Goal: Transaction & Acquisition: Purchase product/service

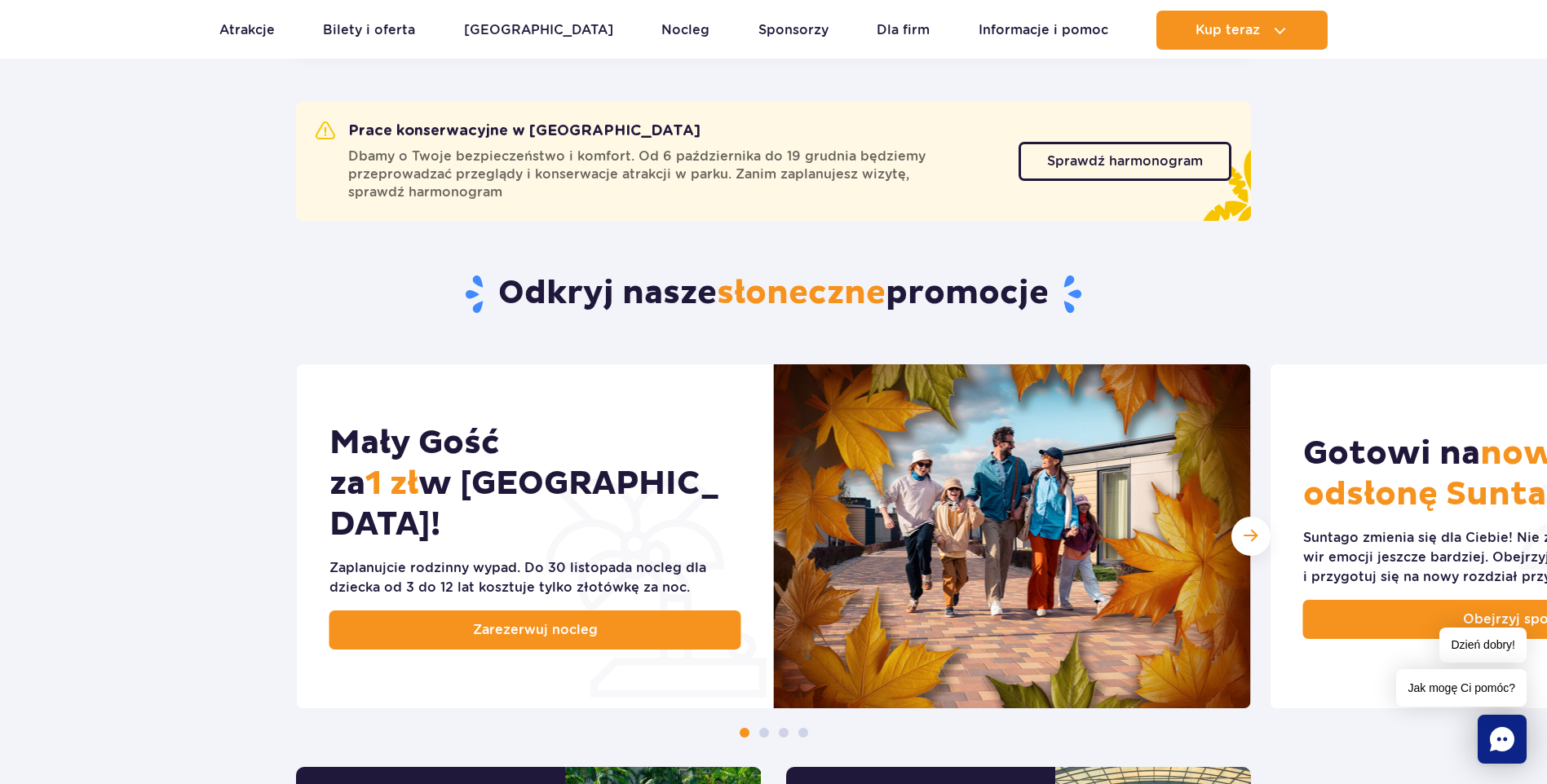
scroll to position [571, 0]
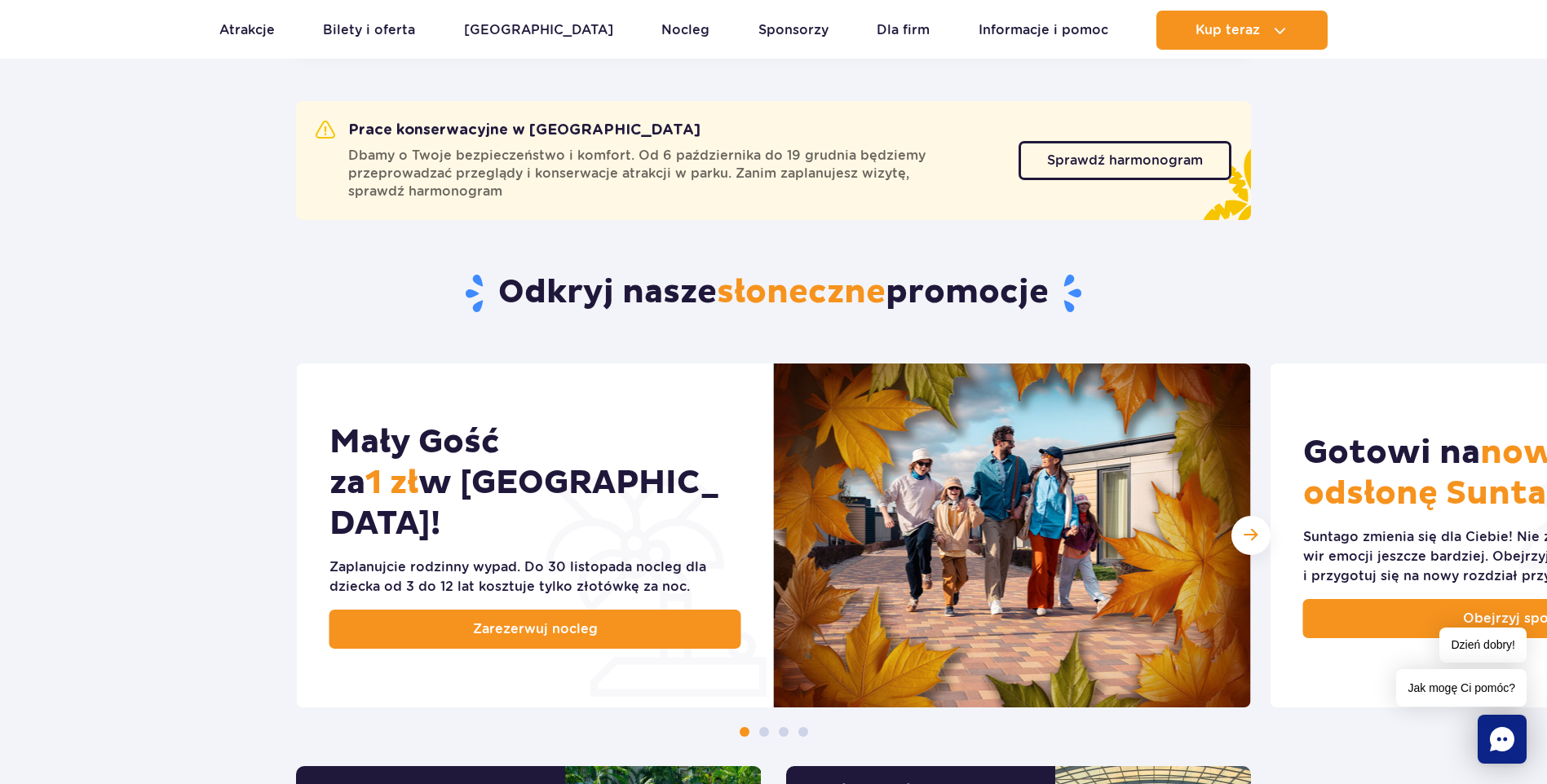
drag, startPoint x: 1119, startPoint y: 162, endPoint x: 1095, endPoint y: 217, distance: 60.0
click at [1119, 162] on span "Sprawdź harmonogram" at bounding box center [1125, 161] width 156 height 13
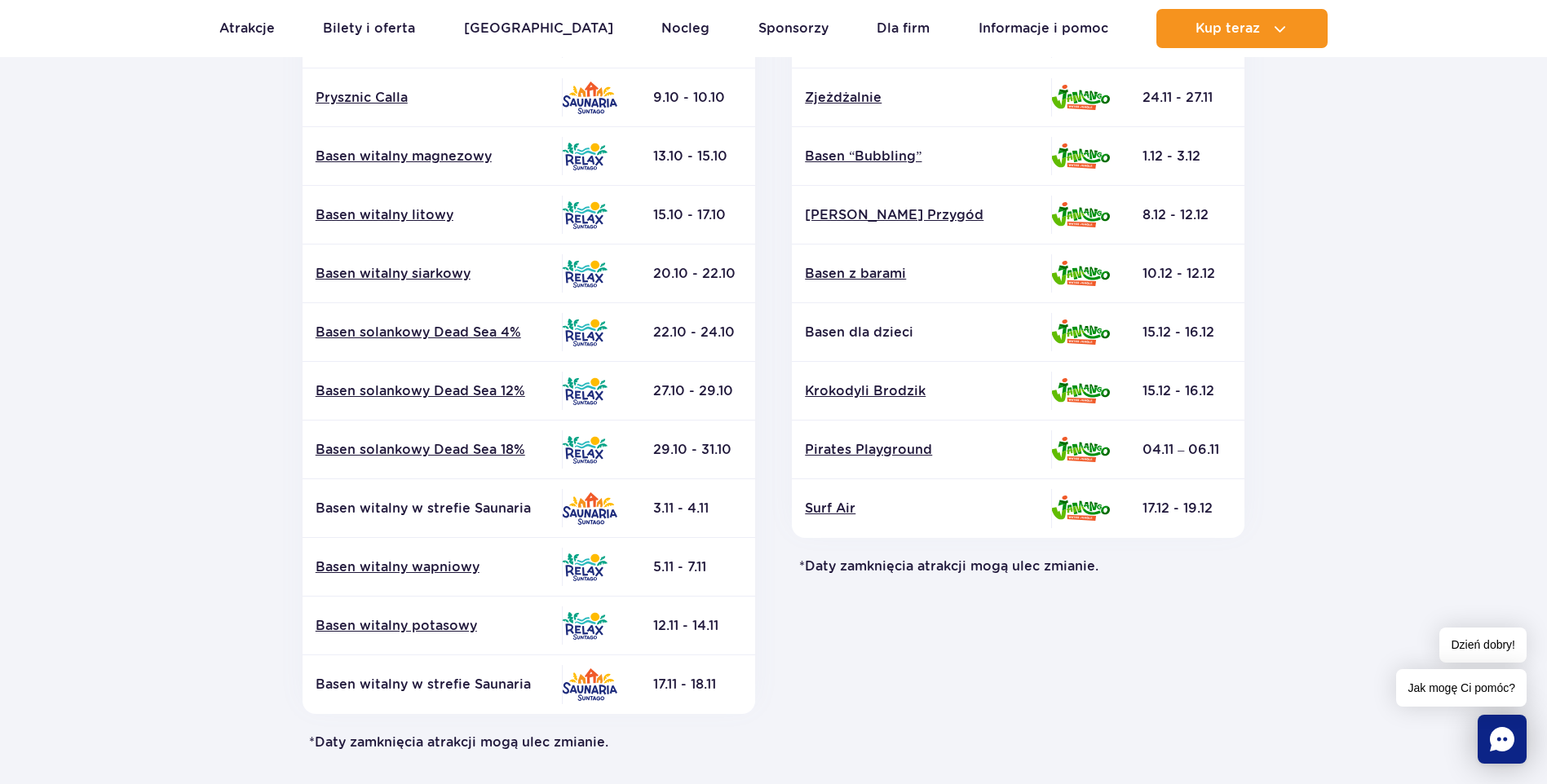
scroll to position [489, 0]
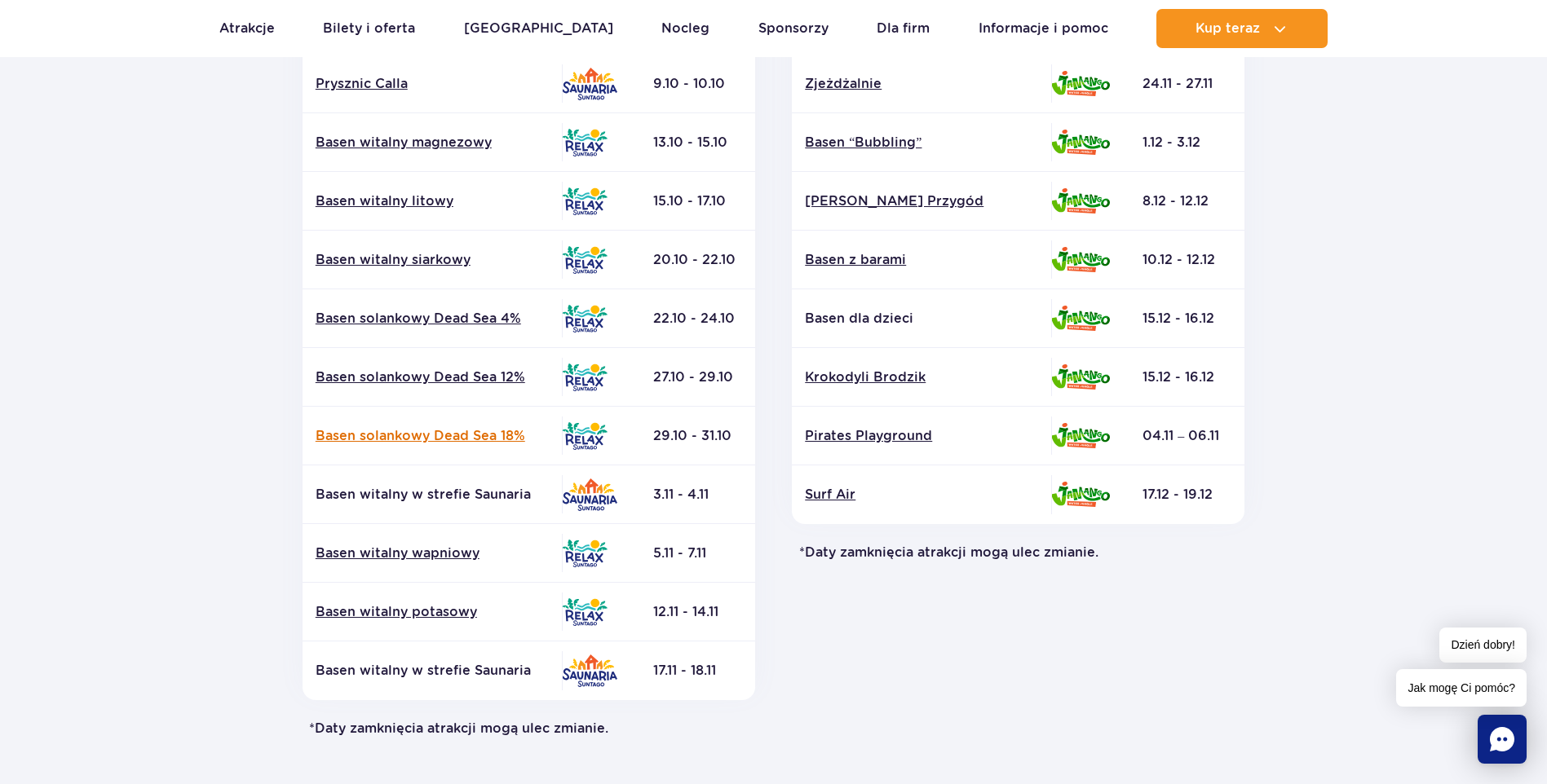
click at [507, 431] on link "Basen solankowy Dead Sea 18%" at bounding box center [432, 436] width 233 height 18
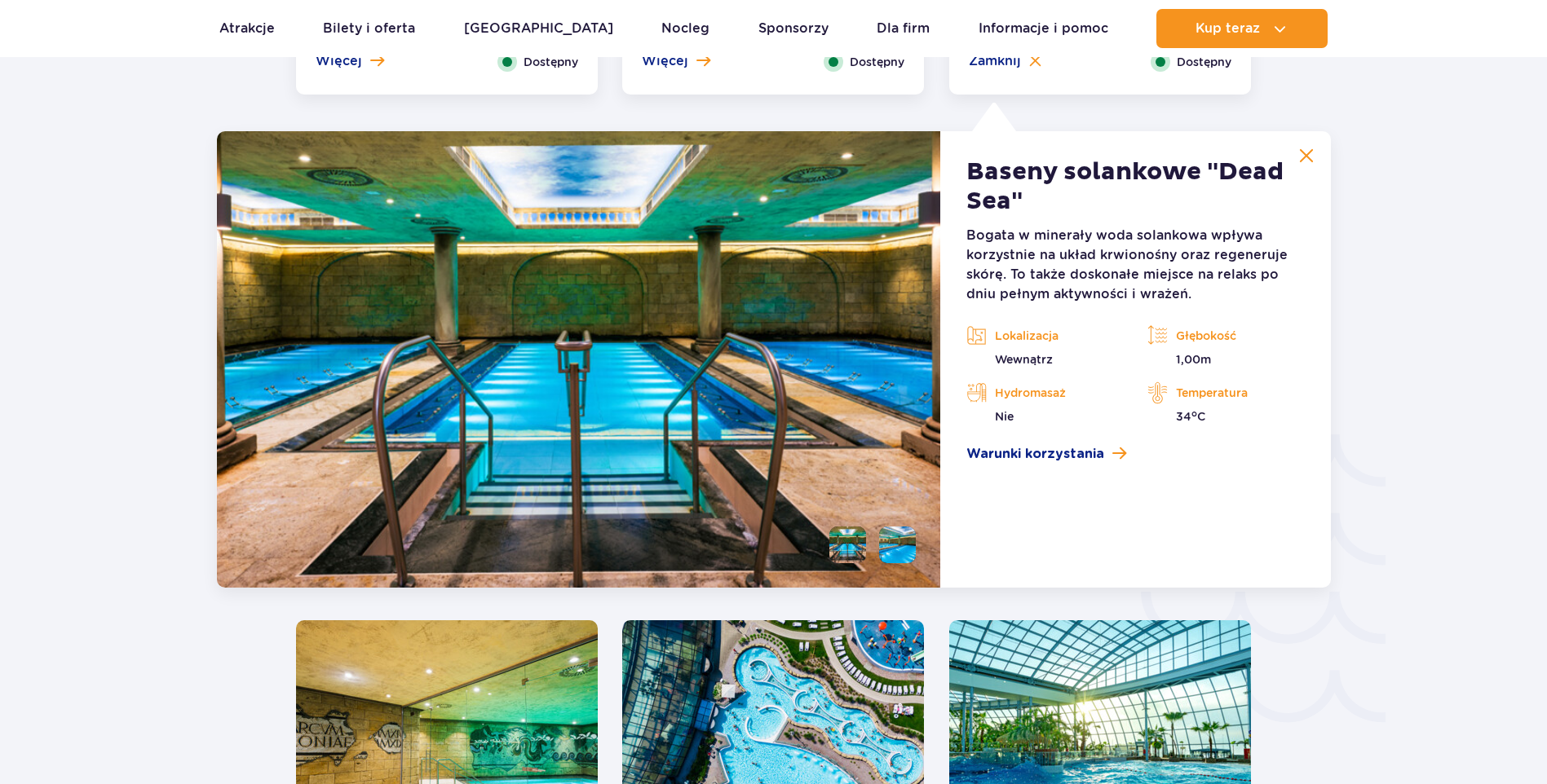
scroll to position [2412, 0]
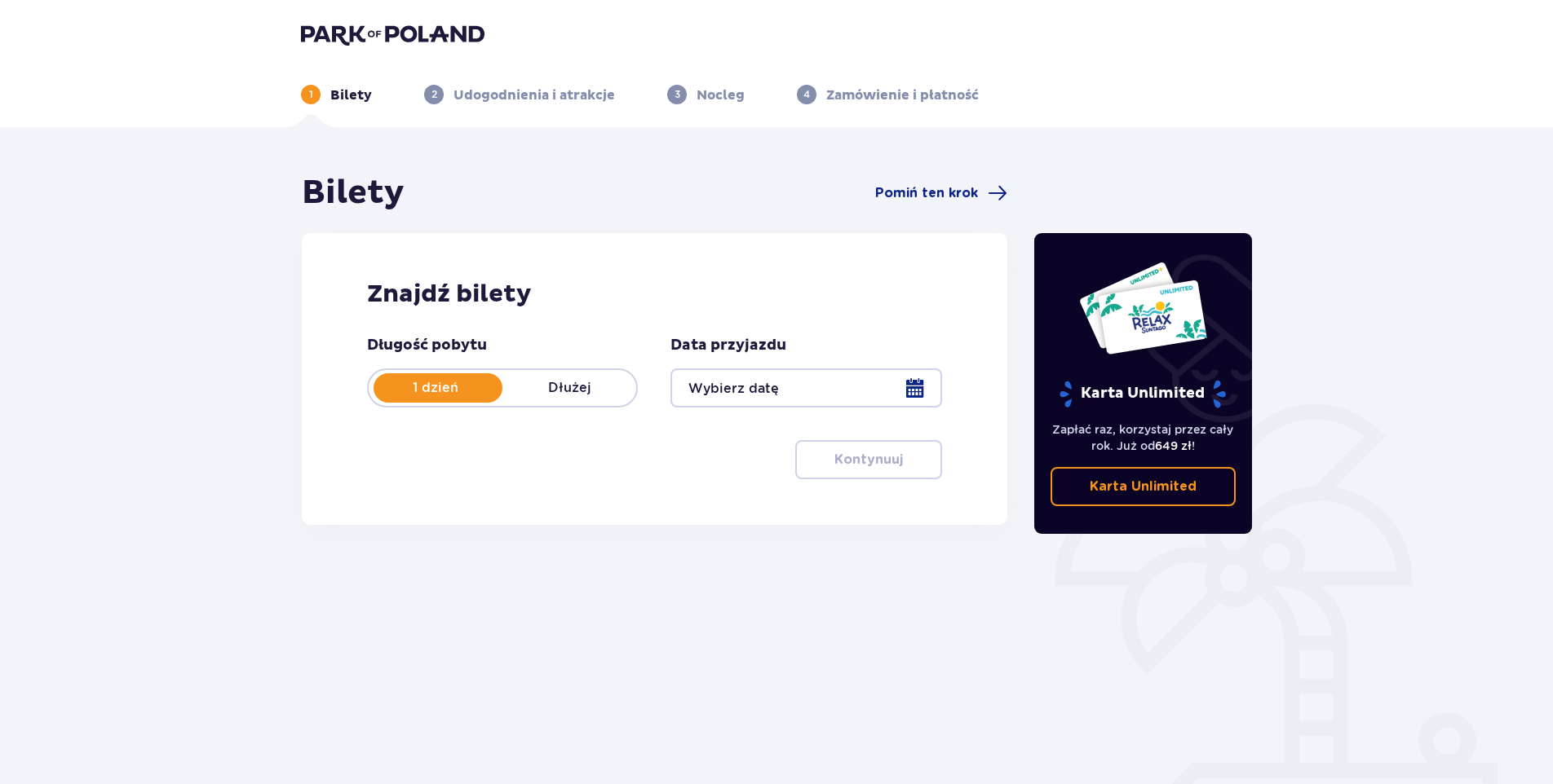
click at [729, 382] on div at bounding box center [806, 387] width 271 height 39
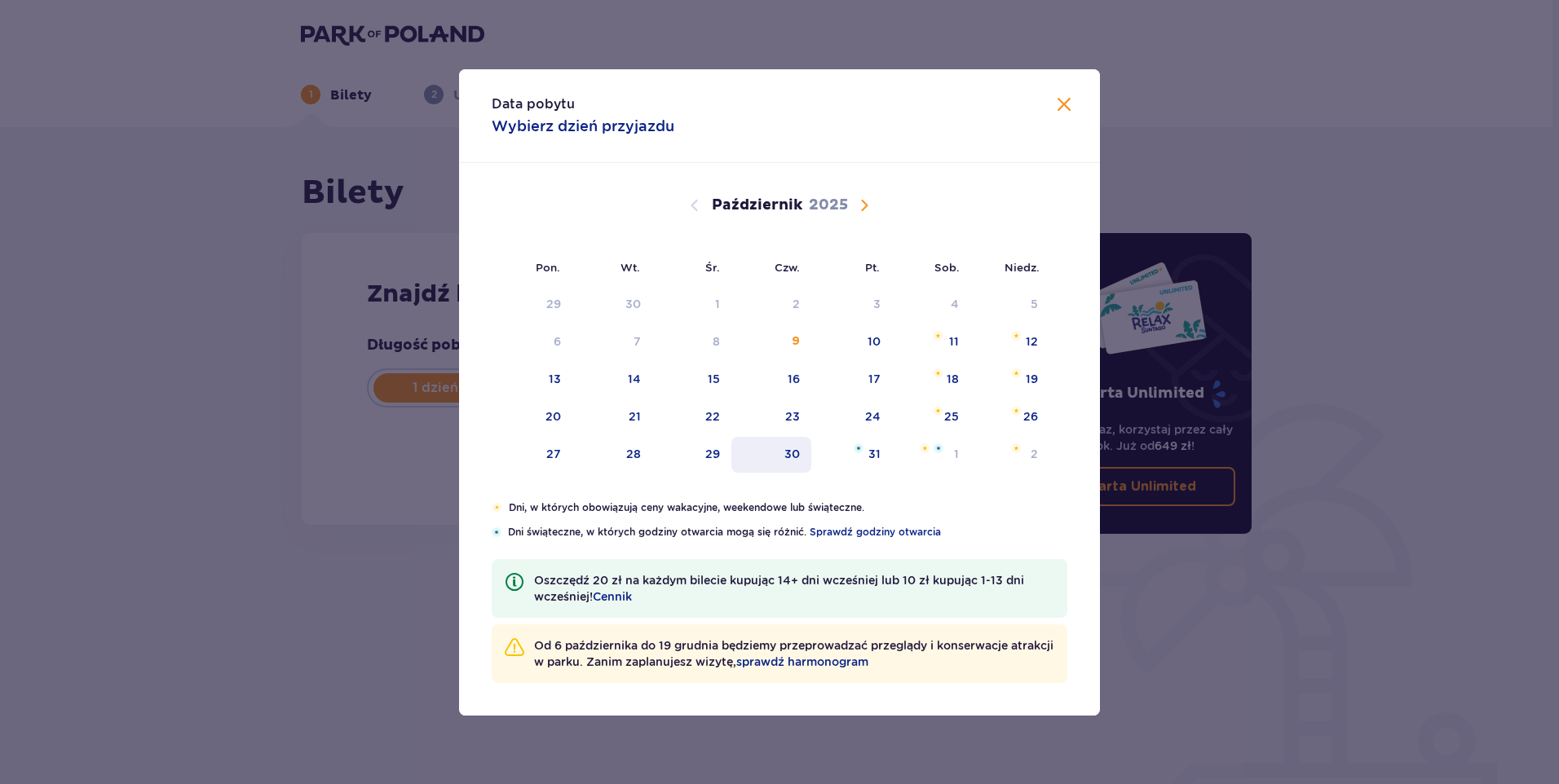
click at [797, 450] on div "30" at bounding box center [792, 455] width 16 height 17
type input "30.10.25"
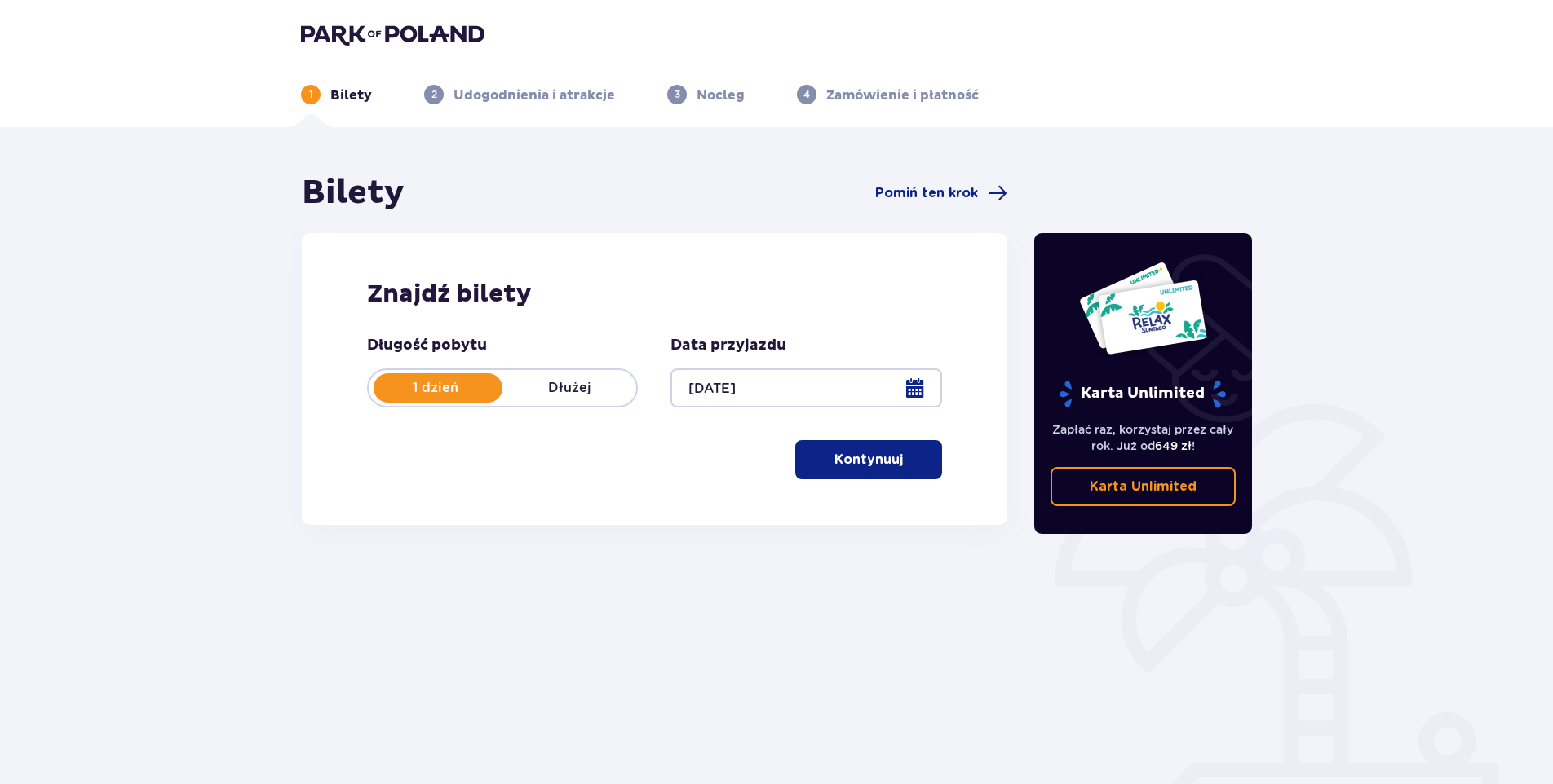
click at [834, 460] on p "Kontynuuj" at bounding box center [868, 460] width 69 height 18
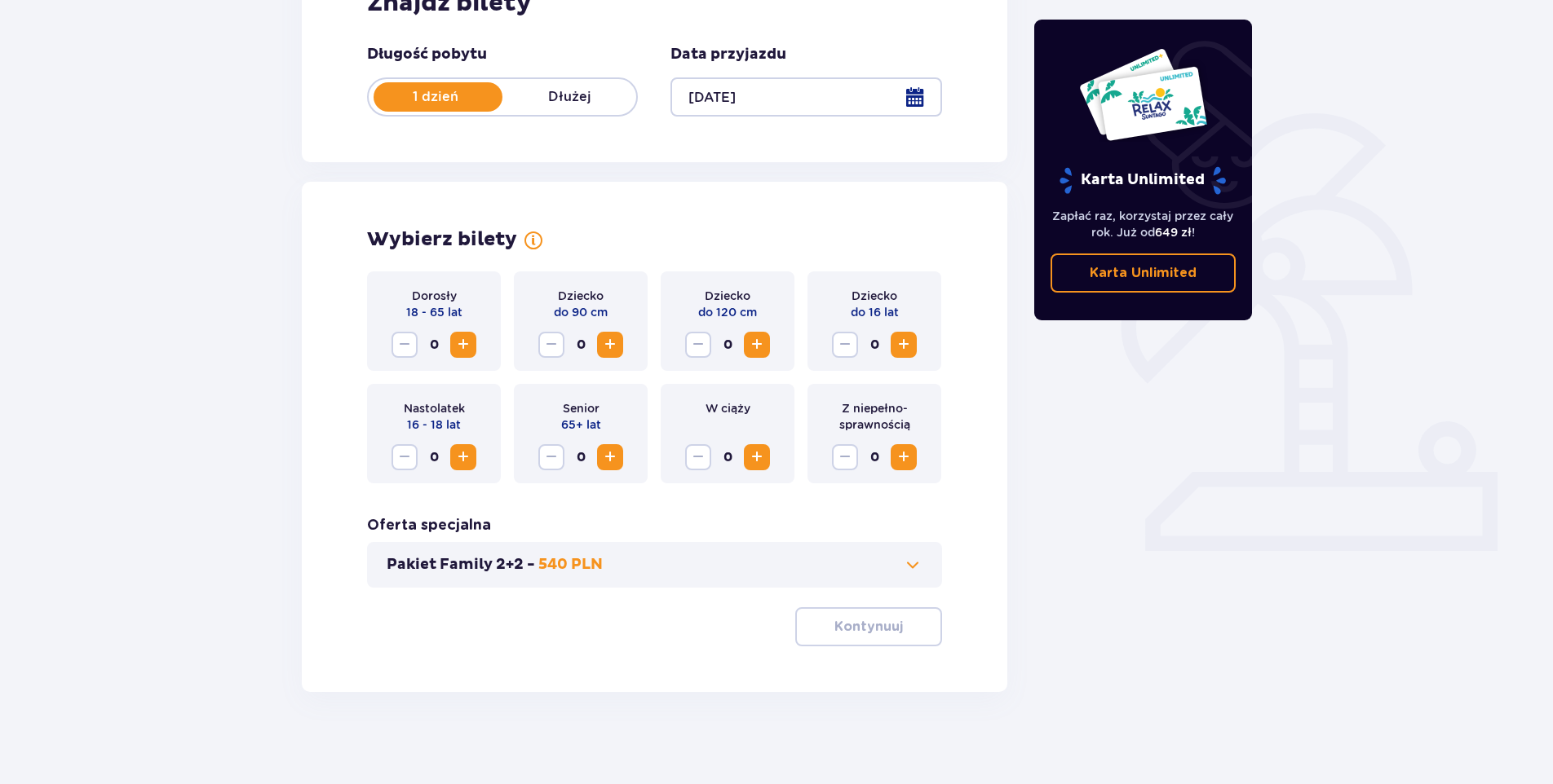
scroll to position [297, 0]
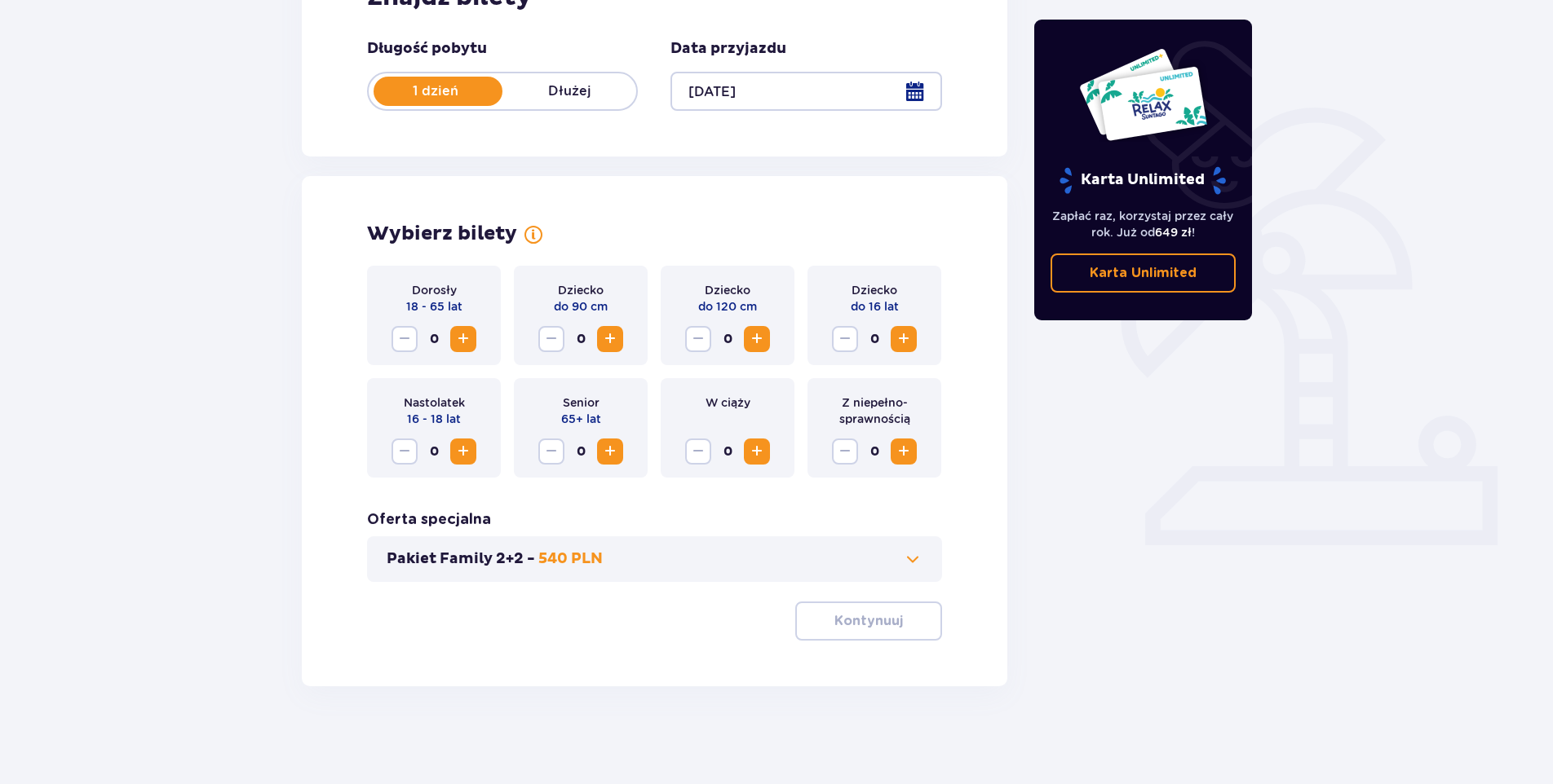
click at [463, 338] on span "Zwiększ" at bounding box center [463, 339] width 20 height 20
click at [917, 555] on span at bounding box center [913, 559] width 20 height 20
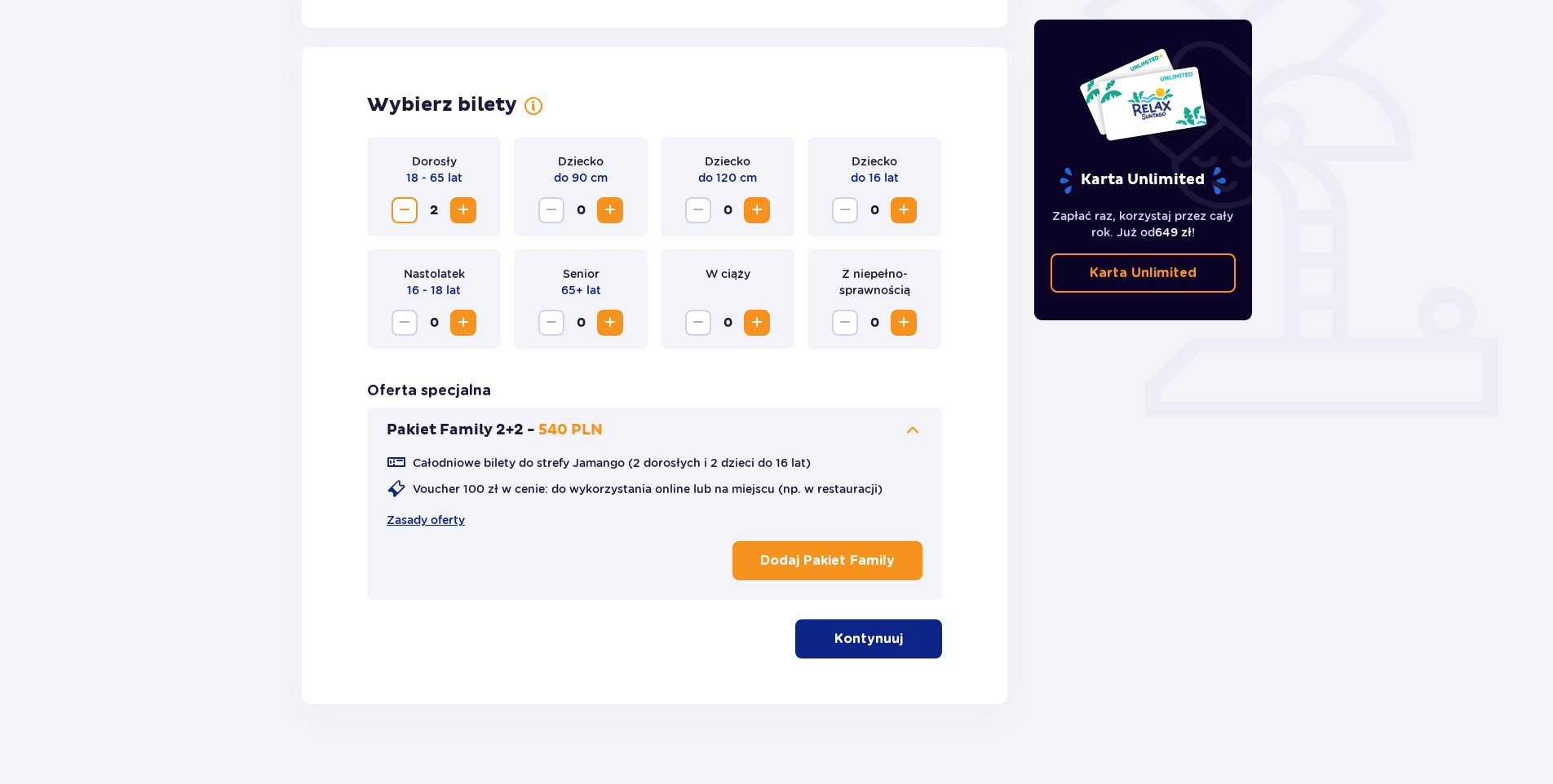
scroll to position [444, 0]
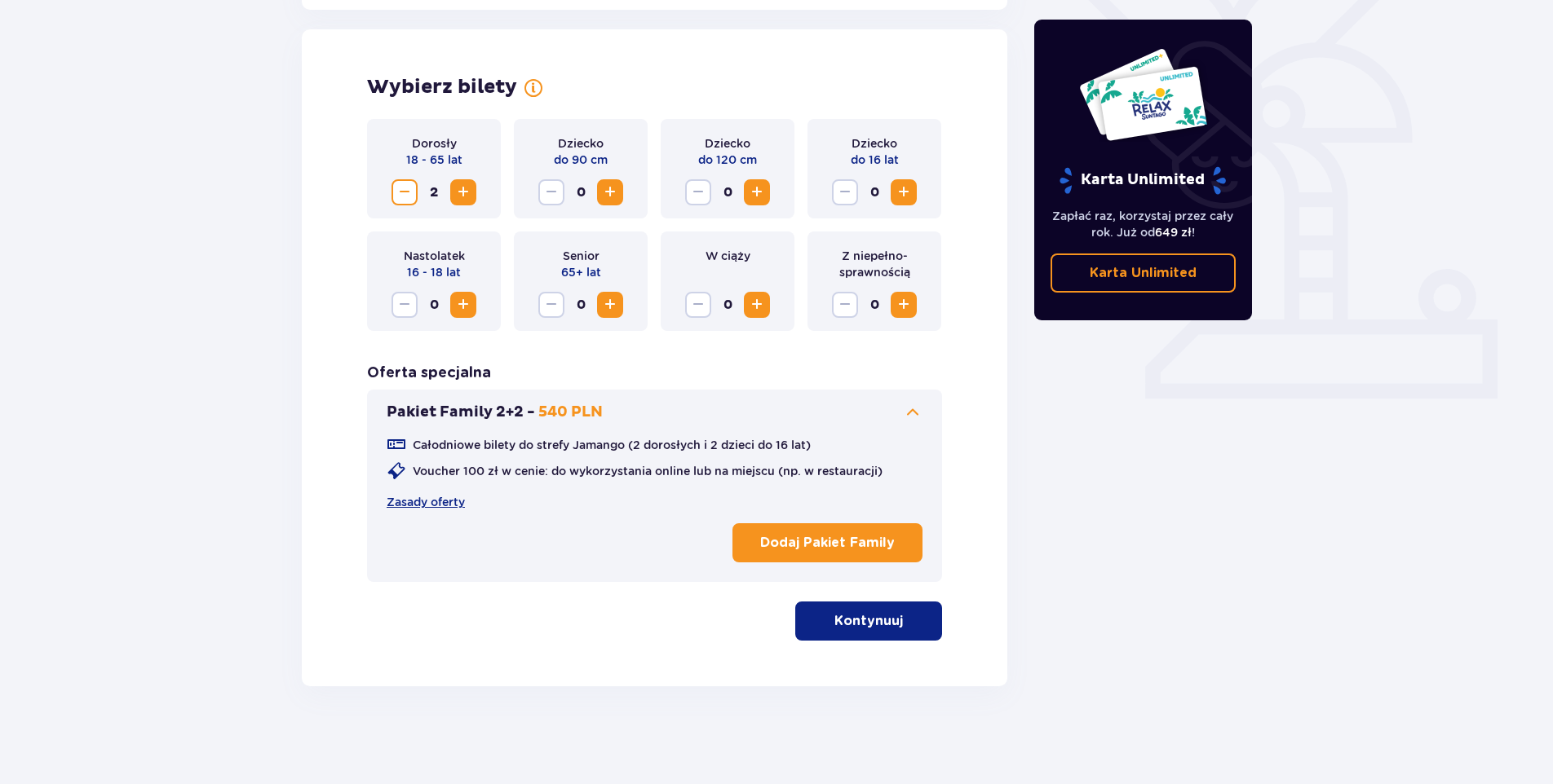
click at [896, 627] on span "button" at bounding box center [906, 621] width 20 height 20
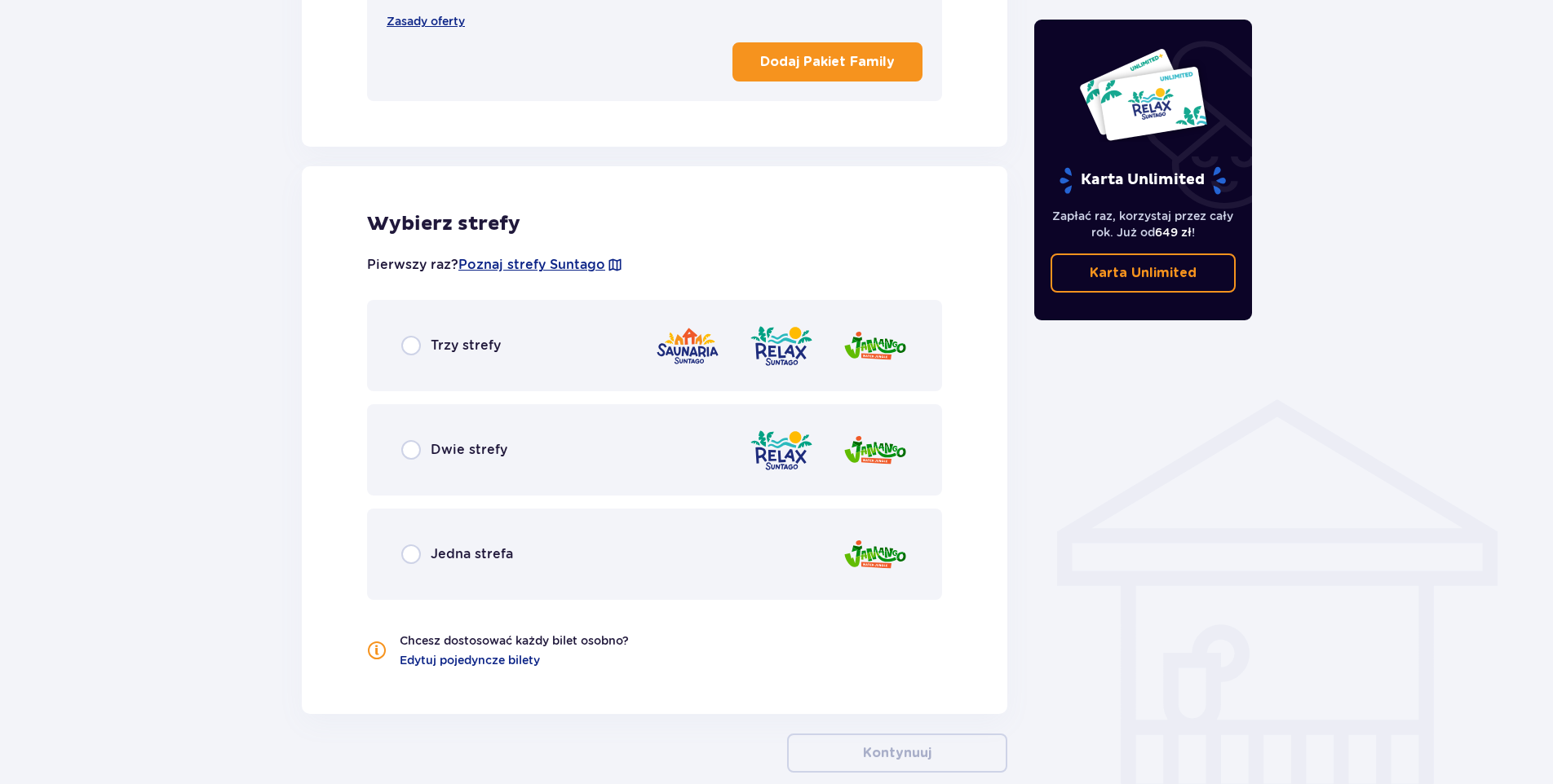
scroll to position [1011, 0]
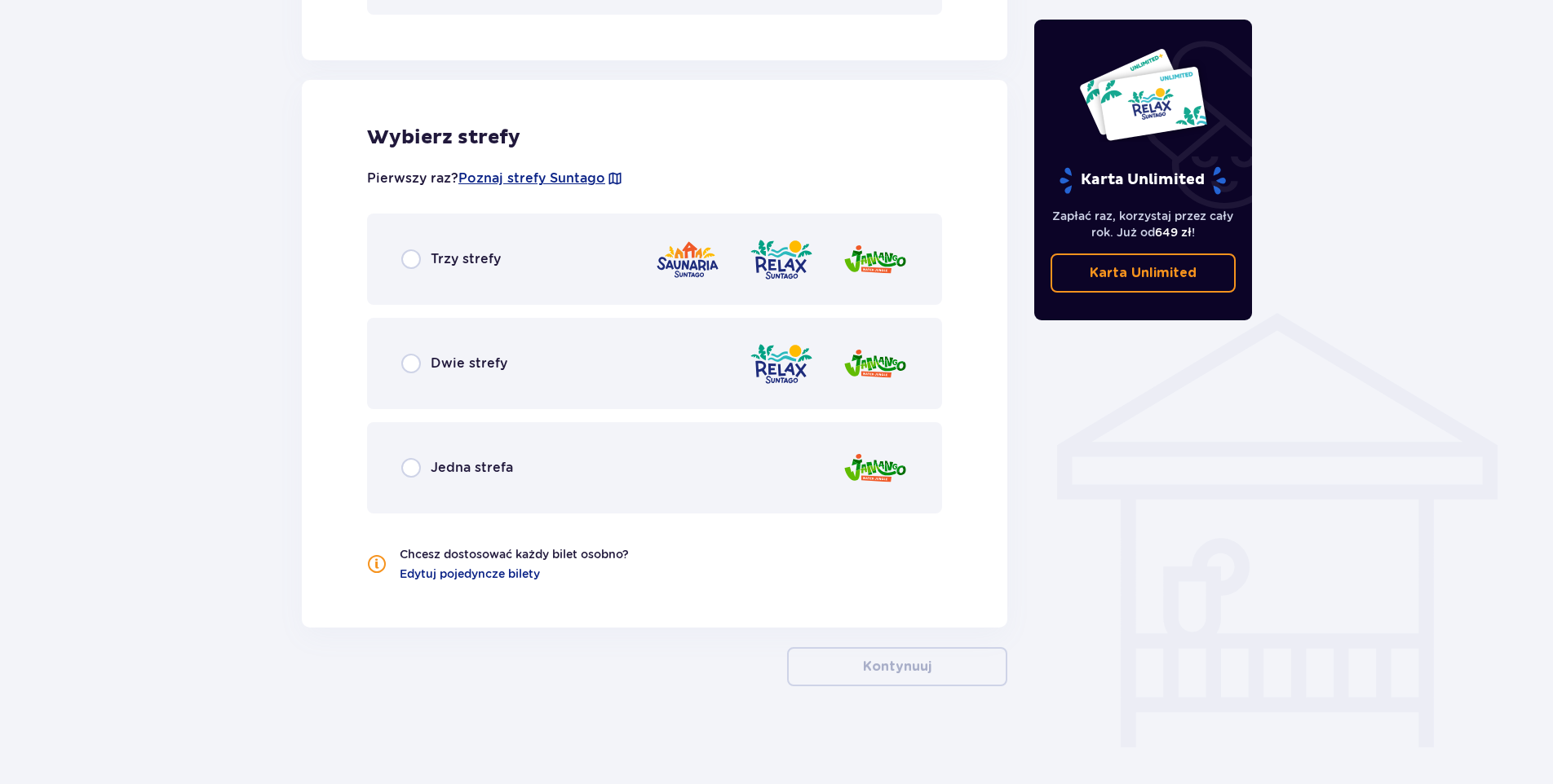
click at [466, 258] on span "Trzy strefy" at bounding box center [466, 260] width 71 height 18
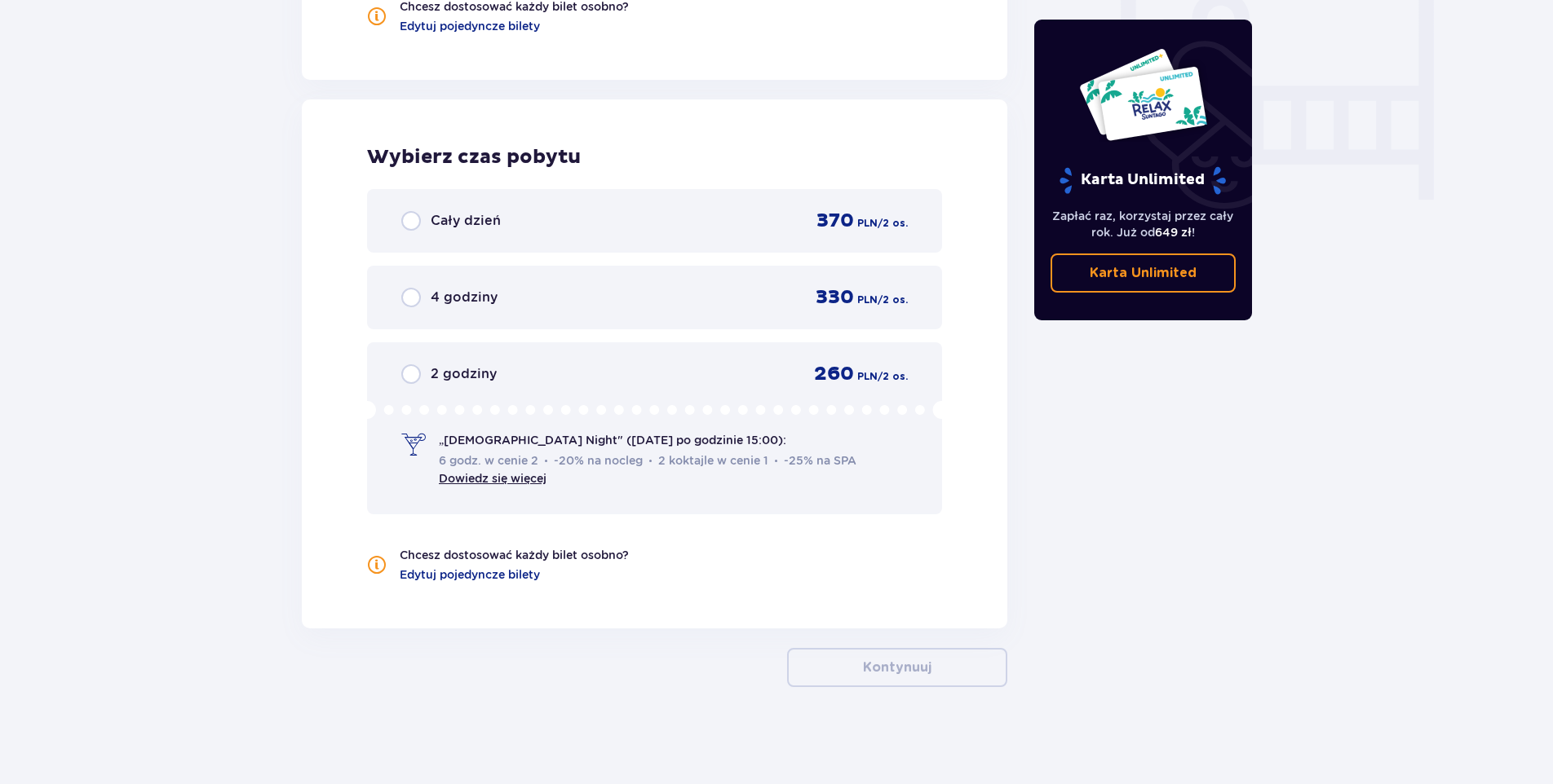
scroll to position [1560, 0]
click at [523, 459] on span "6 godz. w cenie 2" at bounding box center [489, 460] width 100 height 17
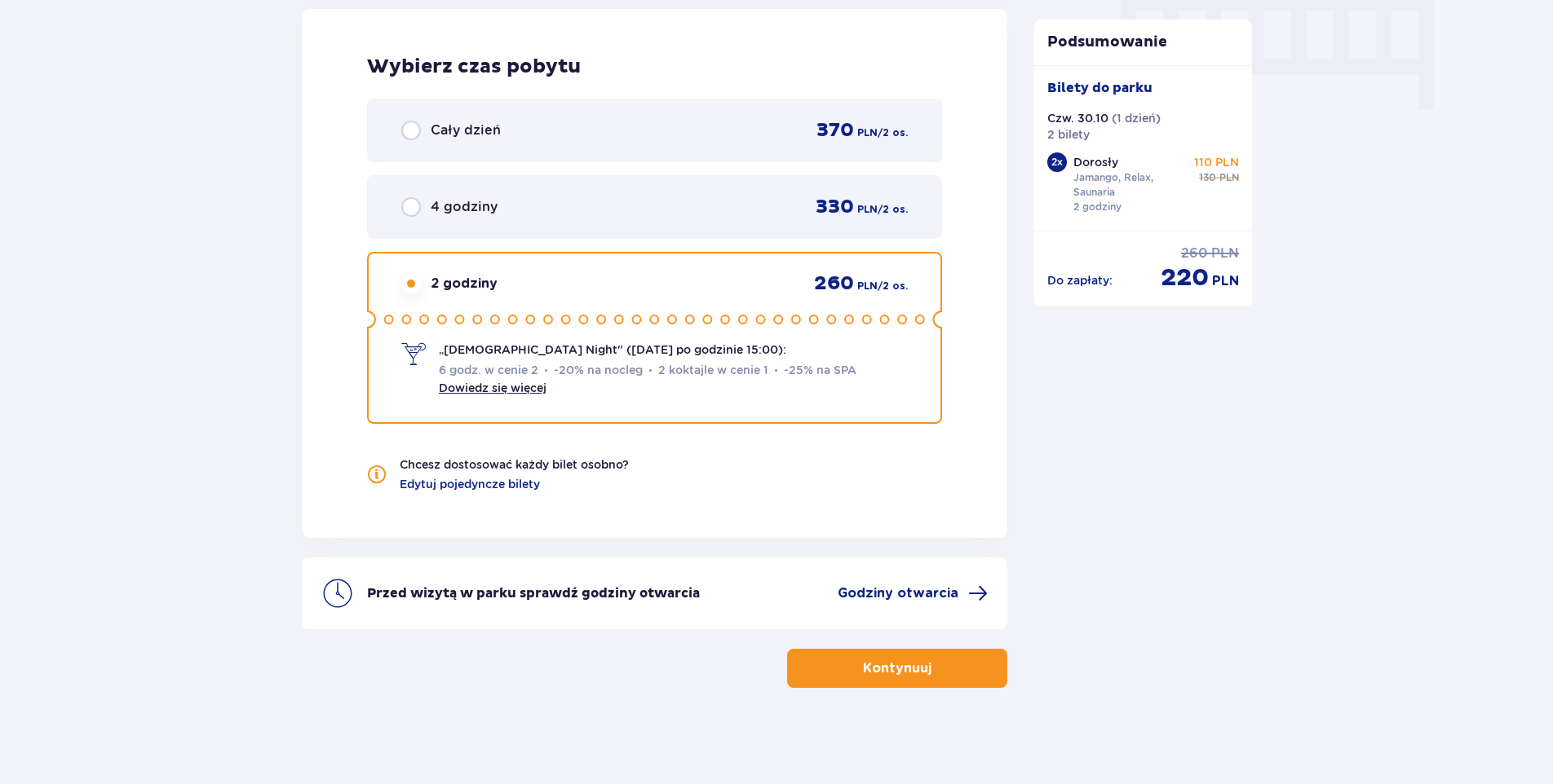
scroll to position [1651, 0]
click at [473, 390] on link "Dowiedz się więcej" at bounding box center [493, 387] width 108 height 13
click at [945, 664] on button "Kontynuuj" at bounding box center [896, 666] width 220 height 39
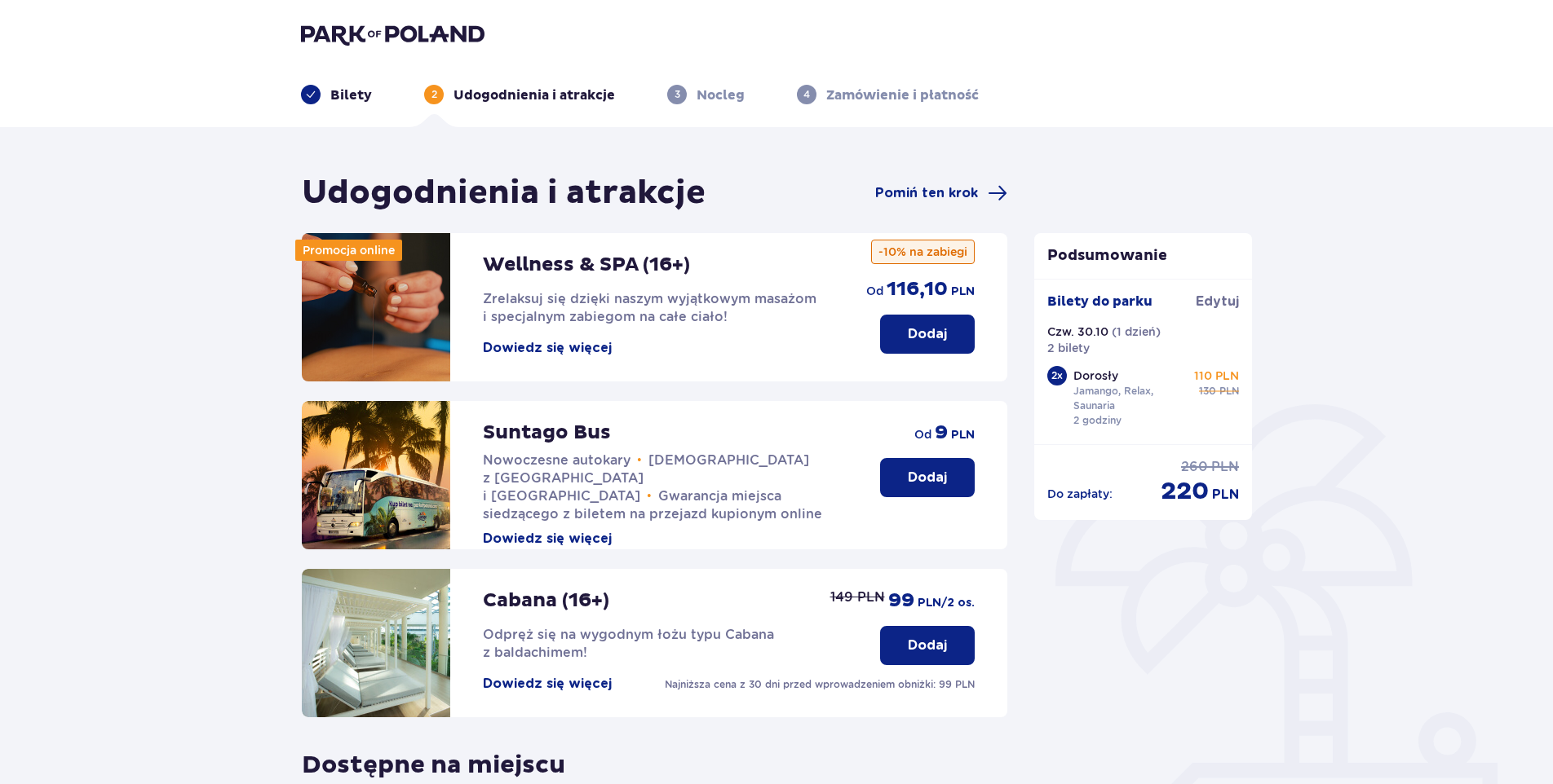
click at [511, 347] on button "Dowiedz się więcej" at bounding box center [547, 348] width 129 height 18
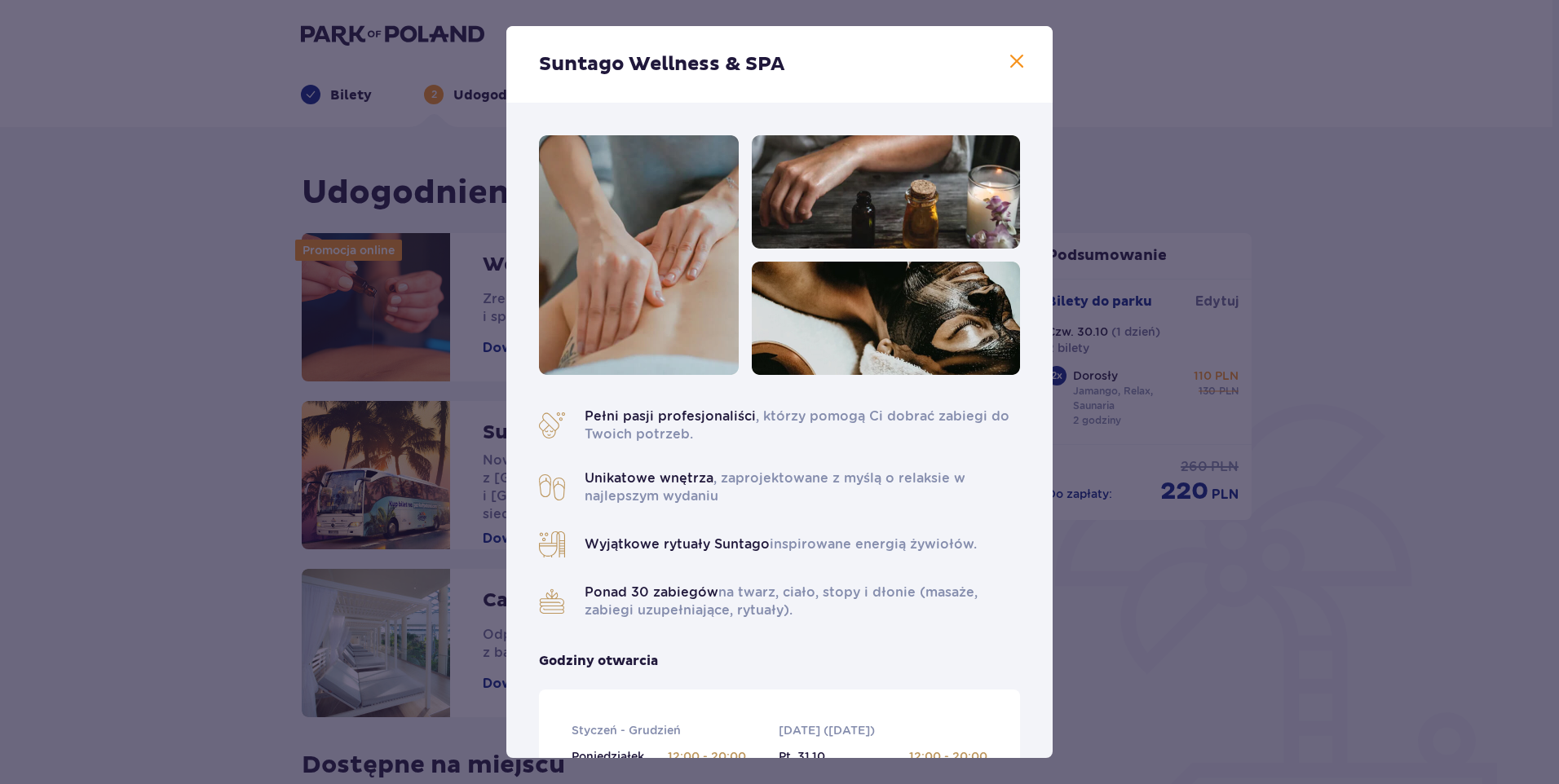
click at [1011, 58] on span at bounding box center [1017, 62] width 20 height 20
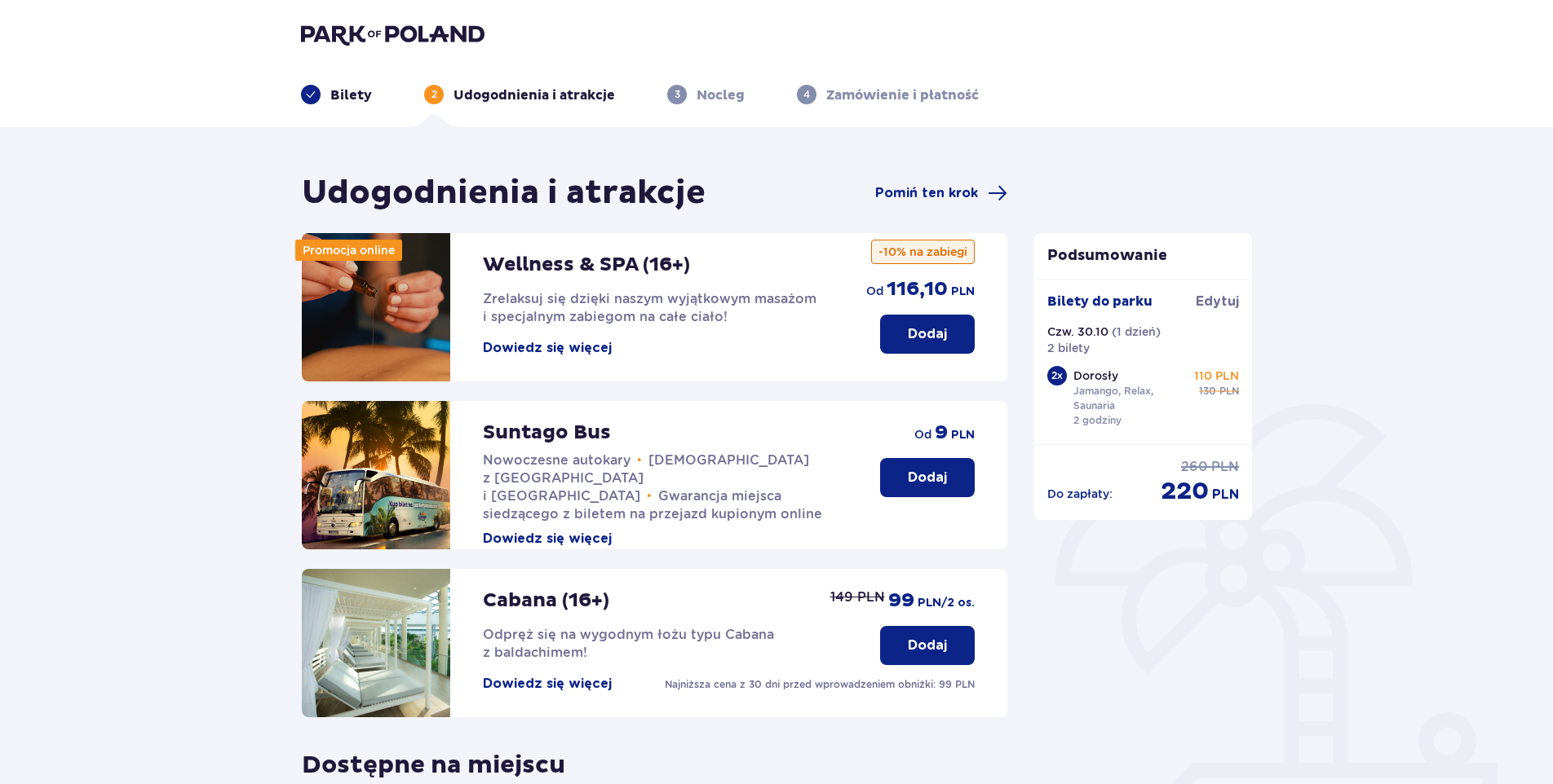
scroll to position [81, 0]
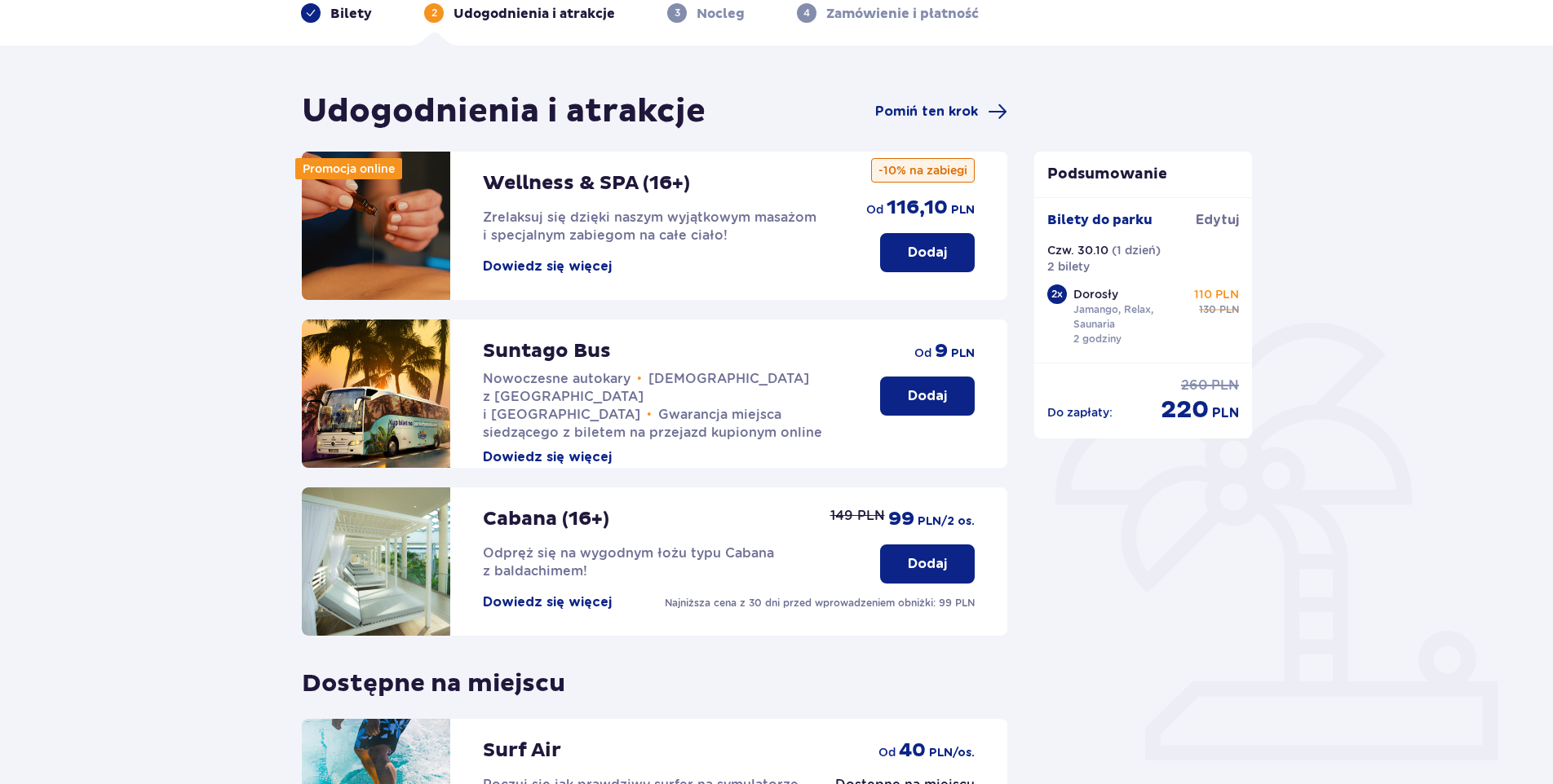
click at [535, 605] on button "Dowiedz się więcej" at bounding box center [547, 602] width 129 height 18
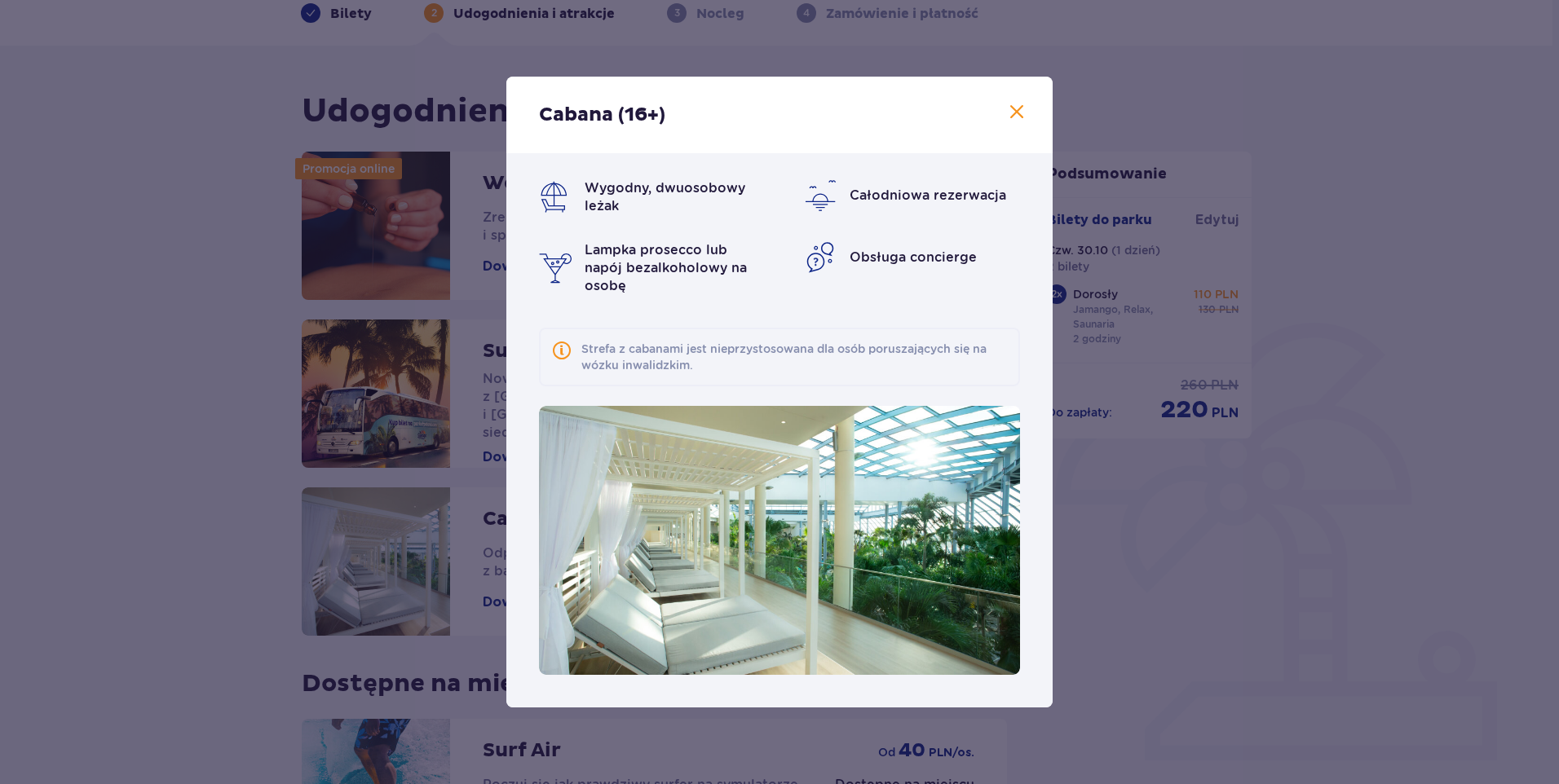
click at [1014, 109] on span at bounding box center [1017, 113] width 20 height 20
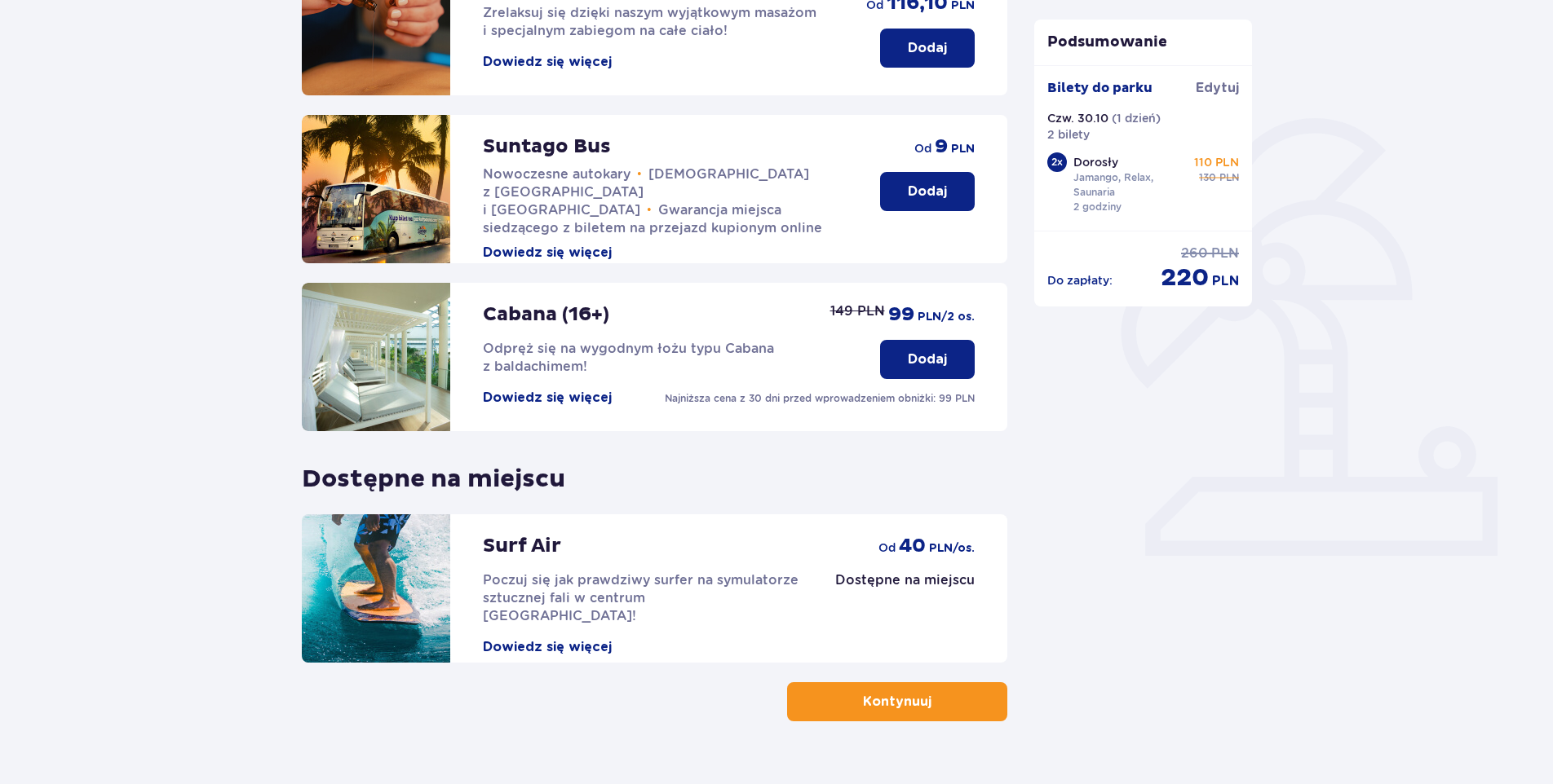
scroll to position [321, 0]
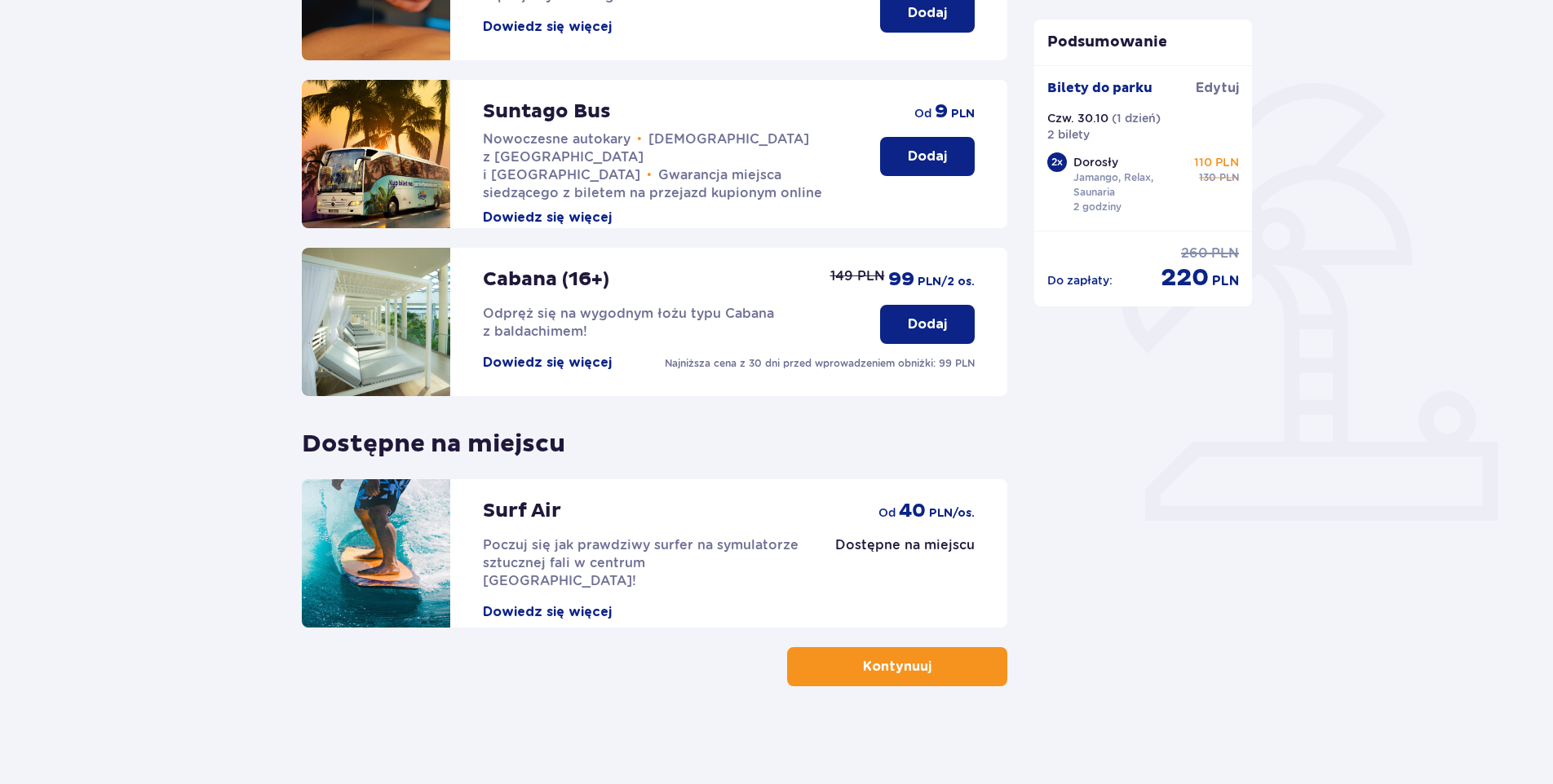
click at [936, 678] on button "Kontynuuj" at bounding box center [896, 666] width 220 height 39
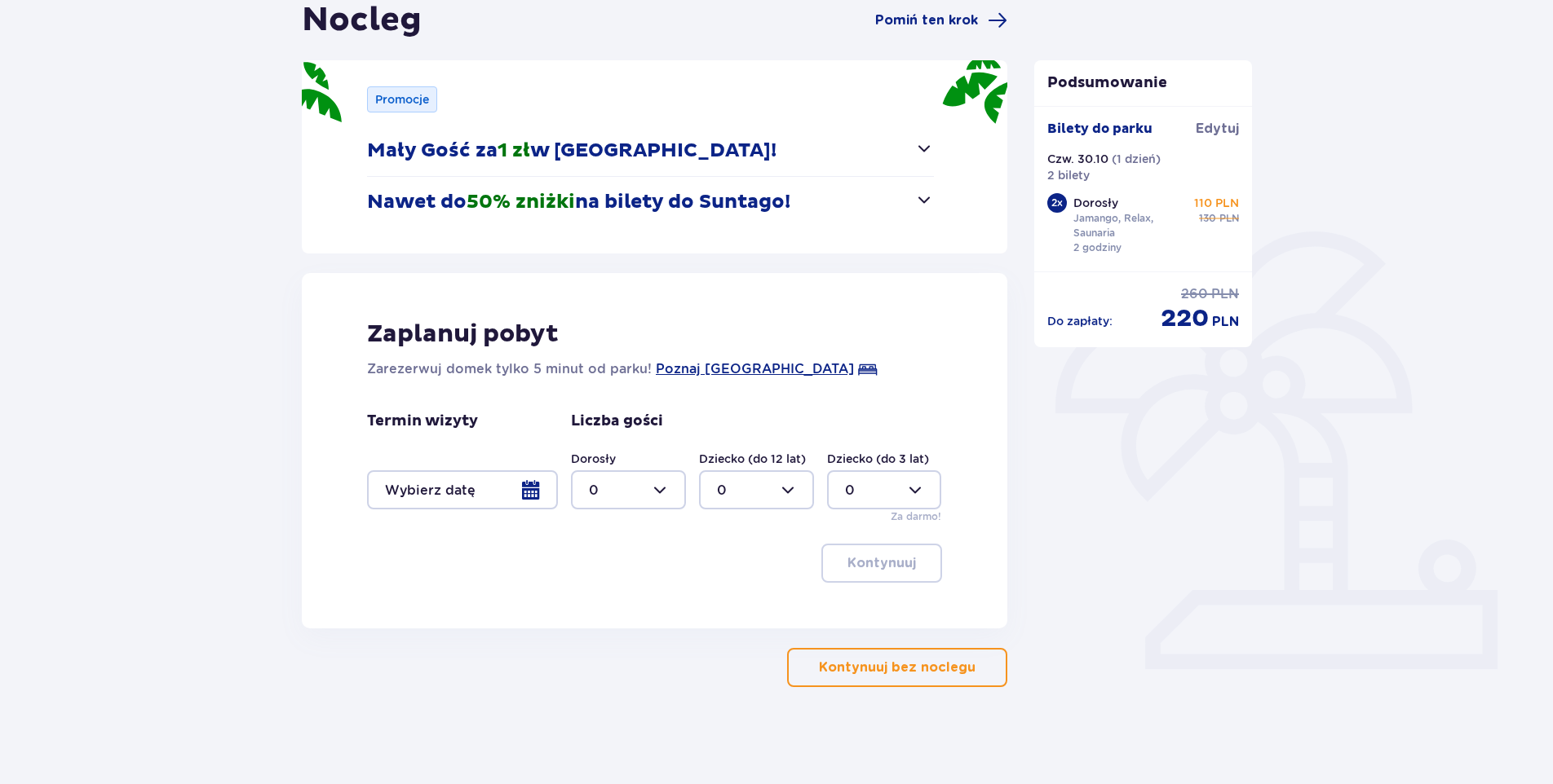
scroll to position [173, 0]
click at [955, 673] on p "Kontynuuj bez noclegu" at bounding box center [897, 667] width 157 height 18
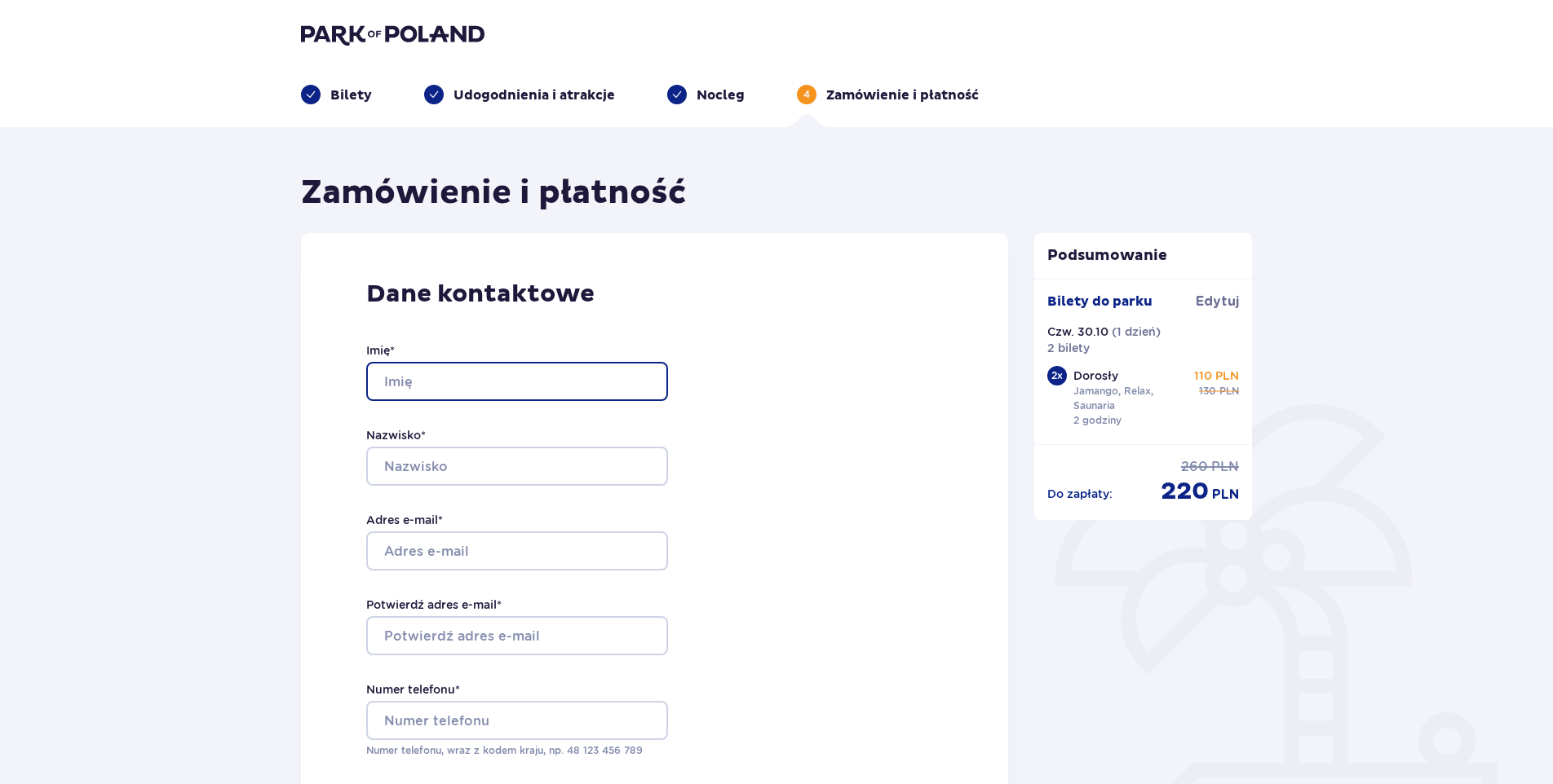
click at [421, 378] on input "Imię *" at bounding box center [517, 381] width 302 height 39
type input "Wioletta"
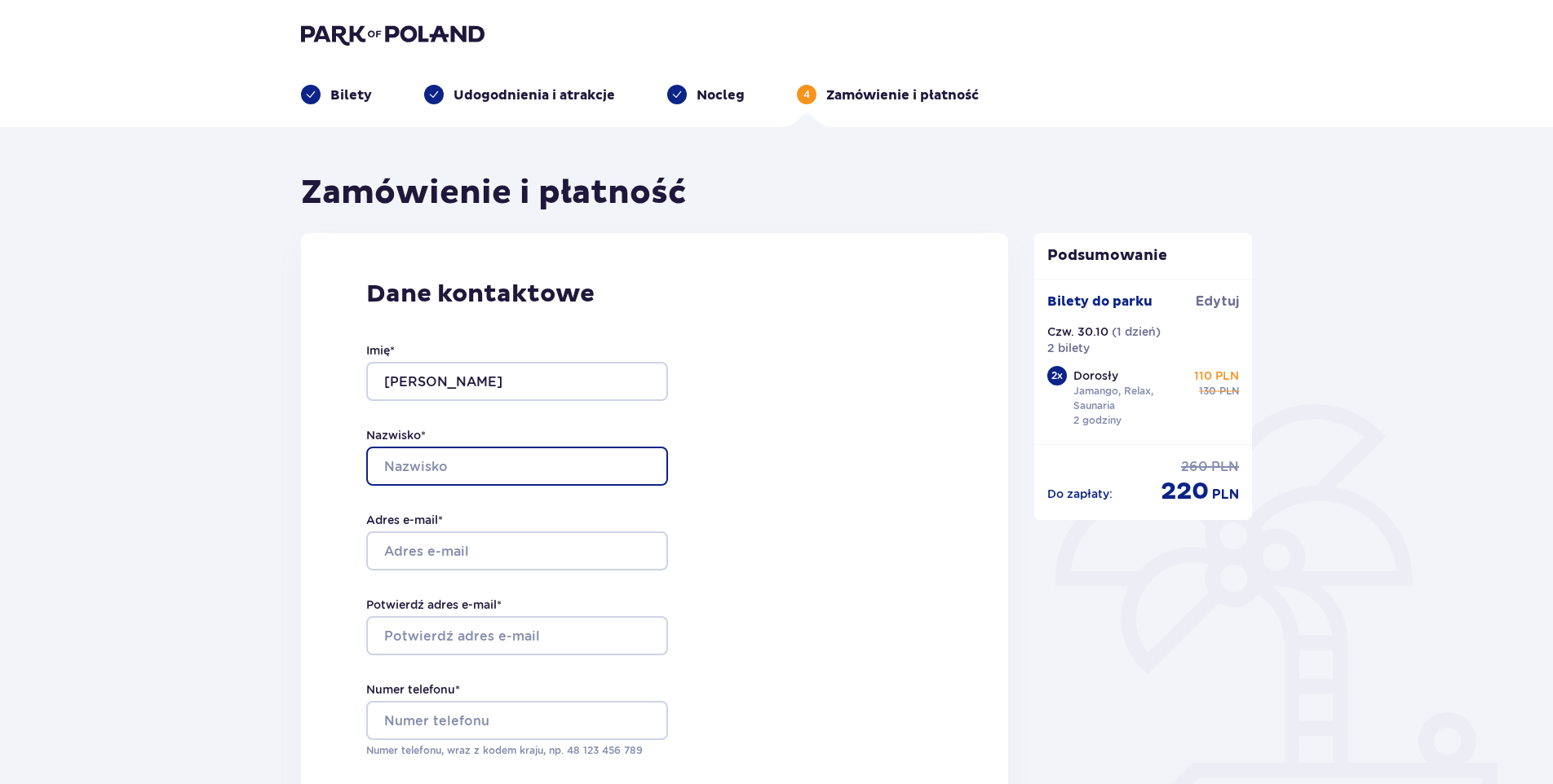
type input "Kurczyńska"
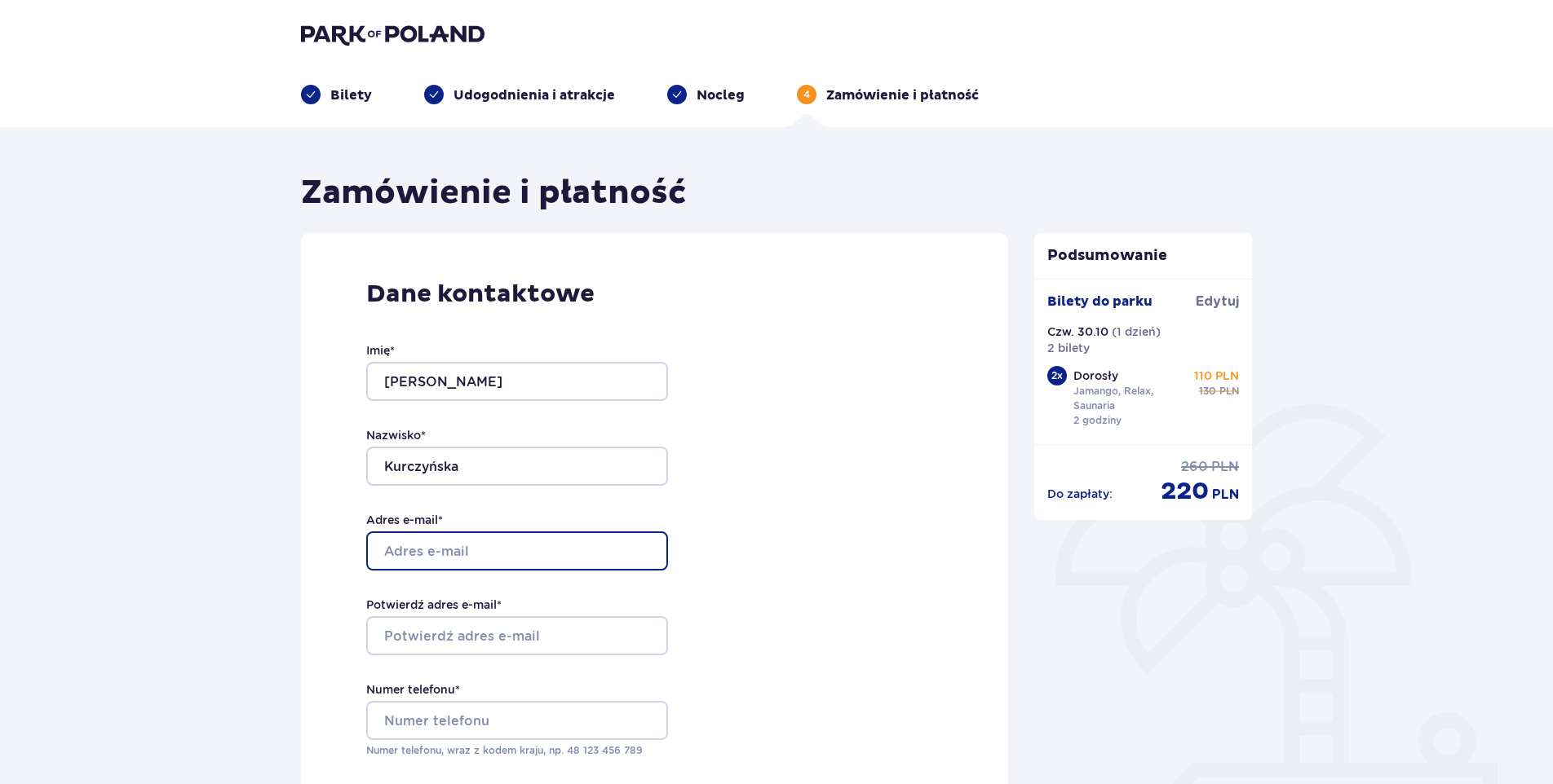
type input "w-k.ksiegowosc@wp.pl"
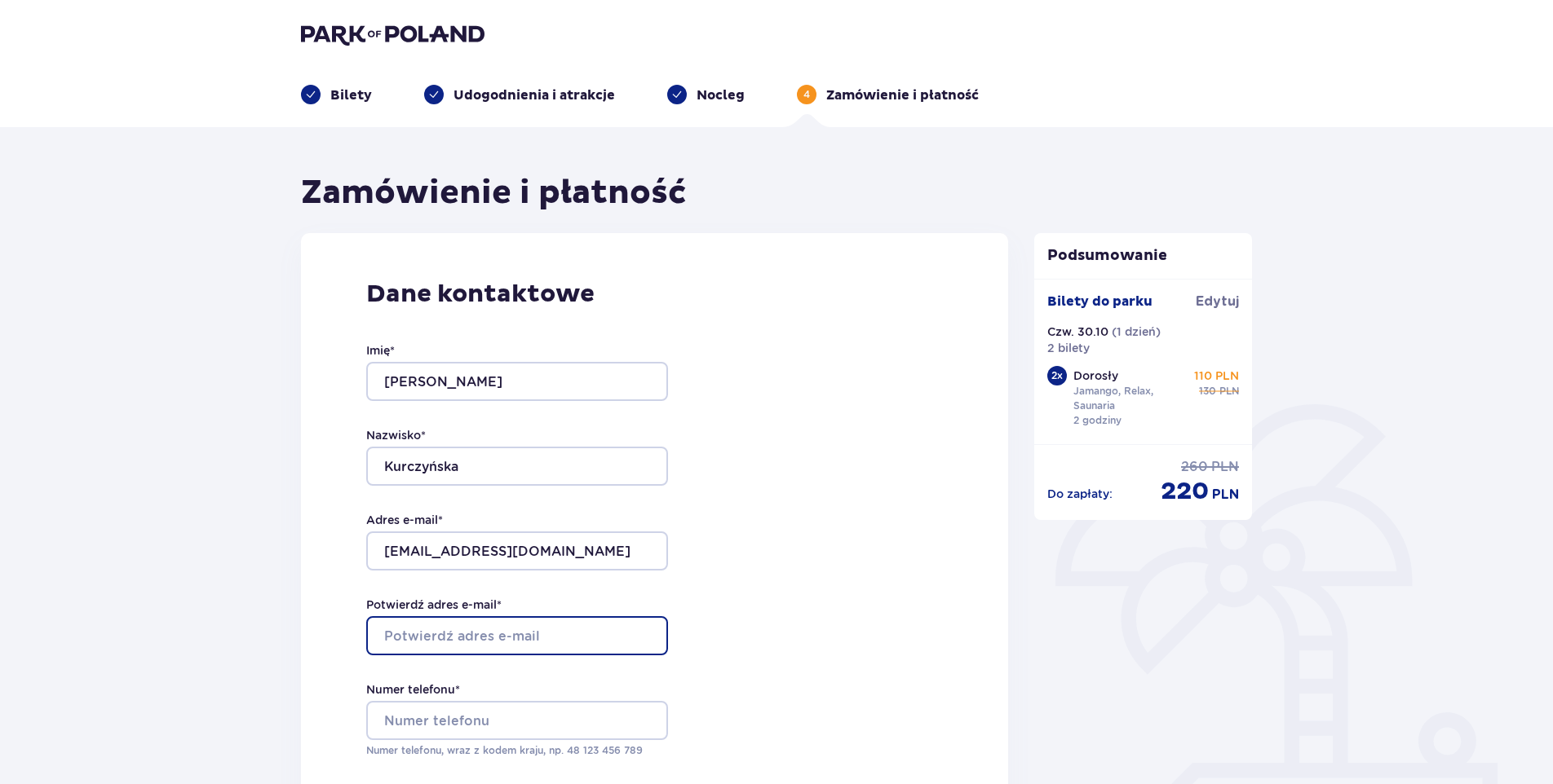
type input "w-k.ksiegowosc@wp.pl"
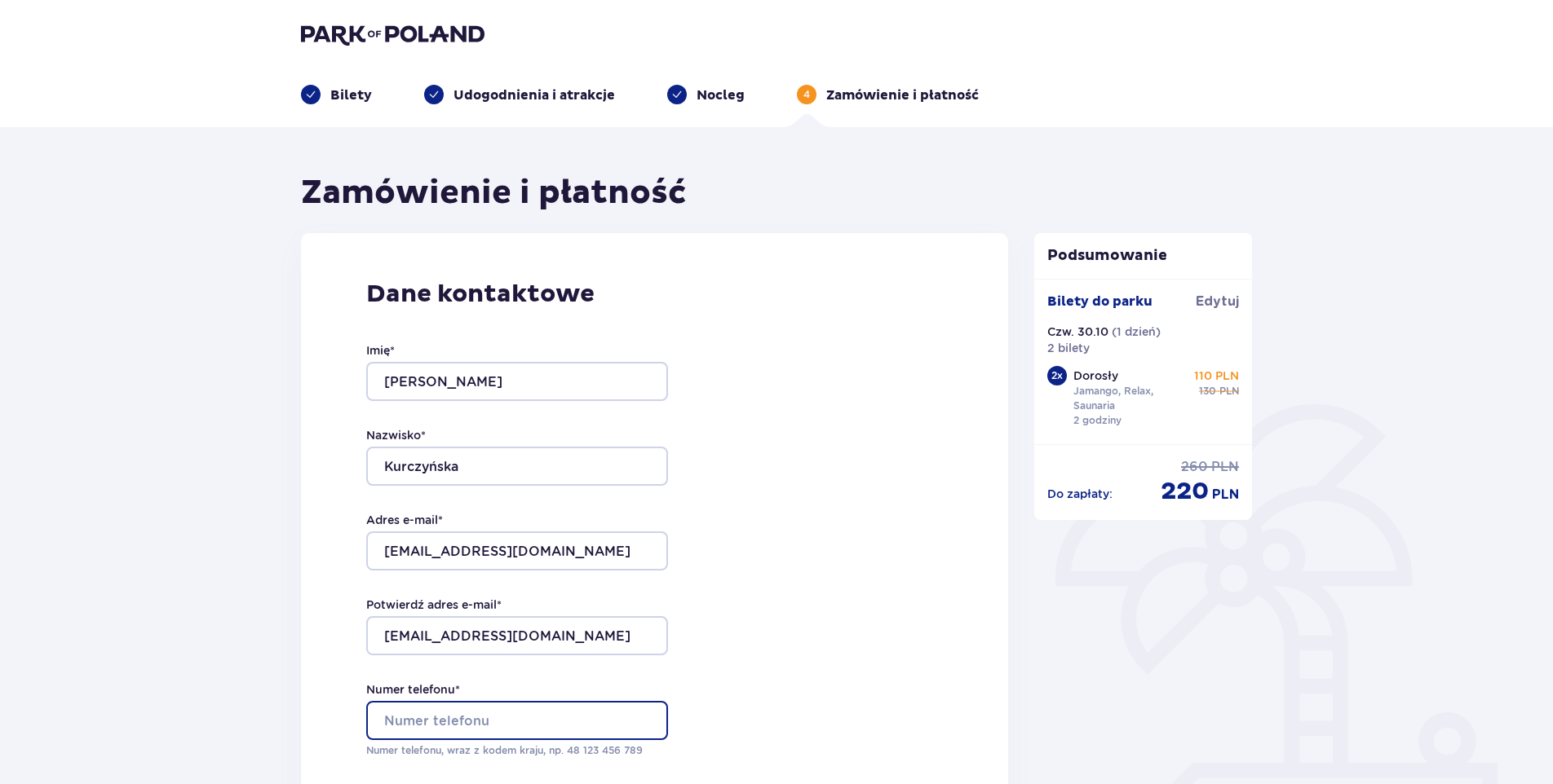
type input "517107784"
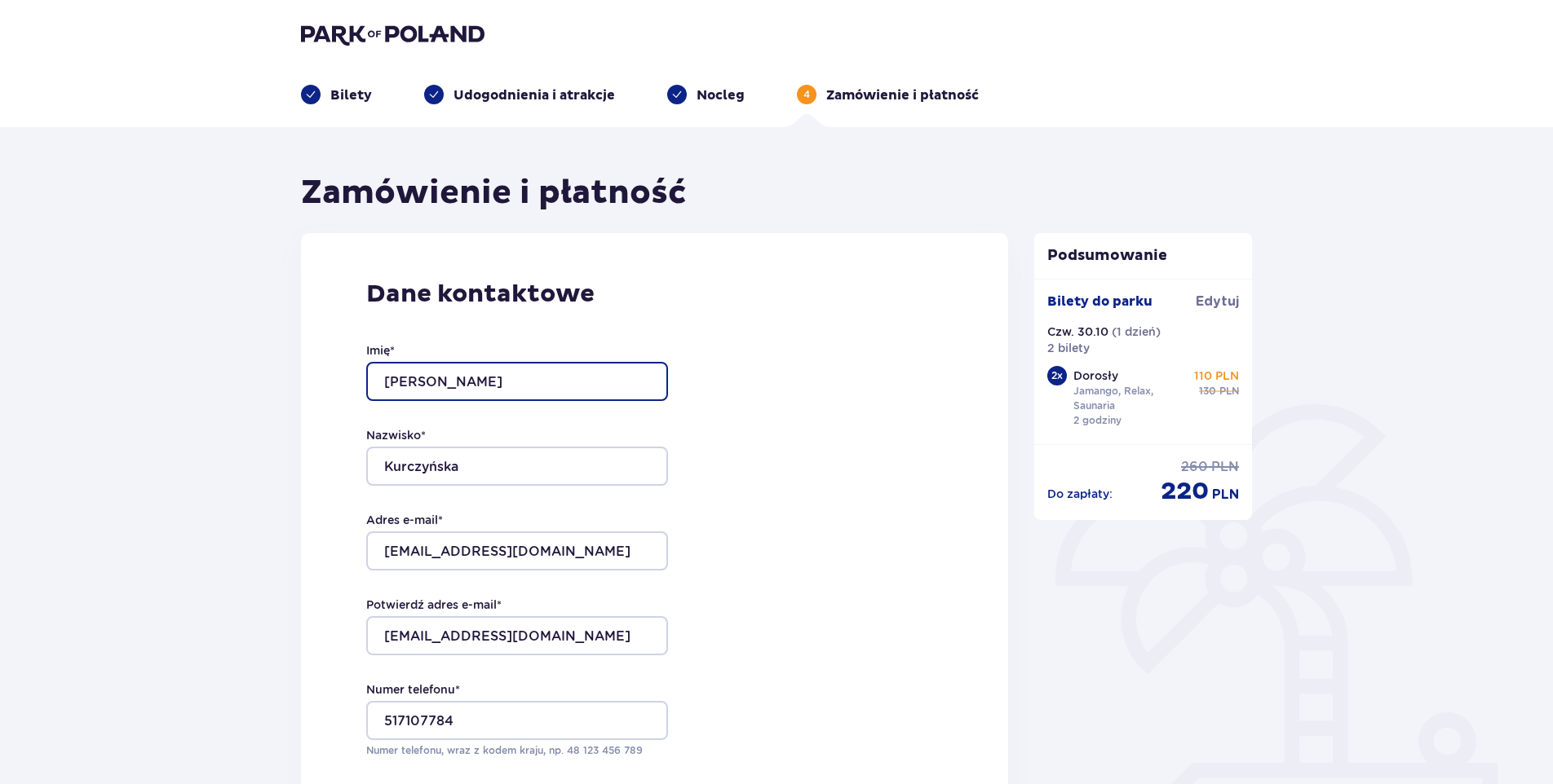
scroll to position [245, 0]
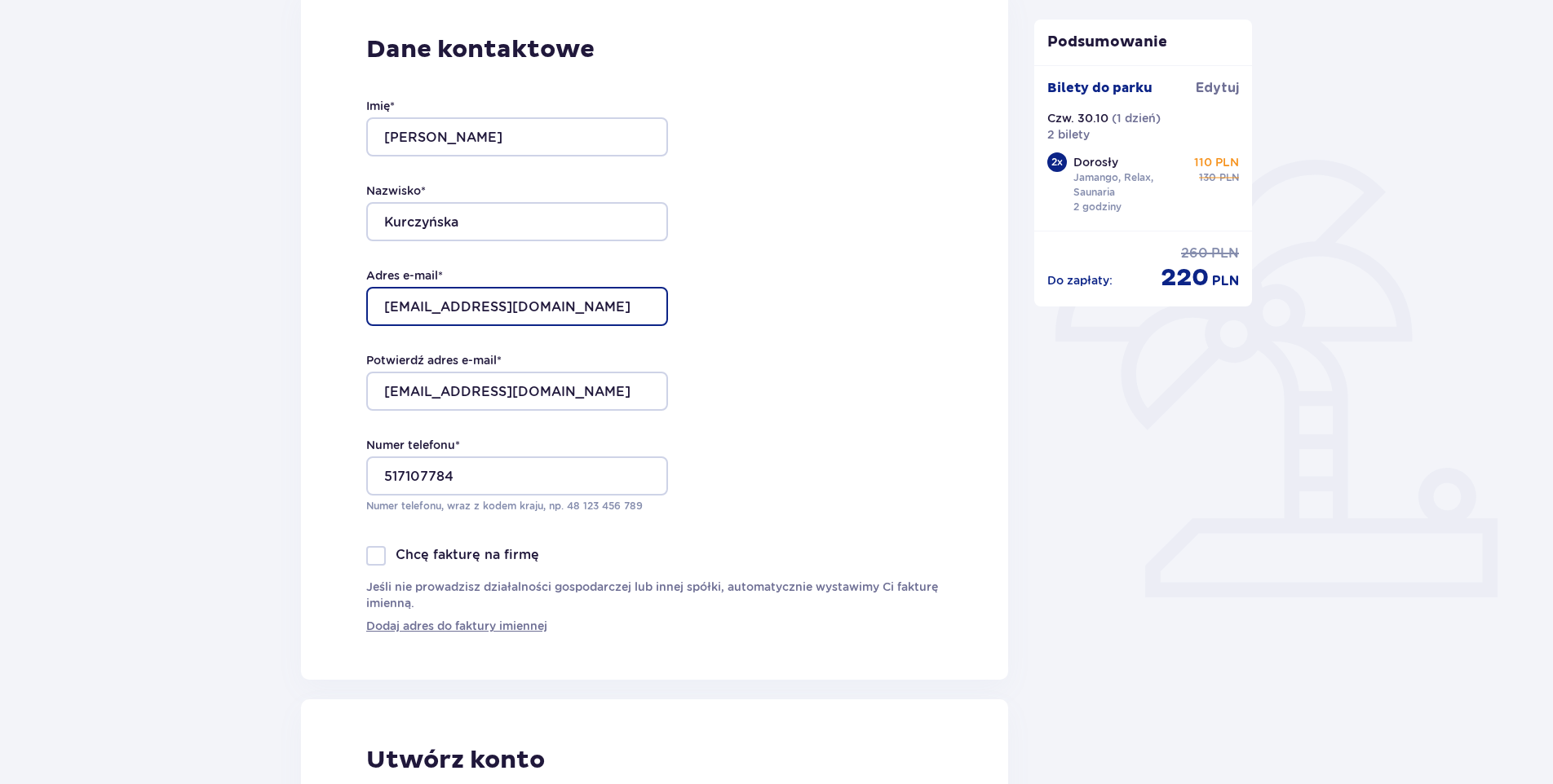
click at [562, 303] on input "w-k.ksiegowosc@wp.pl" at bounding box center [517, 306] width 302 height 39
click at [561, 303] on input "w-k.ksiegowosc@wp.pl" at bounding box center [517, 306] width 302 height 39
click at [490, 304] on input "w-k.ksiegowosc@wp.pl" at bounding box center [517, 306] width 302 height 39
drag, startPoint x: 487, startPoint y: 305, endPoint x: 305, endPoint y: 297, distance: 182.2
click at [305, 297] on div "Dane kontaktowe Imię * Wioletta Nazwisko * Kurczyńska Adres e-mail * w-k.ksiego…" at bounding box center [655, 334] width 707 height 691
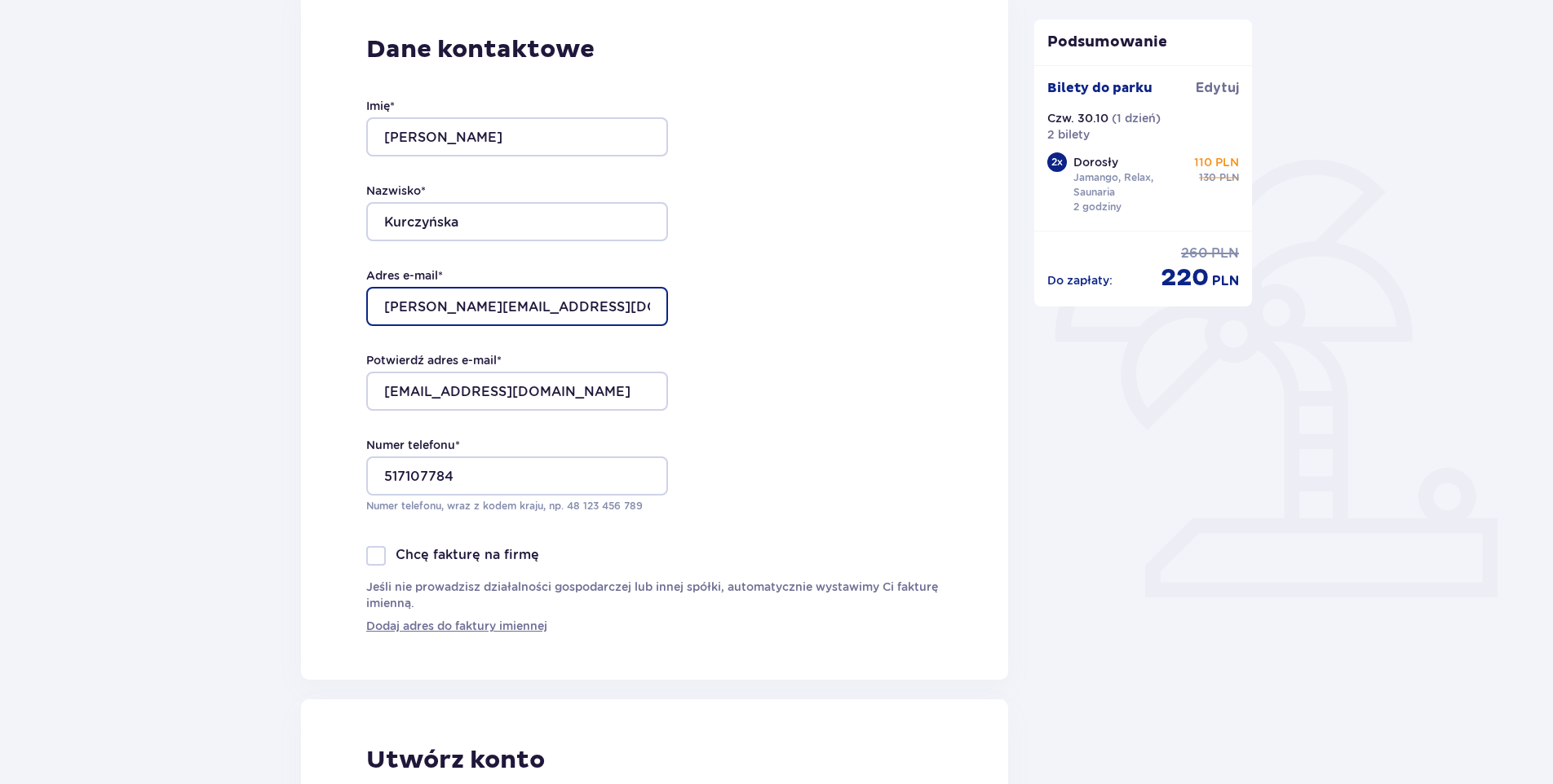
drag, startPoint x: 605, startPoint y: 301, endPoint x: 334, endPoint y: 318, distance: 271.5
click at [334, 318] on div "Dane kontaktowe Imię * Wioletta Nazwisko * Kurczyńska Adres e-mail * wioletta.k…" at bounding box center [655, 334] width 707 height 691
type input "wioletta.kurczynska@wp.pl"
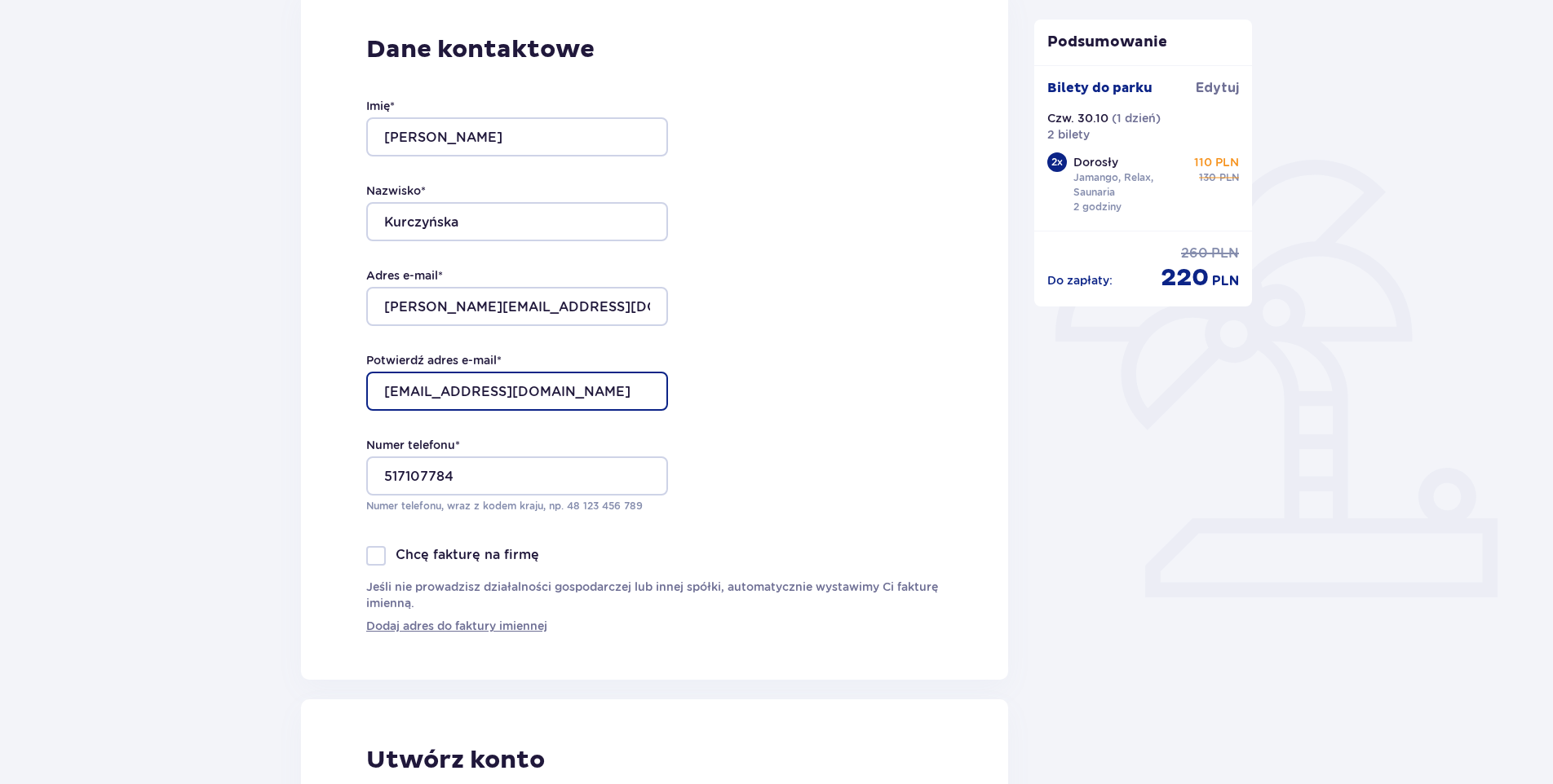
click at [395, 392] on input "w-k.ksiegowosc@wp.pl" at bounding box center [517, 391] width 302 height 39
drag, startPoint x: 601, startPoint y: 388, endPoint x: 181, endPoint y: 388, distance: 420.0
paste input "ioletta.kurczynska"
type input "wioletta.kurczynska@wp.pl"
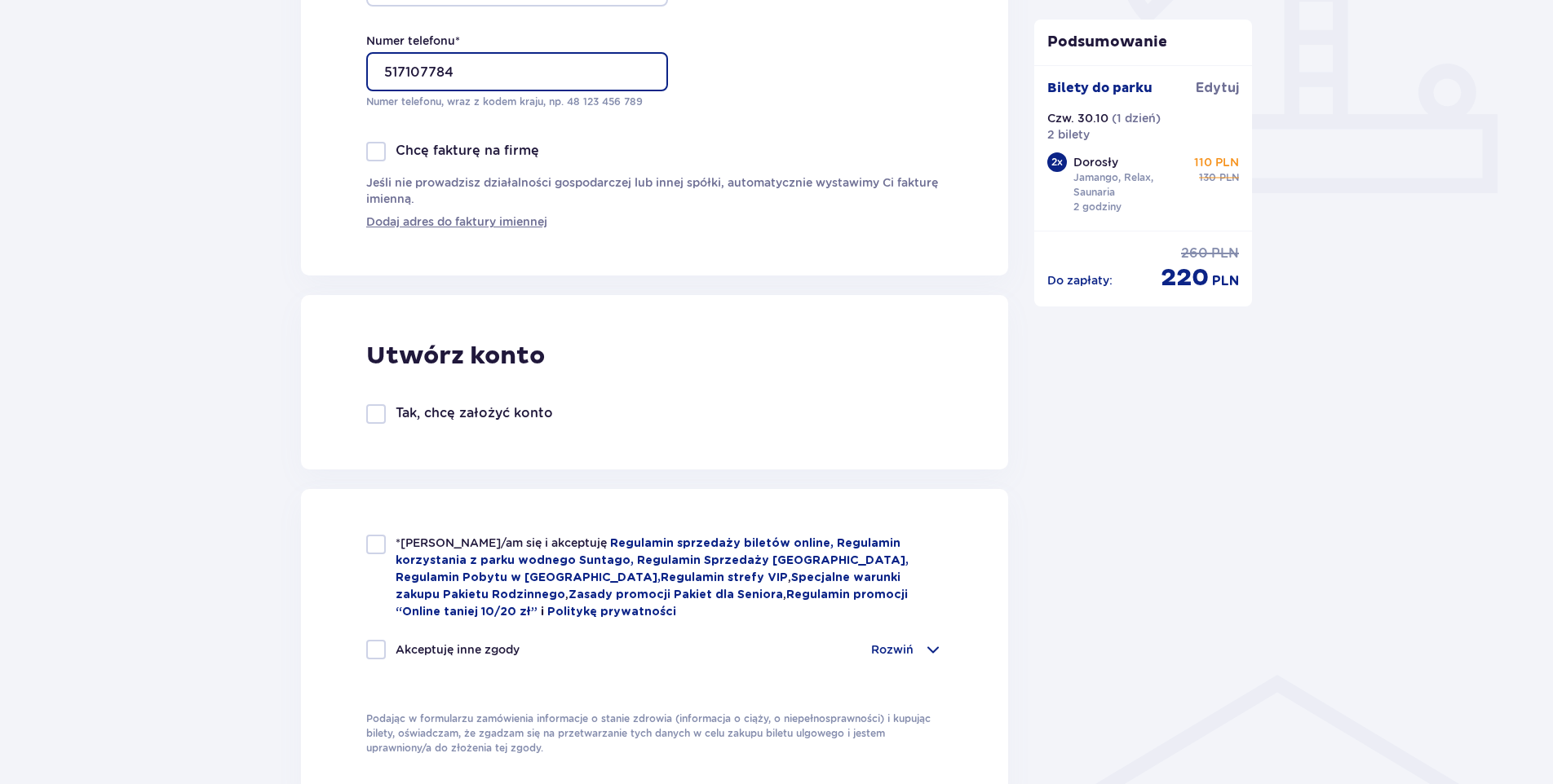
scroll to position [652, 0]
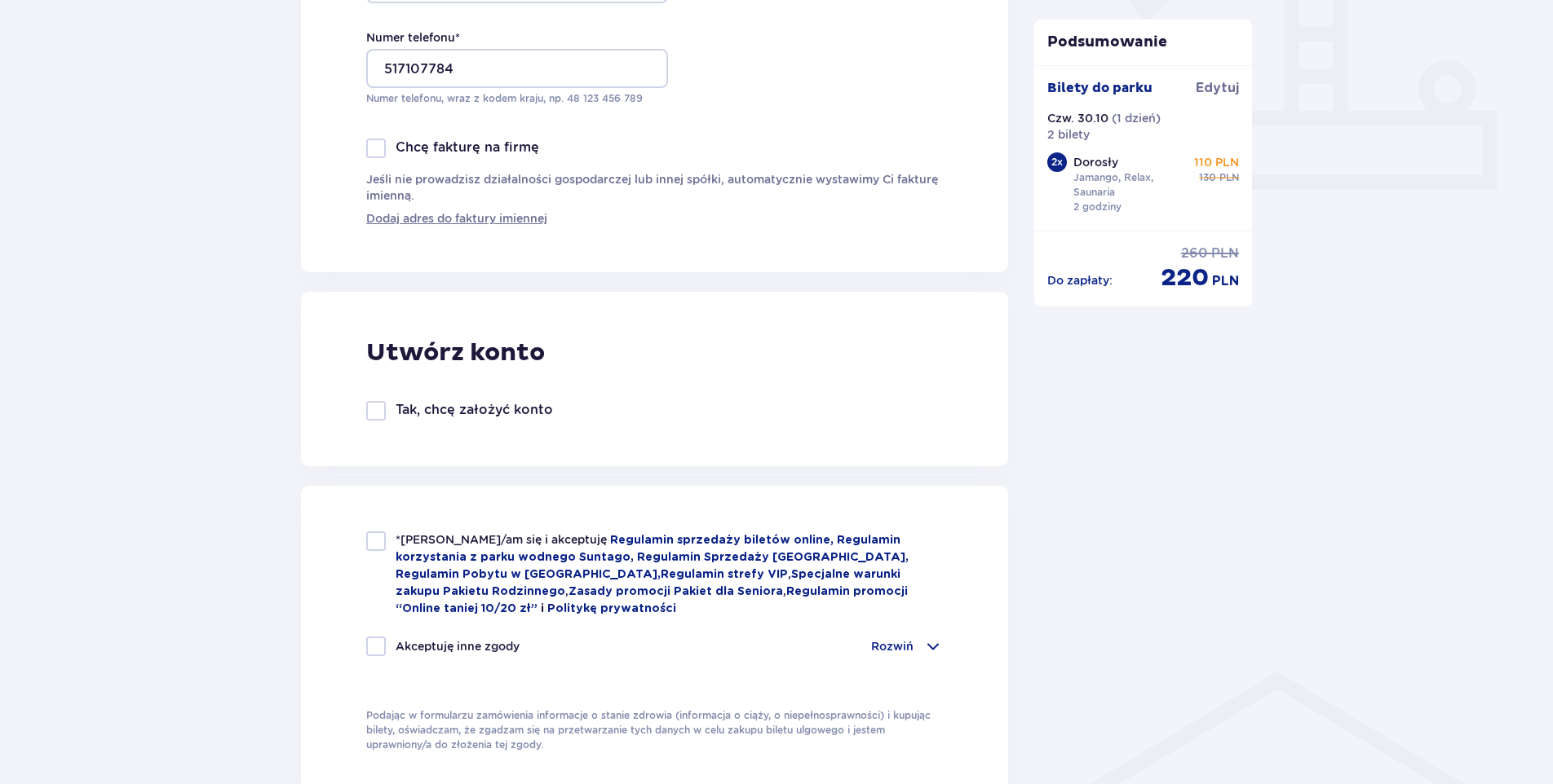
click at [377, 409] on div at bounding box center [376, 411] width 20 height 20
checkbox input "true"
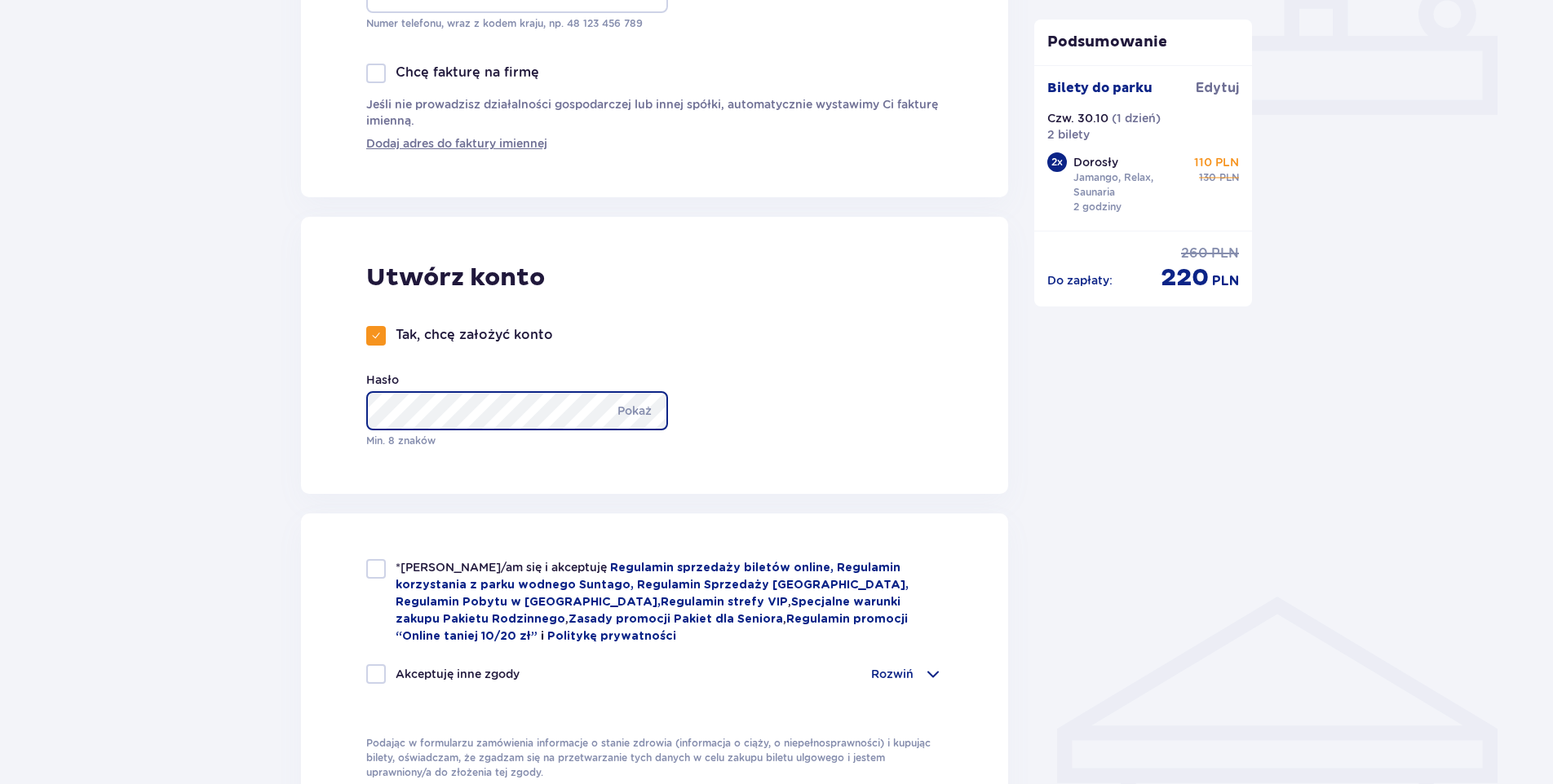
scroll to position [816, 0]
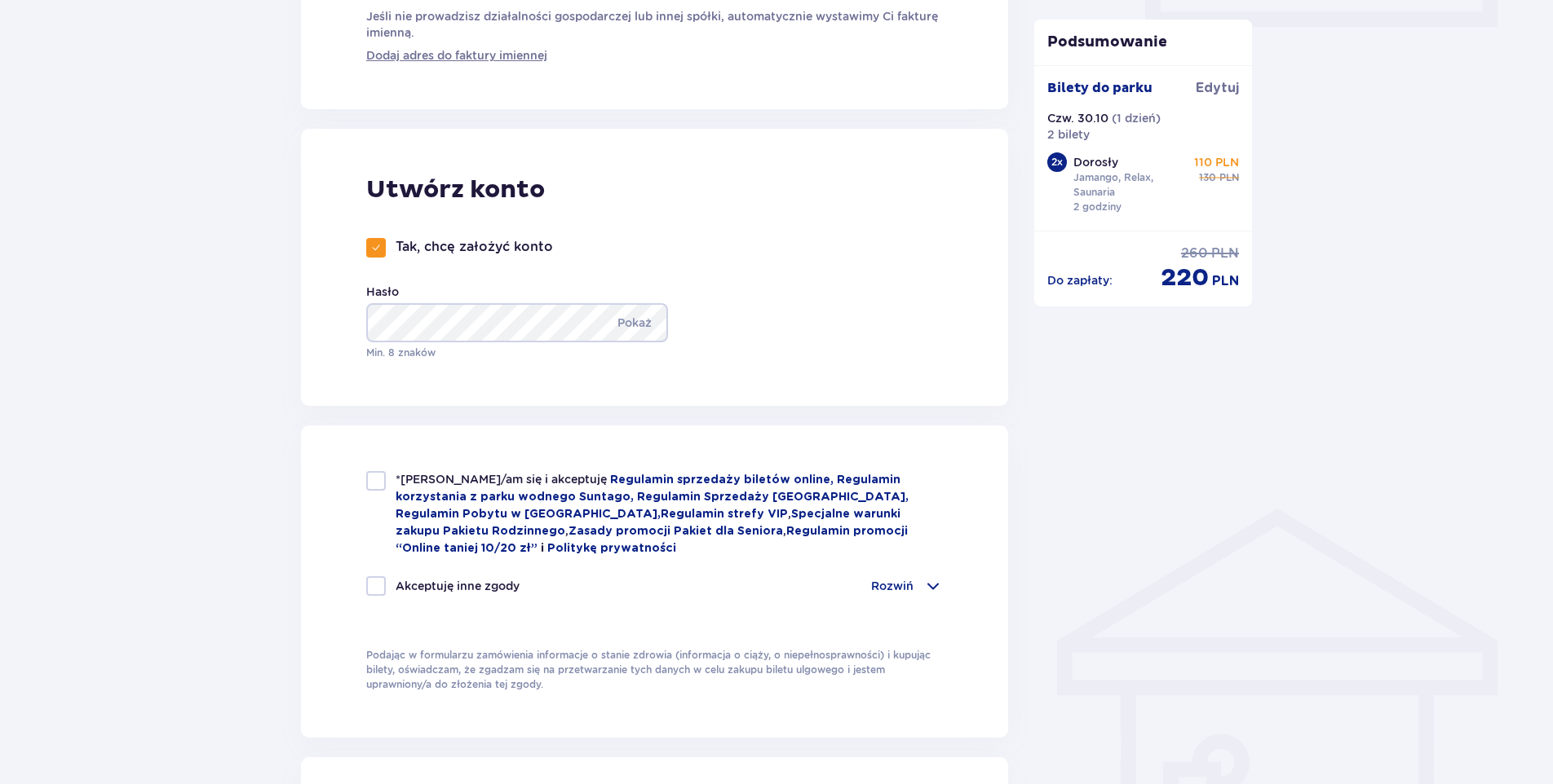
drag, startPoint x: 382, startPoint y: 484, endPoint x: 642, endPoint y: 555, distance: 269.5
click at [382, 484] on div at bounding box center [376, 481] width 20 height 20
checkbox input "true"
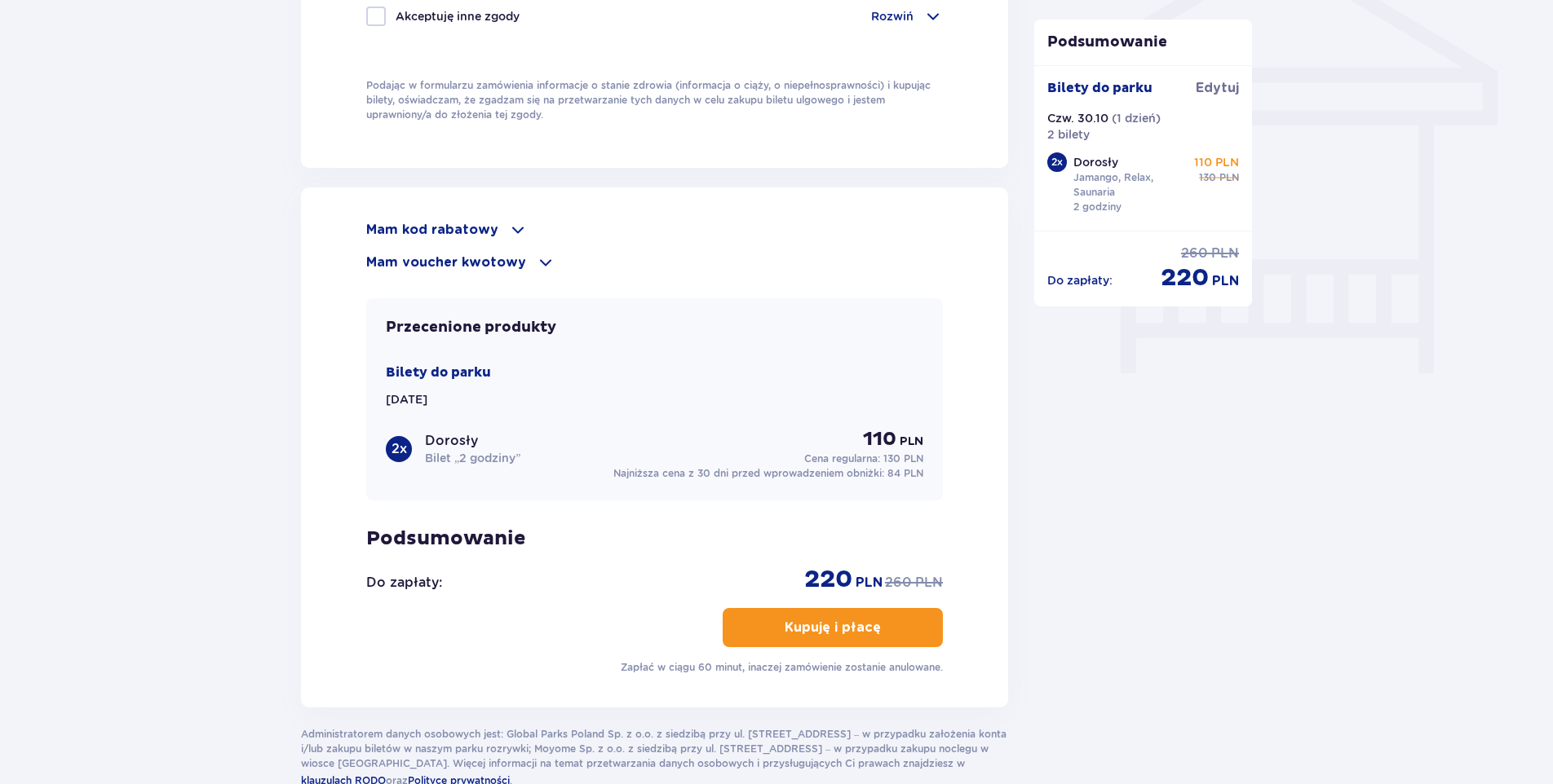
scroll to position [1386, 0]
click at [880, 621] on span "button" at bounding box center [884, 627] width 20 height 20
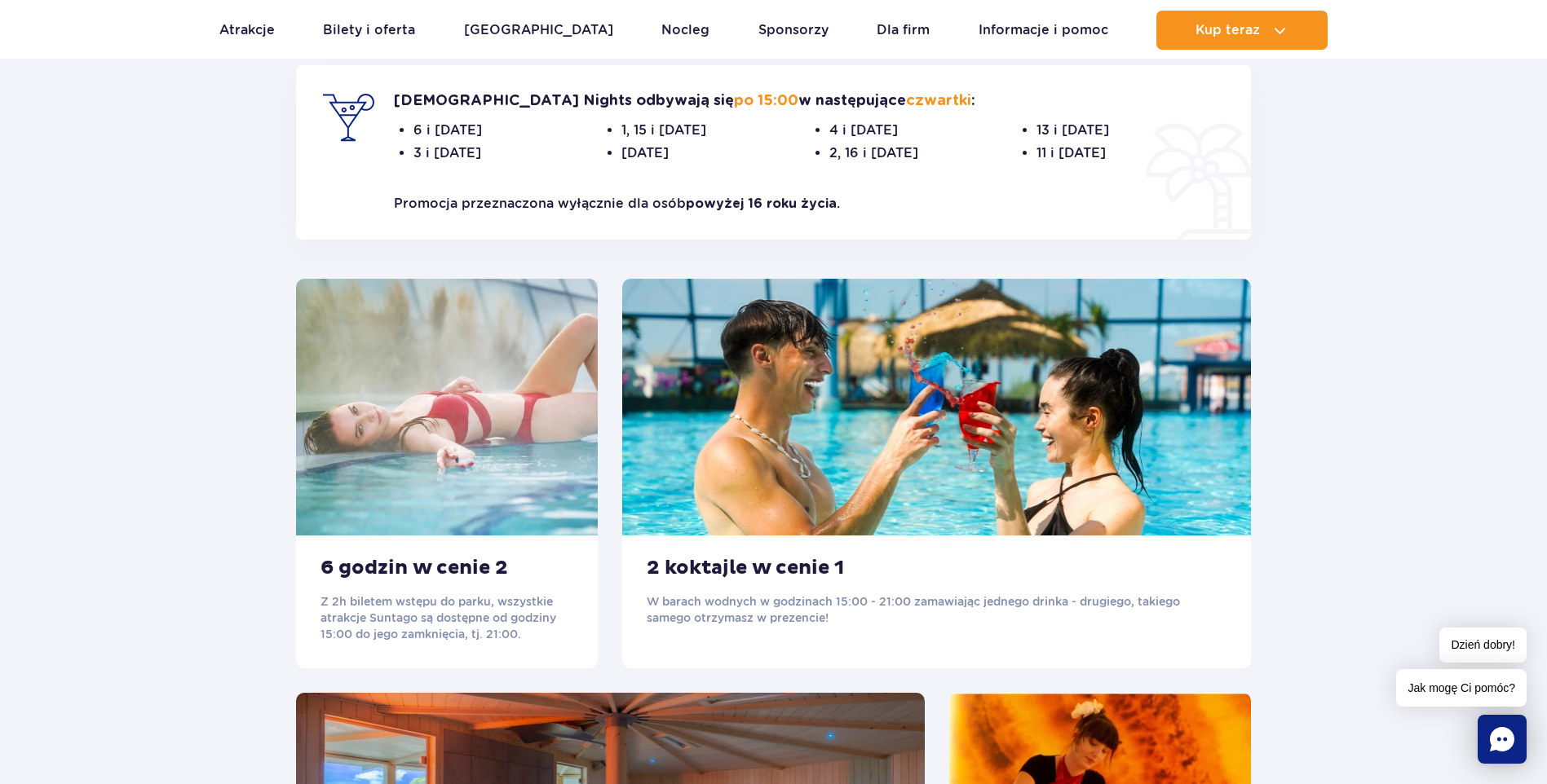
scroll to position [489, 0]
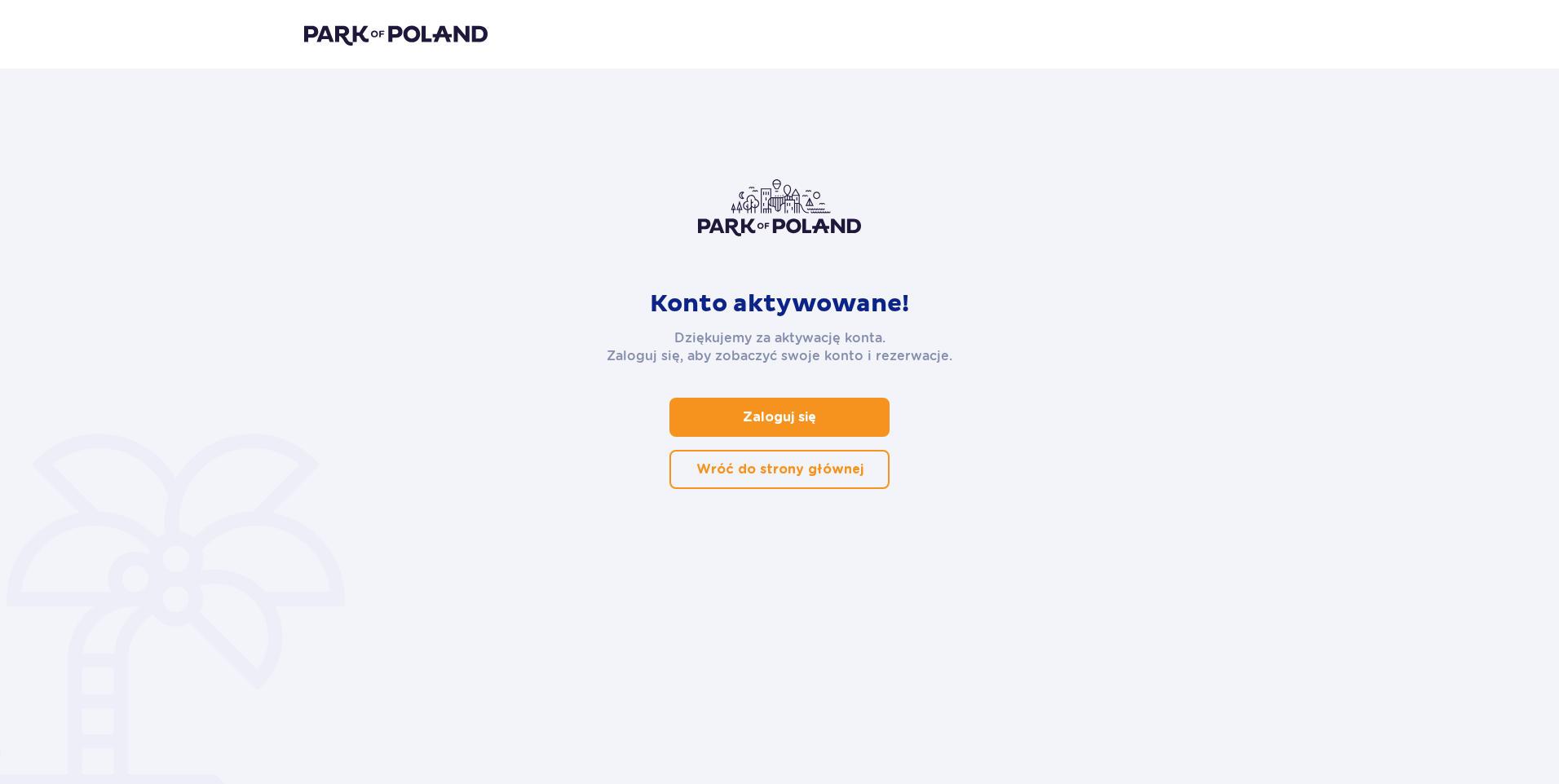
click at [817, 430] on link "Zaloguj się" at bounding box center [779, 417] width 220 height 39
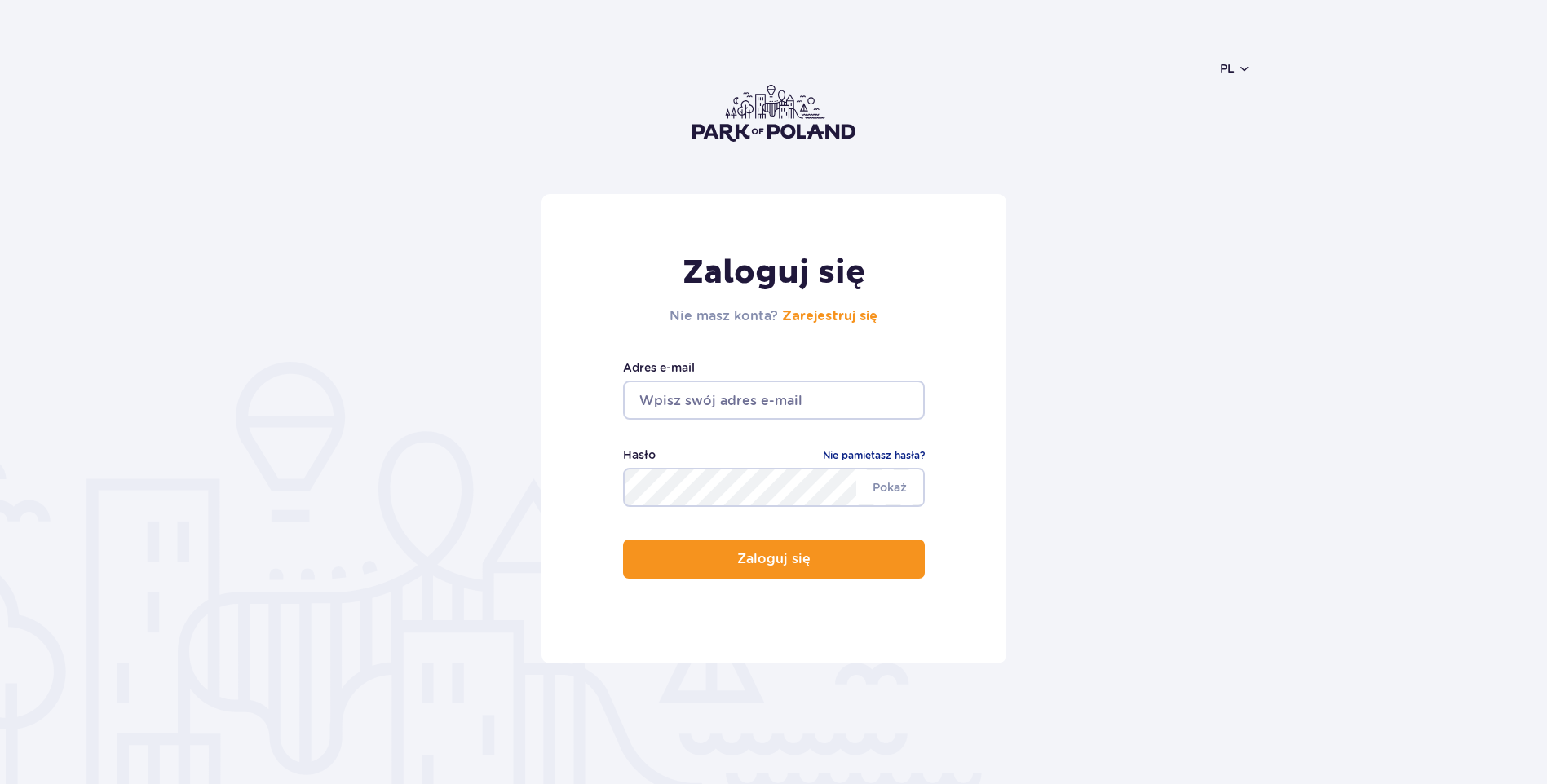
click at [793, 400] on input "email" at bounding box center [774, 400] width 302 height 39
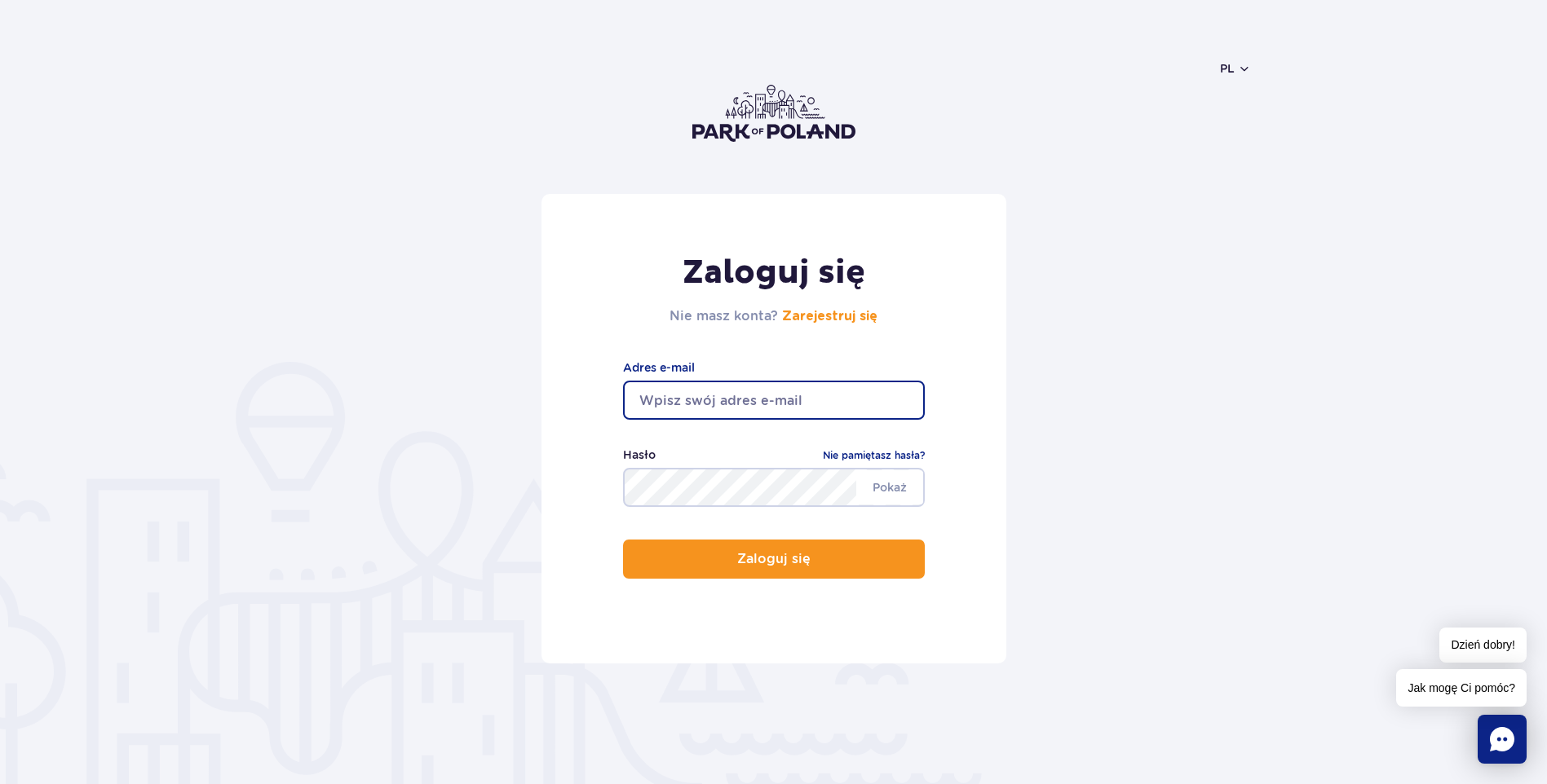
type input "wioletta.kurczynska@wp.pl"
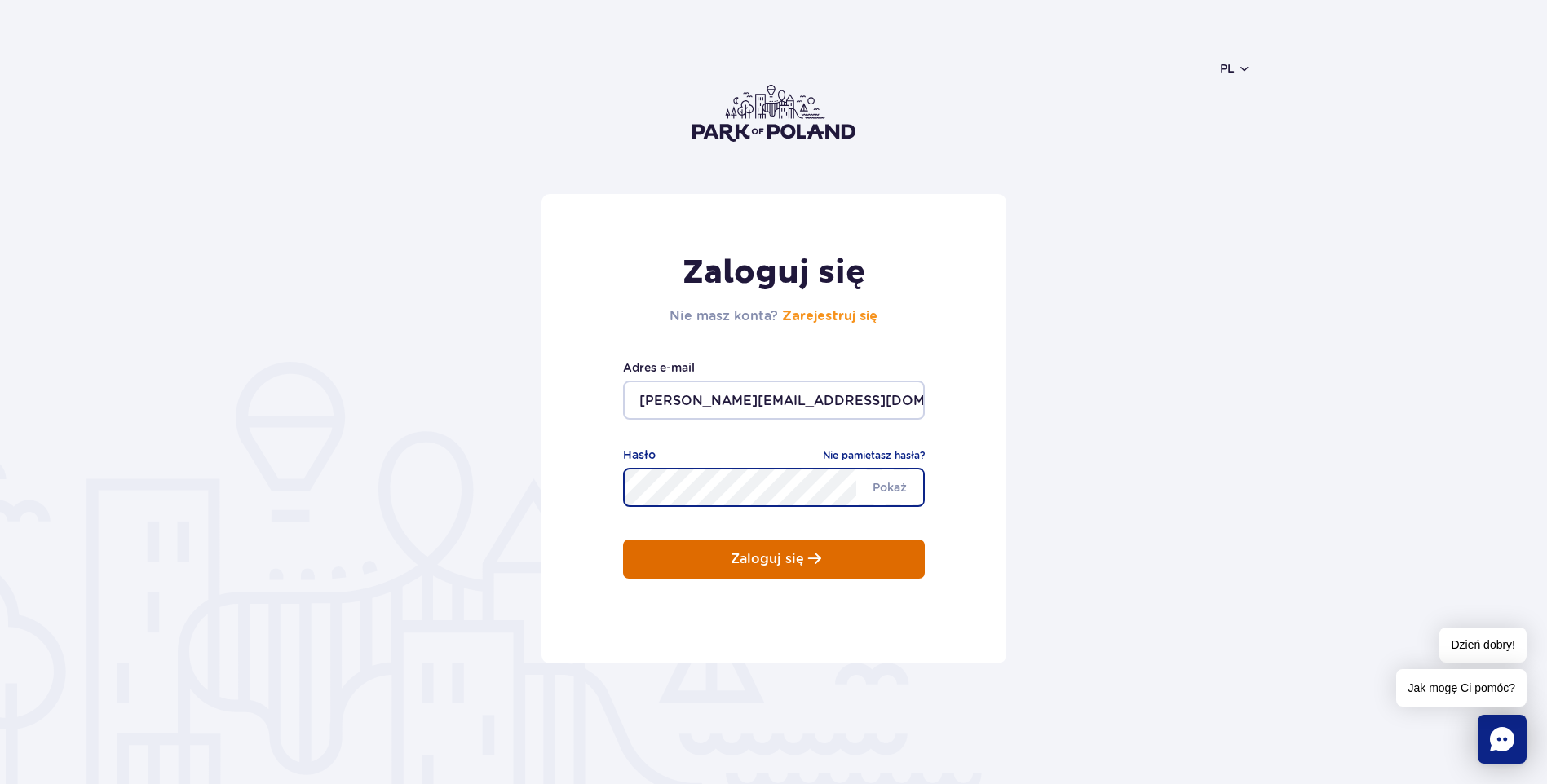
click at [825, 562] on button "Zaloguj się" at bounding box center [774, 559] width 302 height 39
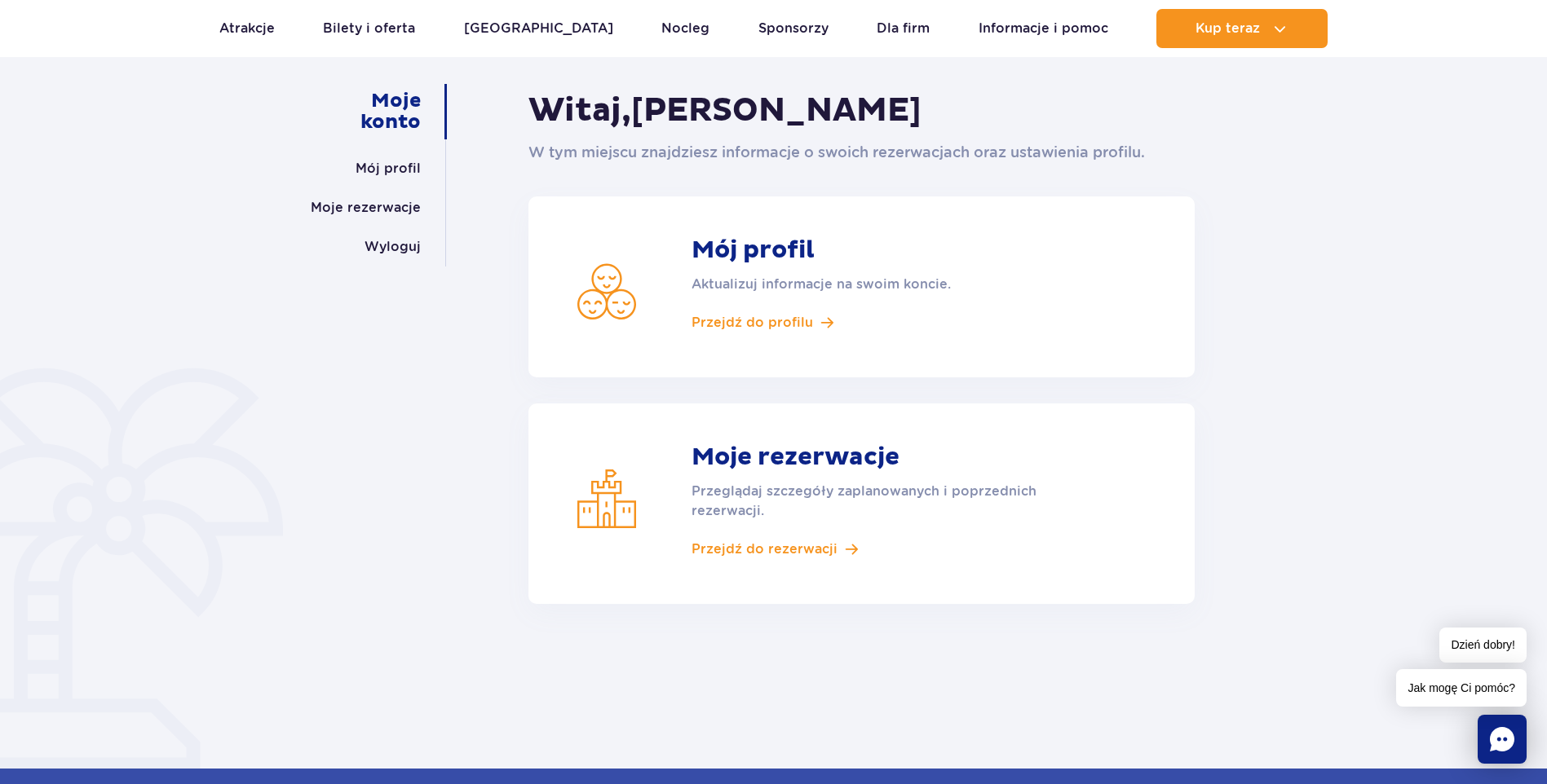
scroll to position [163, 0]
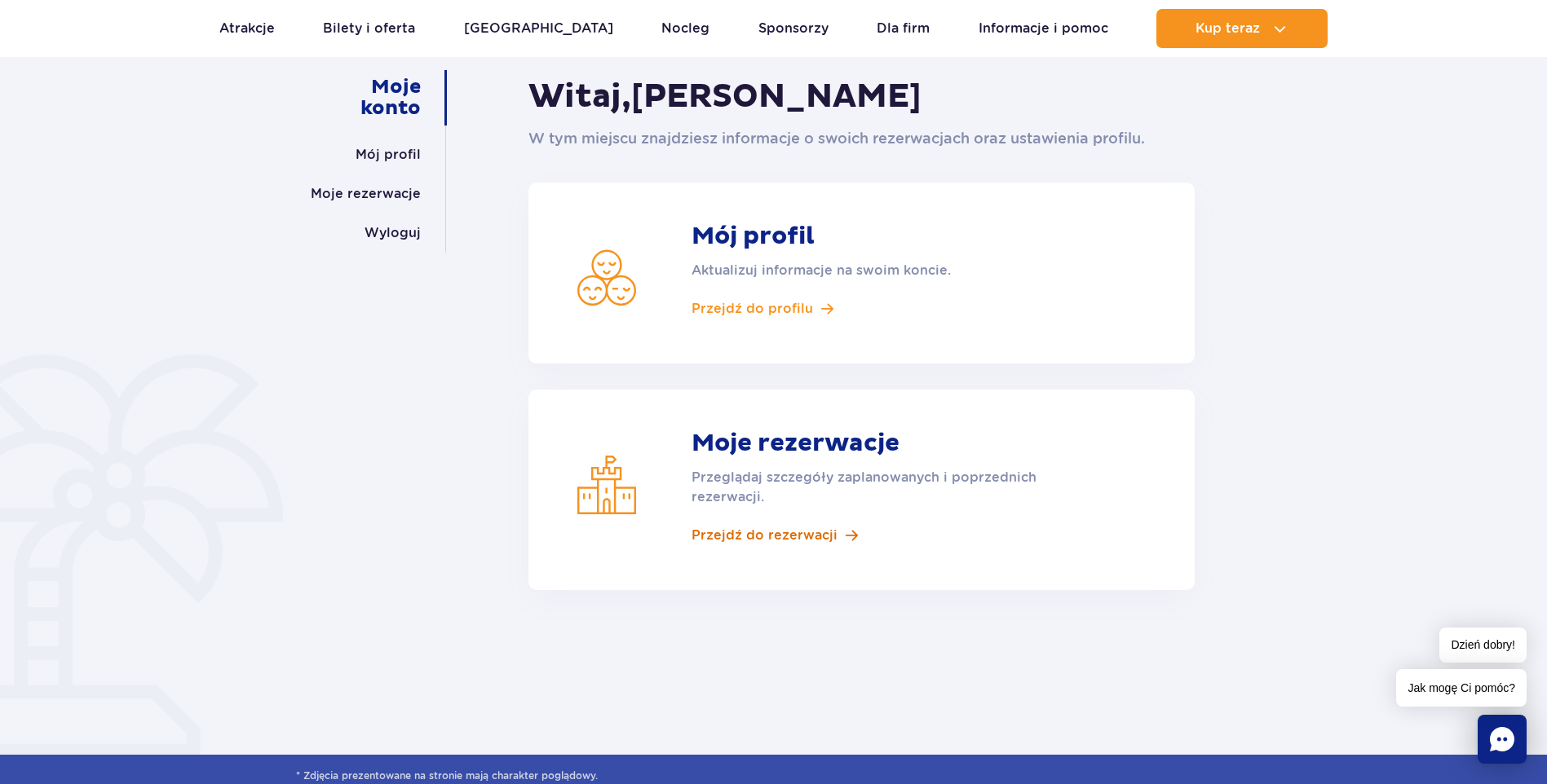
click at [763, 538] on span "Przejdź do rezerwacji" at bounding box center [764, 536] width 146 height 18
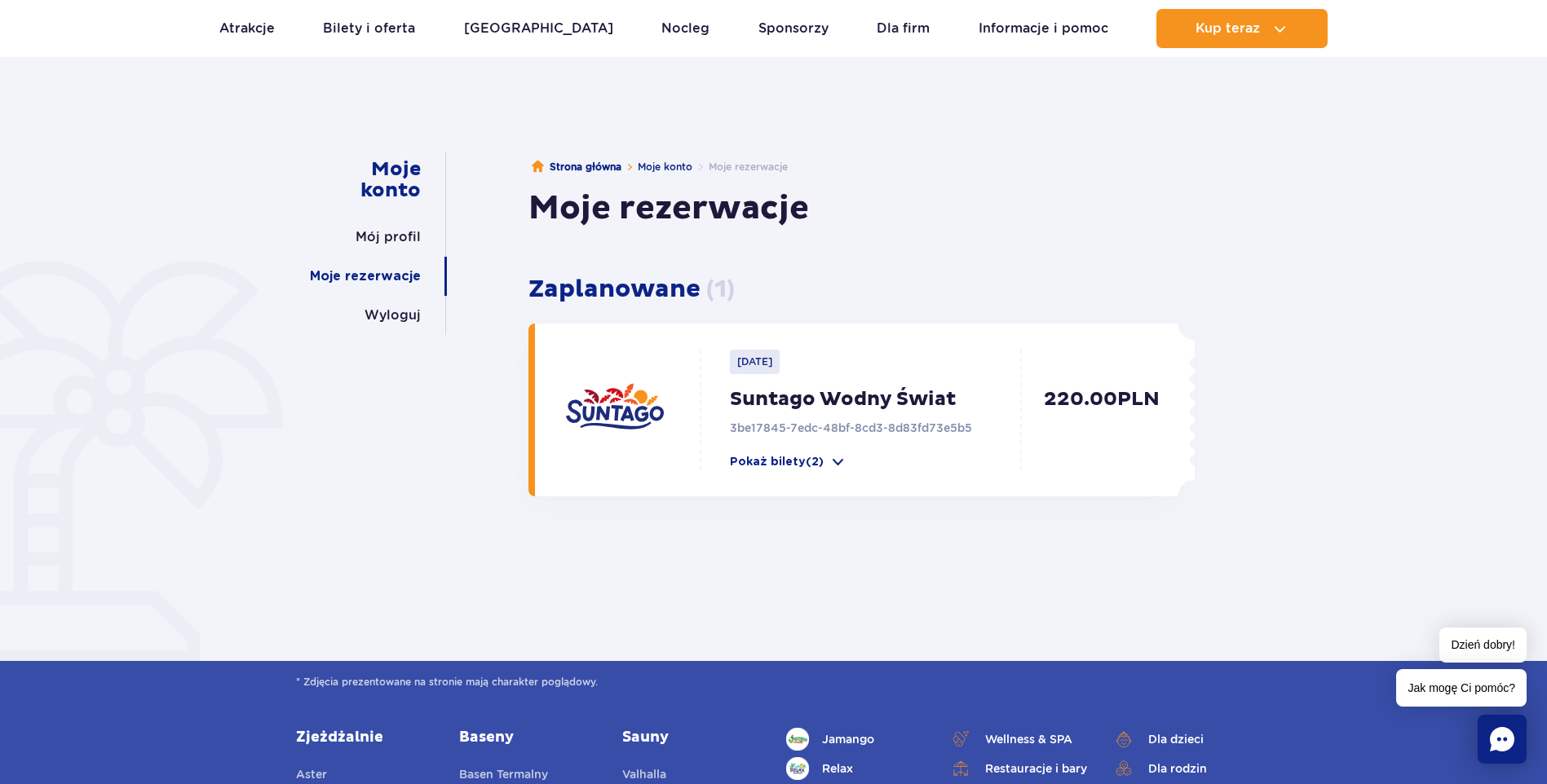
scroll to position [81, 0]
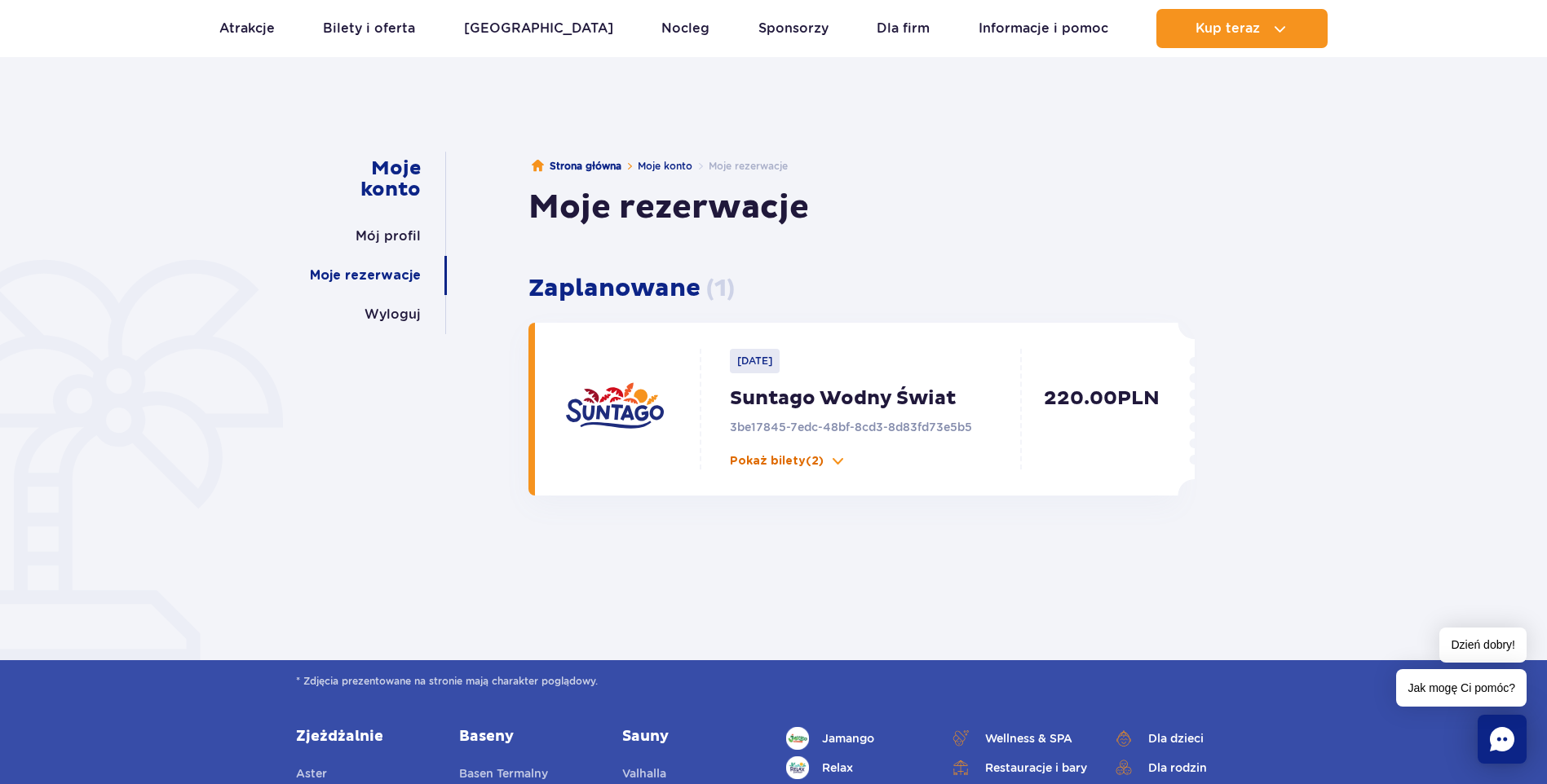
click at [783, 460] on p "Pokaż bilety (2)" at bounding box center [776, 461] width 94 height 17
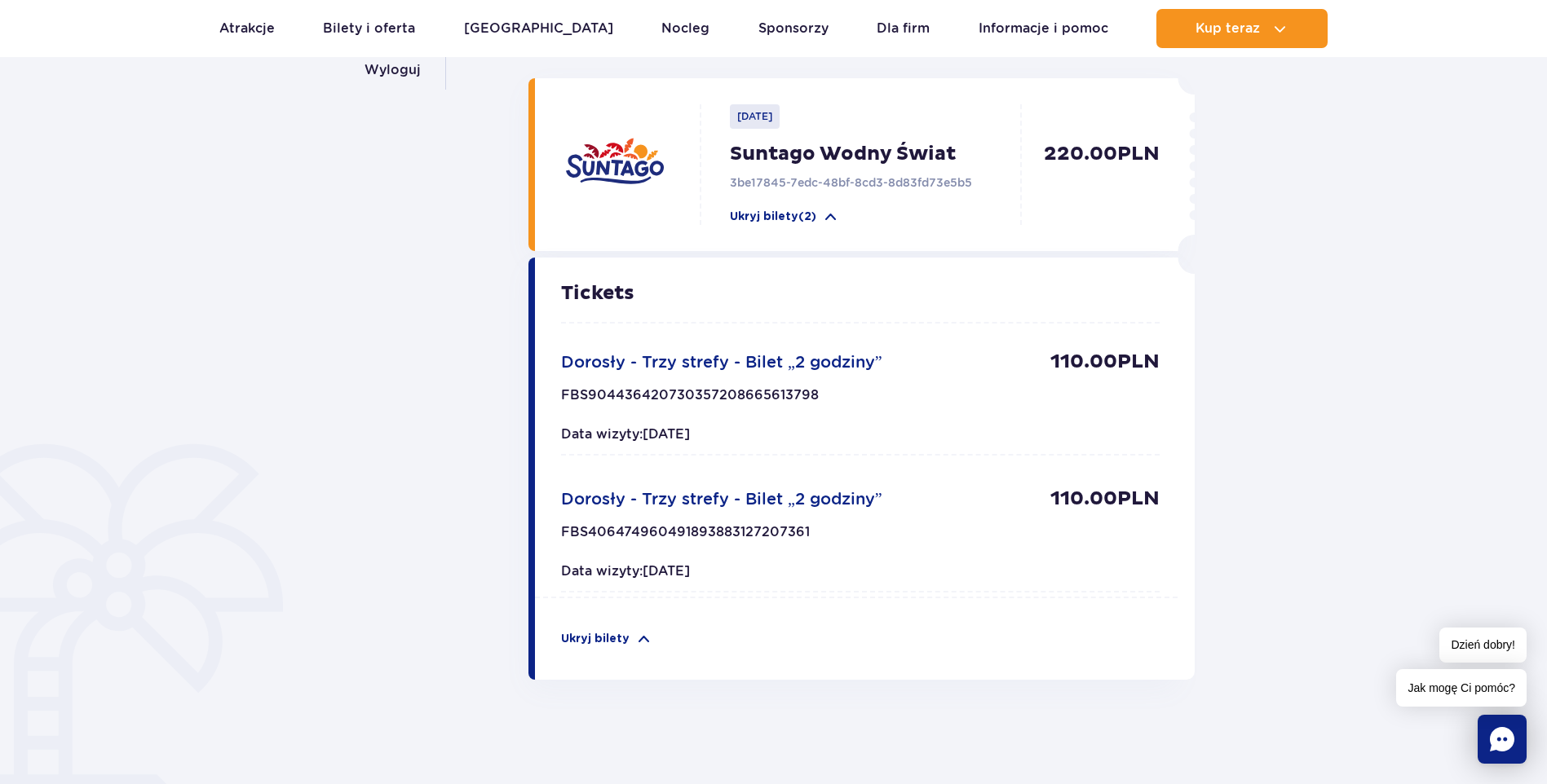
scroll to position [0, 0]
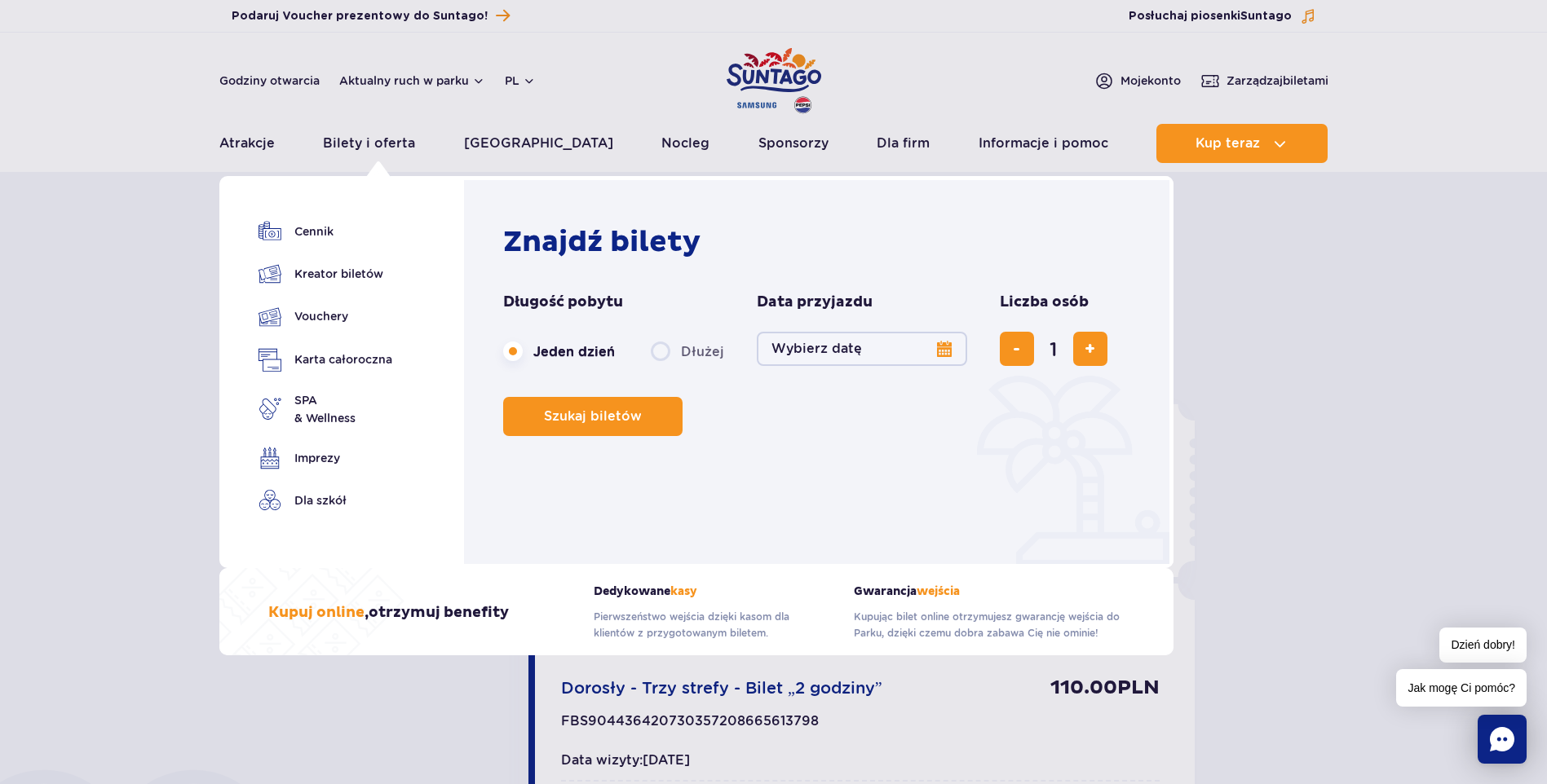
drag, startPoint x: 380, startPoint y: 138, endPoint x: 432, endPoint y: 184, distance: 69.4
click at [380, 138] on link "Bilety i oferta" at bounding box center [368, 143] width 92 height 39
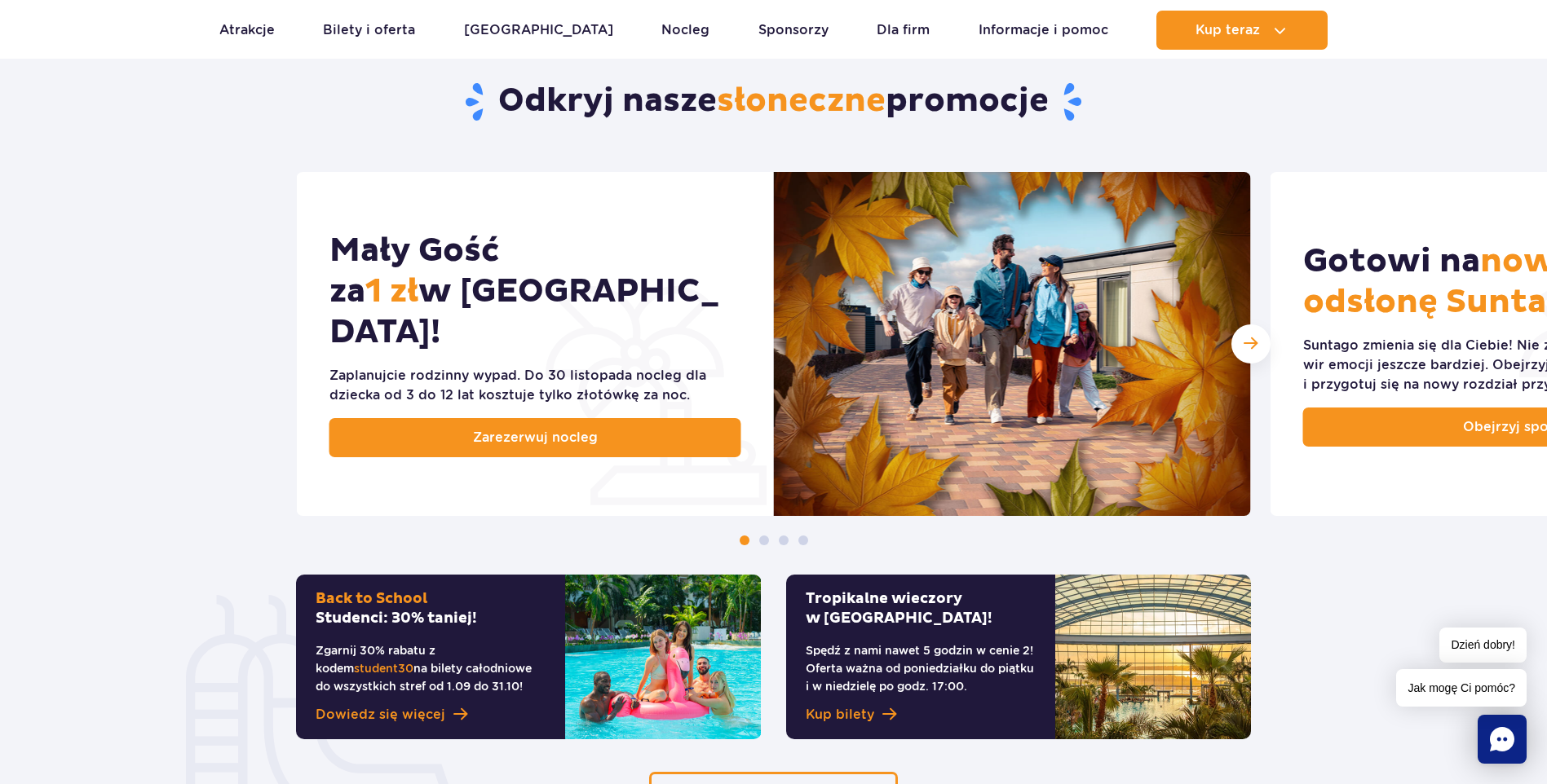
scroll to position [1059, 0]
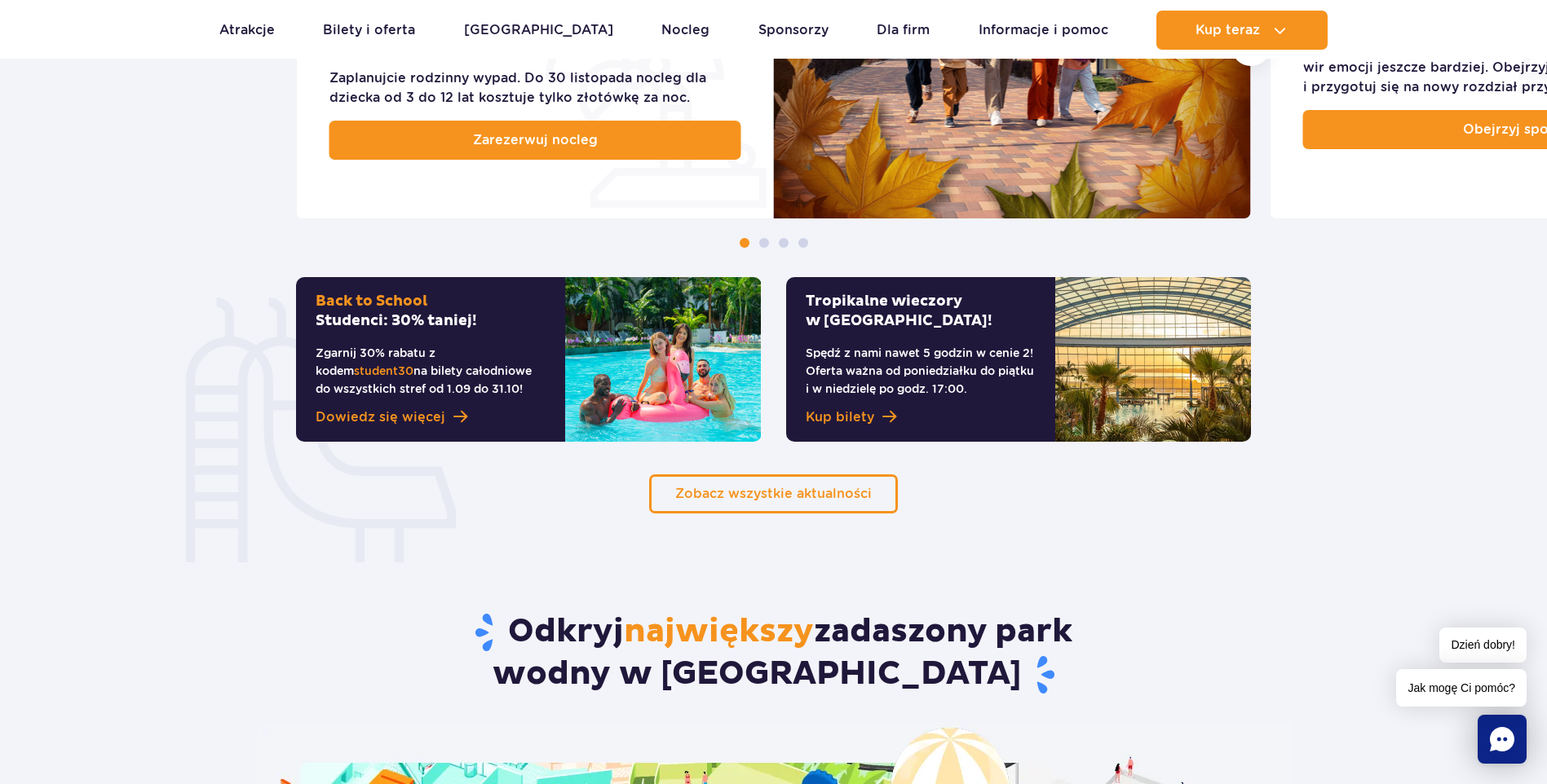
click at [963, 400] on div "Tropikalne wieczory w Suntago! Spędź z nami nawet 5 godzin w cenie 2! Oferta wa…" at bounding box center [920, 359] width 269 height 164
click at [838, 413] on span "Kup bilety" at bounding box center [840, 417] width 69 height 20
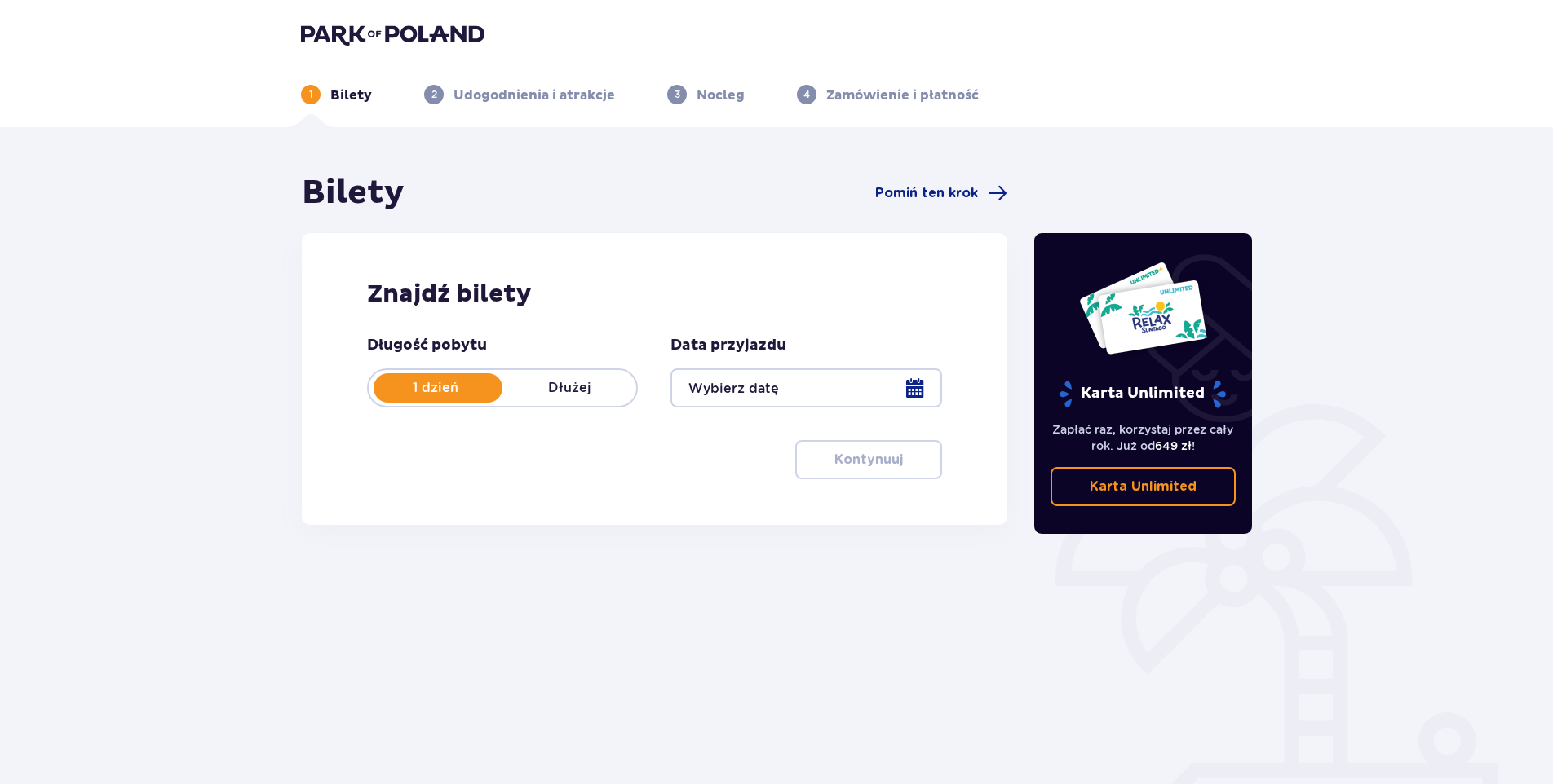
click at [793, 395] on div at bounding box center [806, 387] width 271 height 39
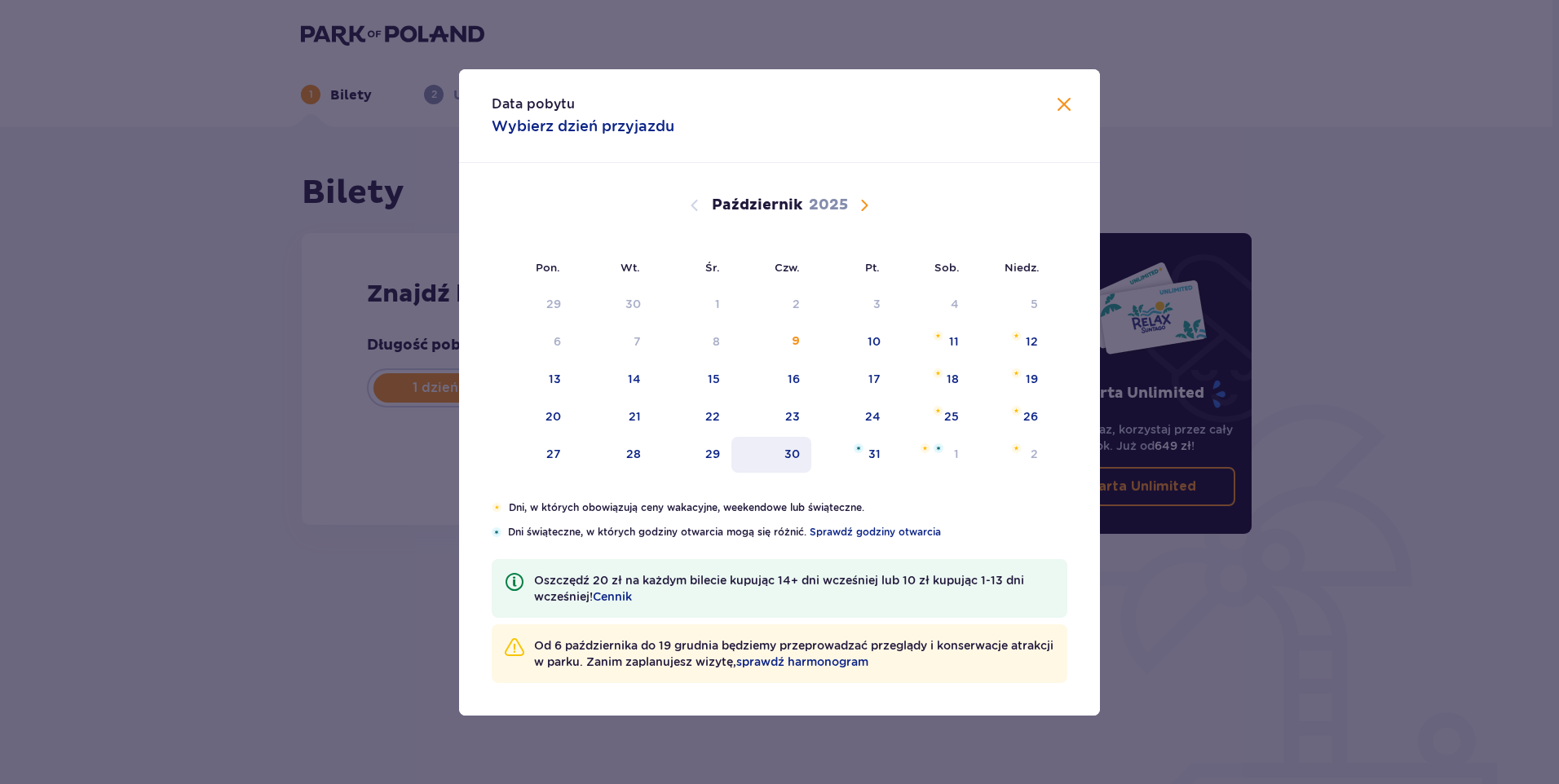
click at [798, 452] on div "30" at bounding box center [792, 455] width 16 height 17
type input "30.10.25"
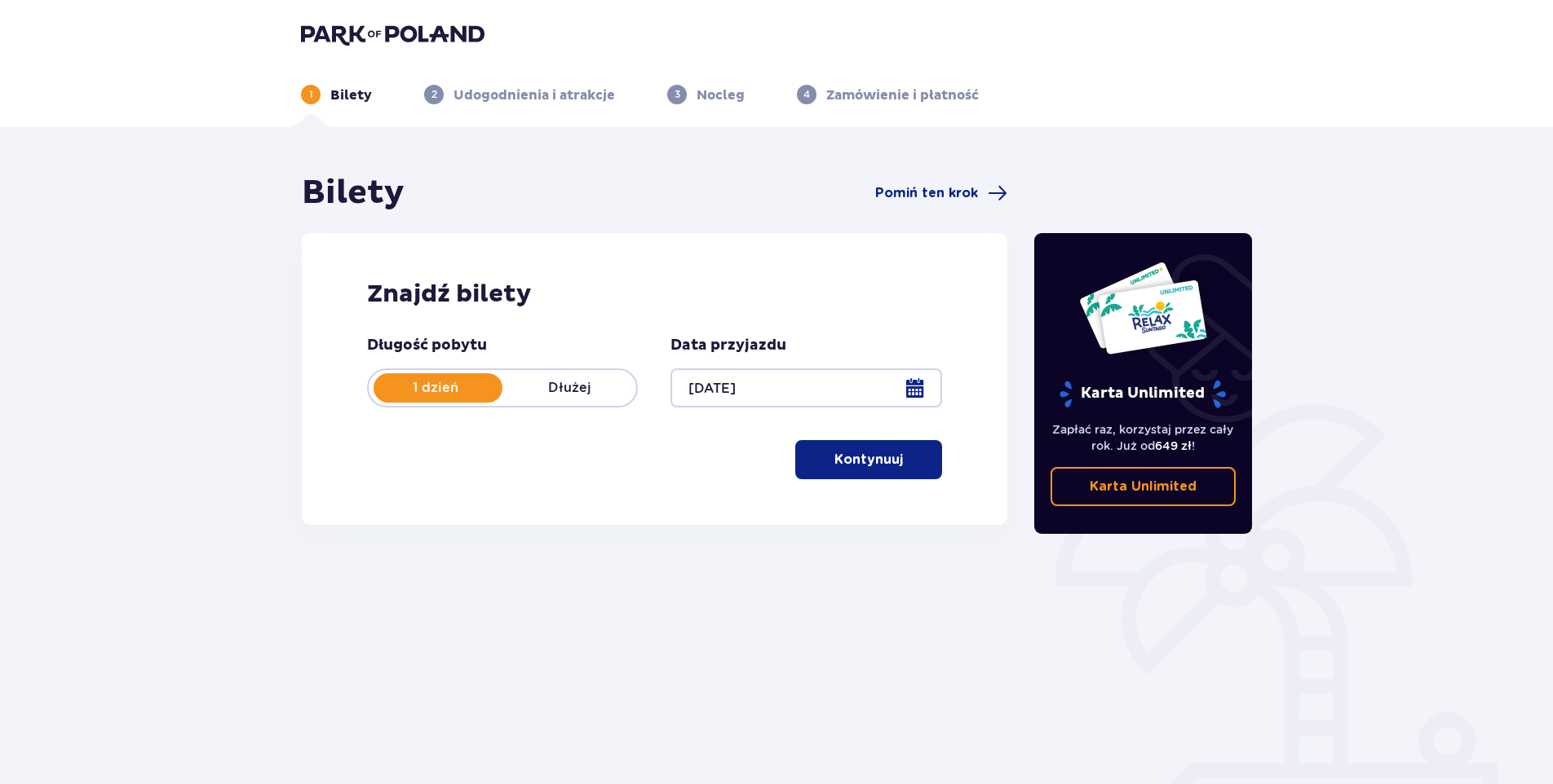
click at [879, 458] on p "Kontynuuj" at bounding box center [868, 460] width 69 height 18
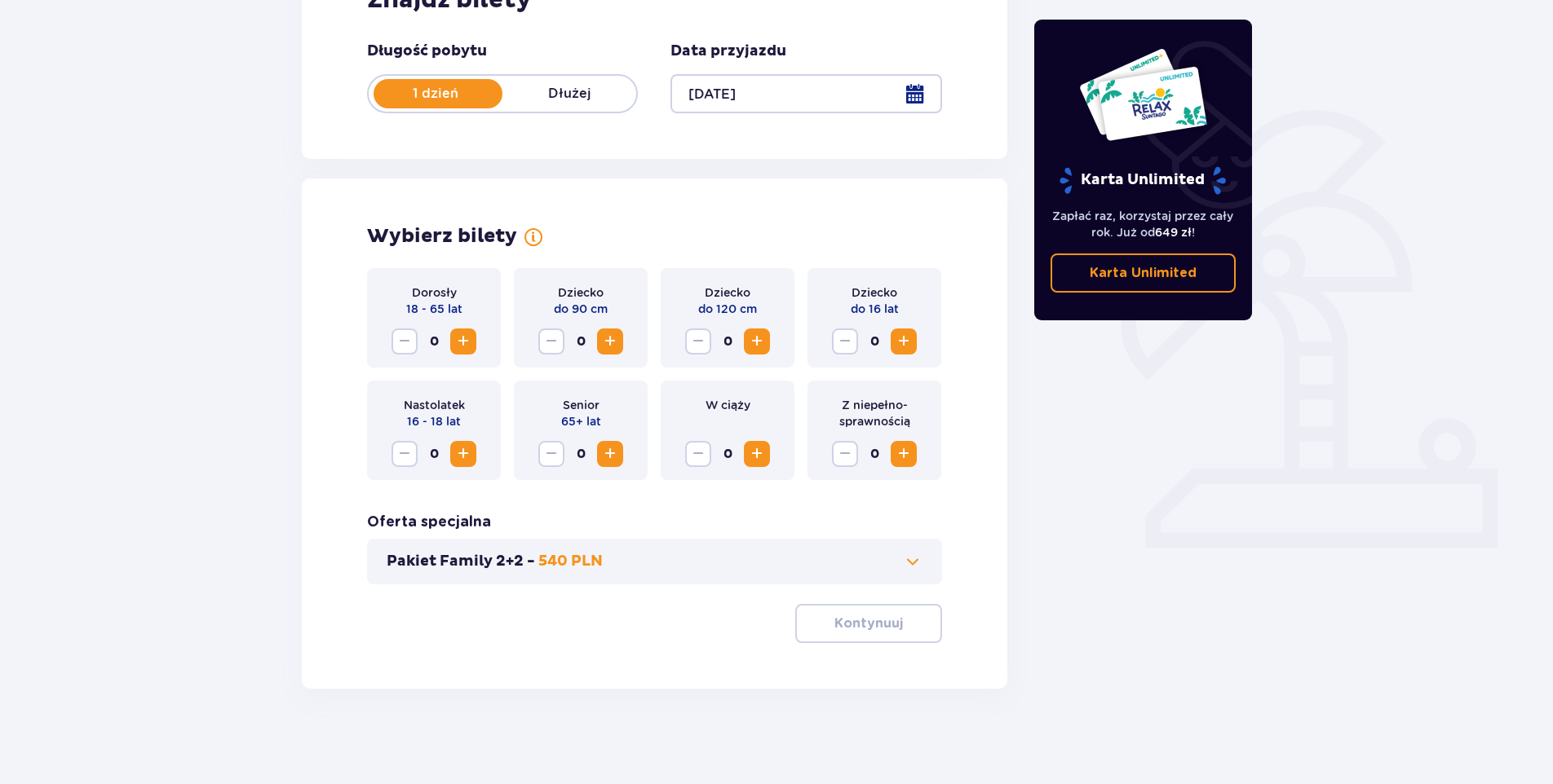
scroll to position [297, 0]
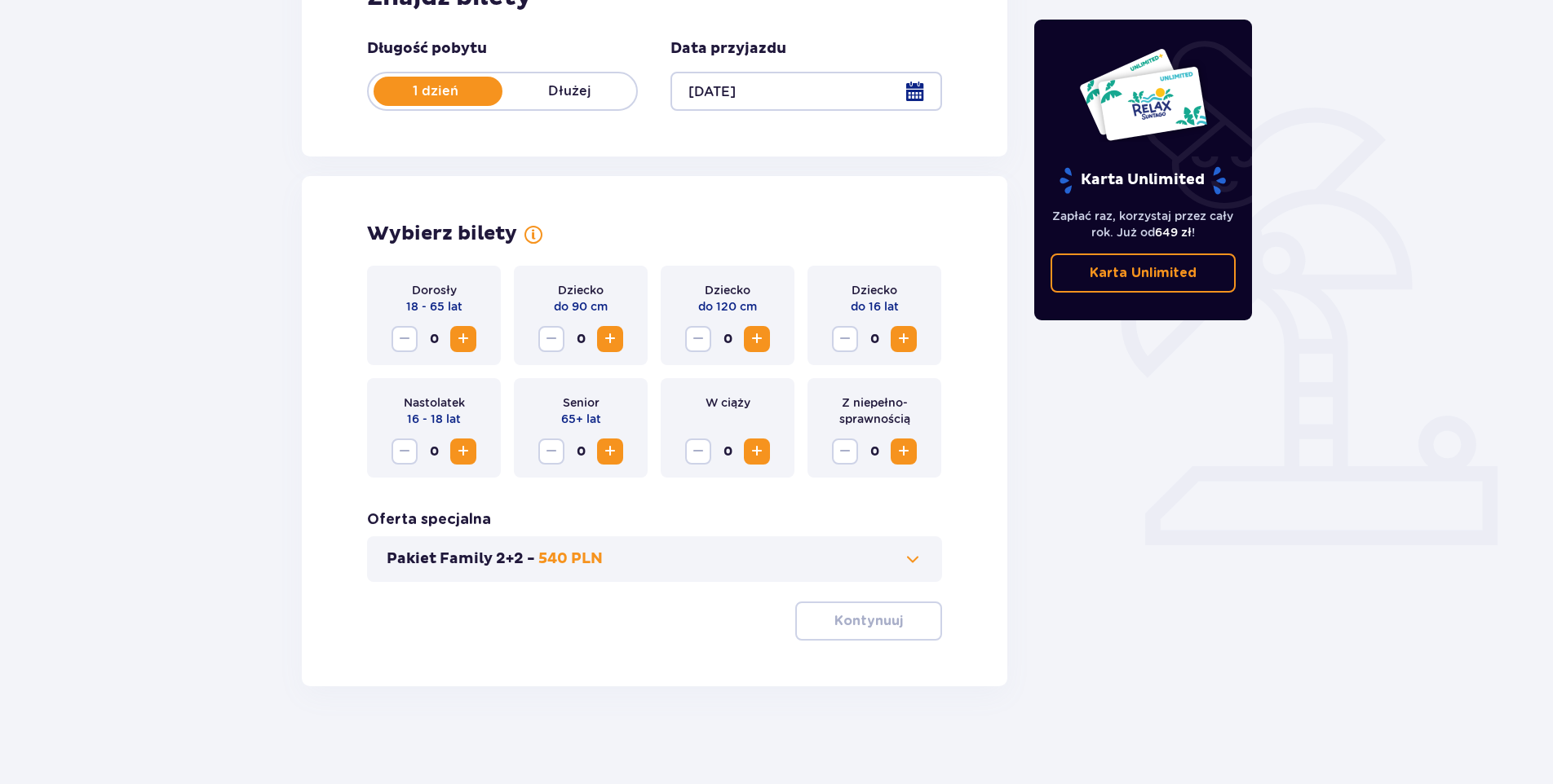
click at [457, 337] on span "Zwiększ" at bounding box center [463, 339] width 20 height 20
click at [872, 614] on p "Kontynuuj" at bounding box center [868, 621] width 69 height 18
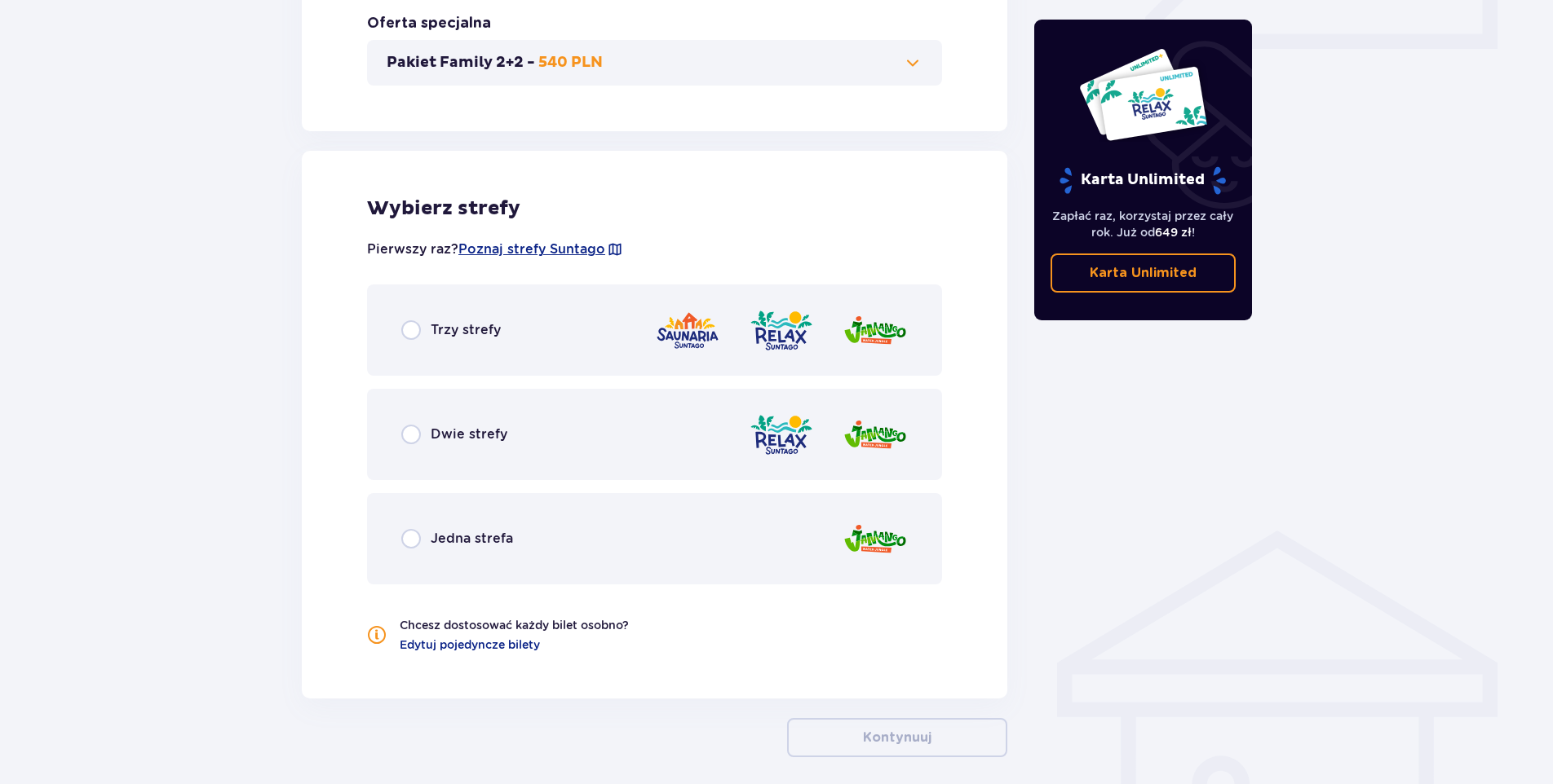
scroll to position [864, 0]
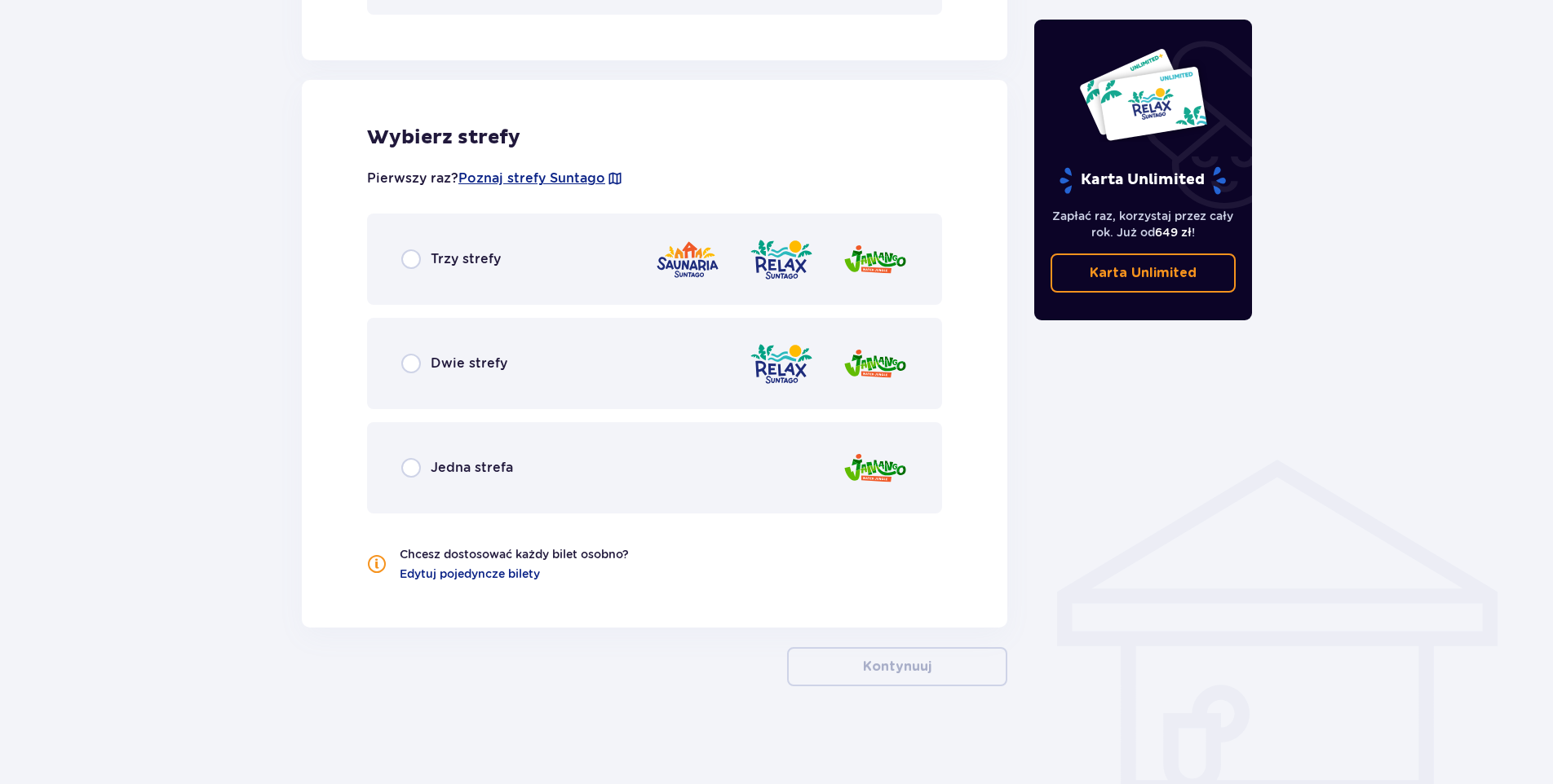
click at [410, 261] on input "radio" at bounding box center [411, 260] width 20 height 20
radio input "true"
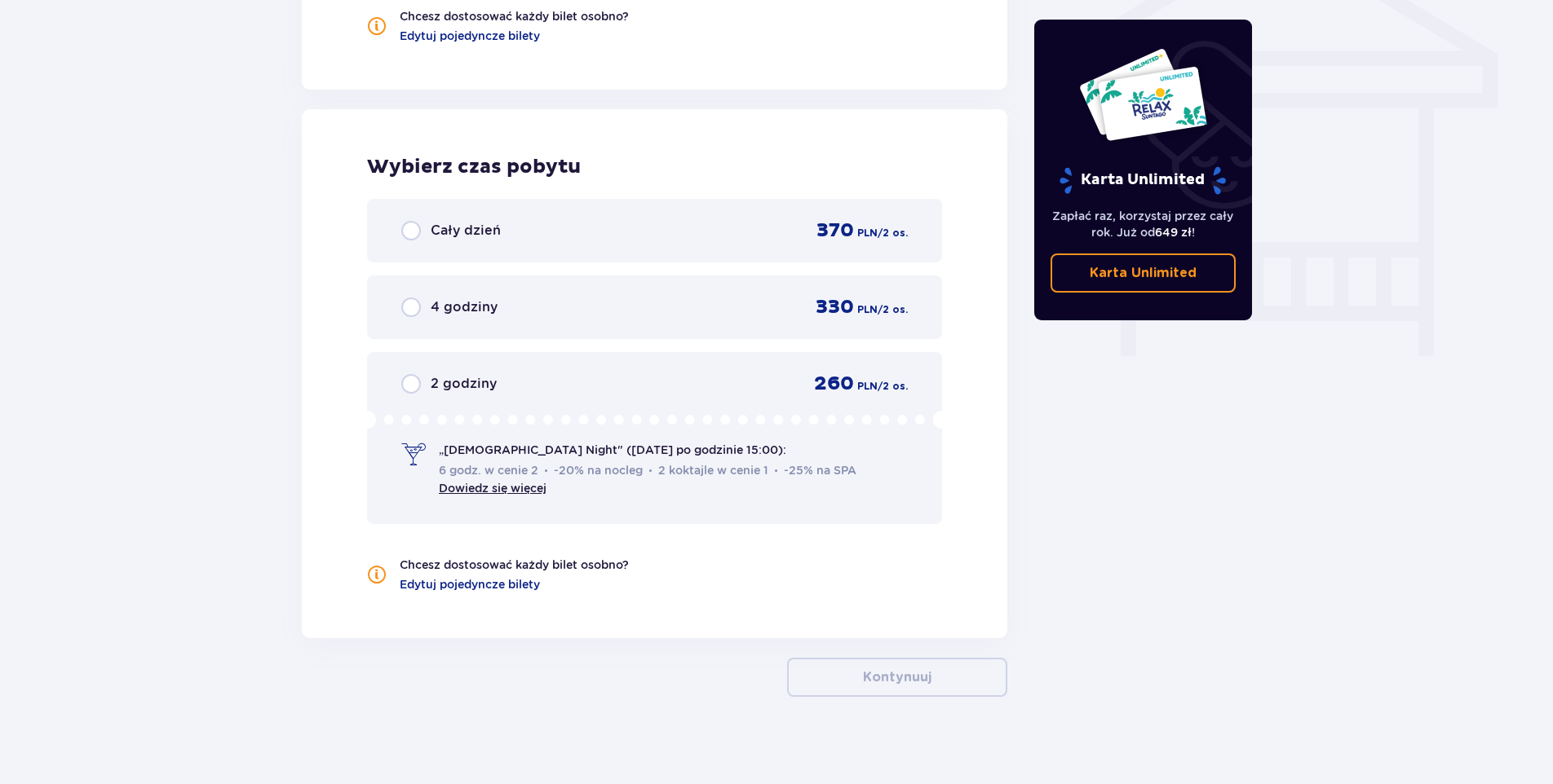
scroll to position [1413, 0]
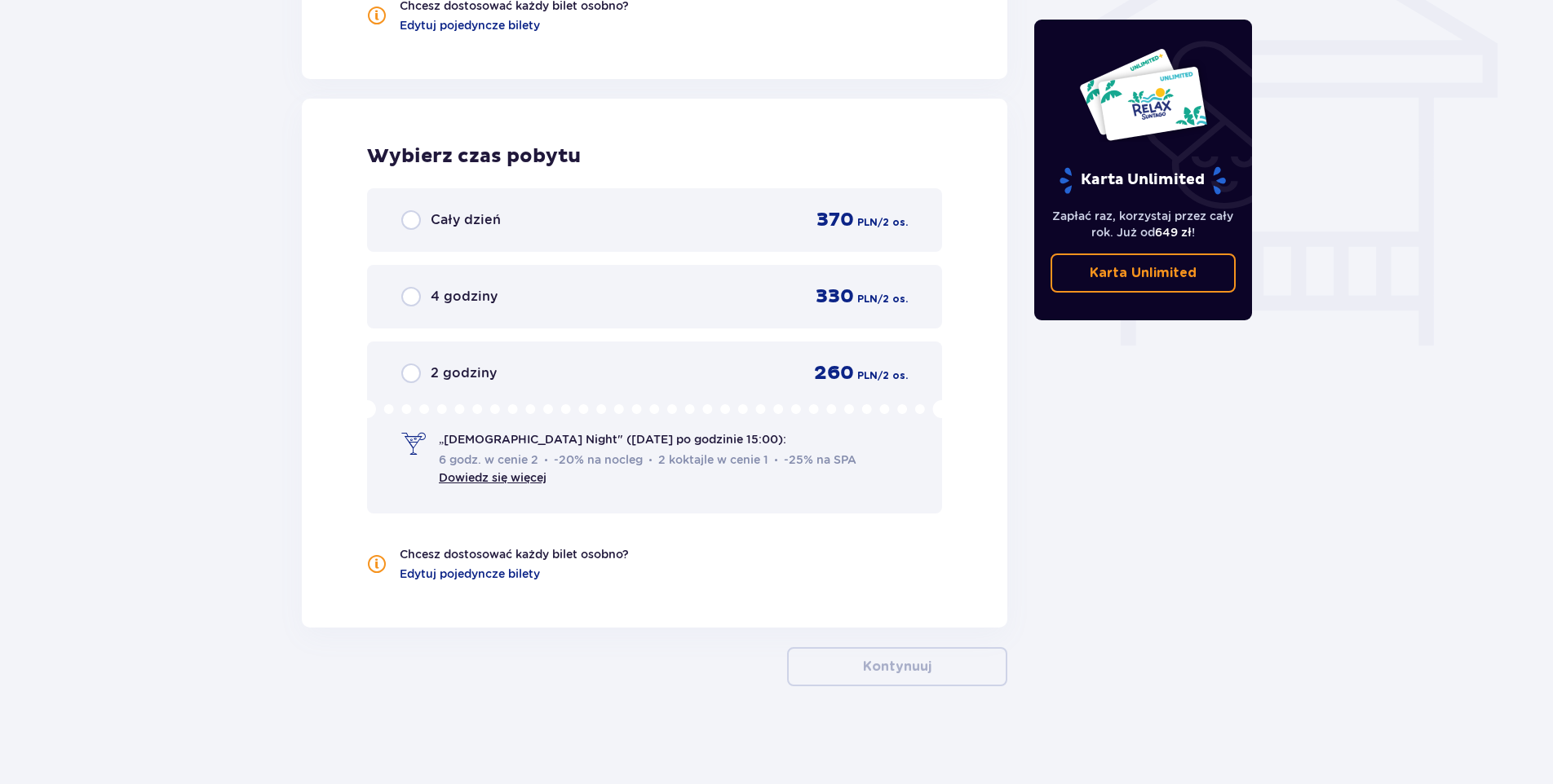
click at [529, 437] on span "„Ladies Night" (czwartek po godzinie 15:00):" at bounding box center [613, 440] width 348 height 17
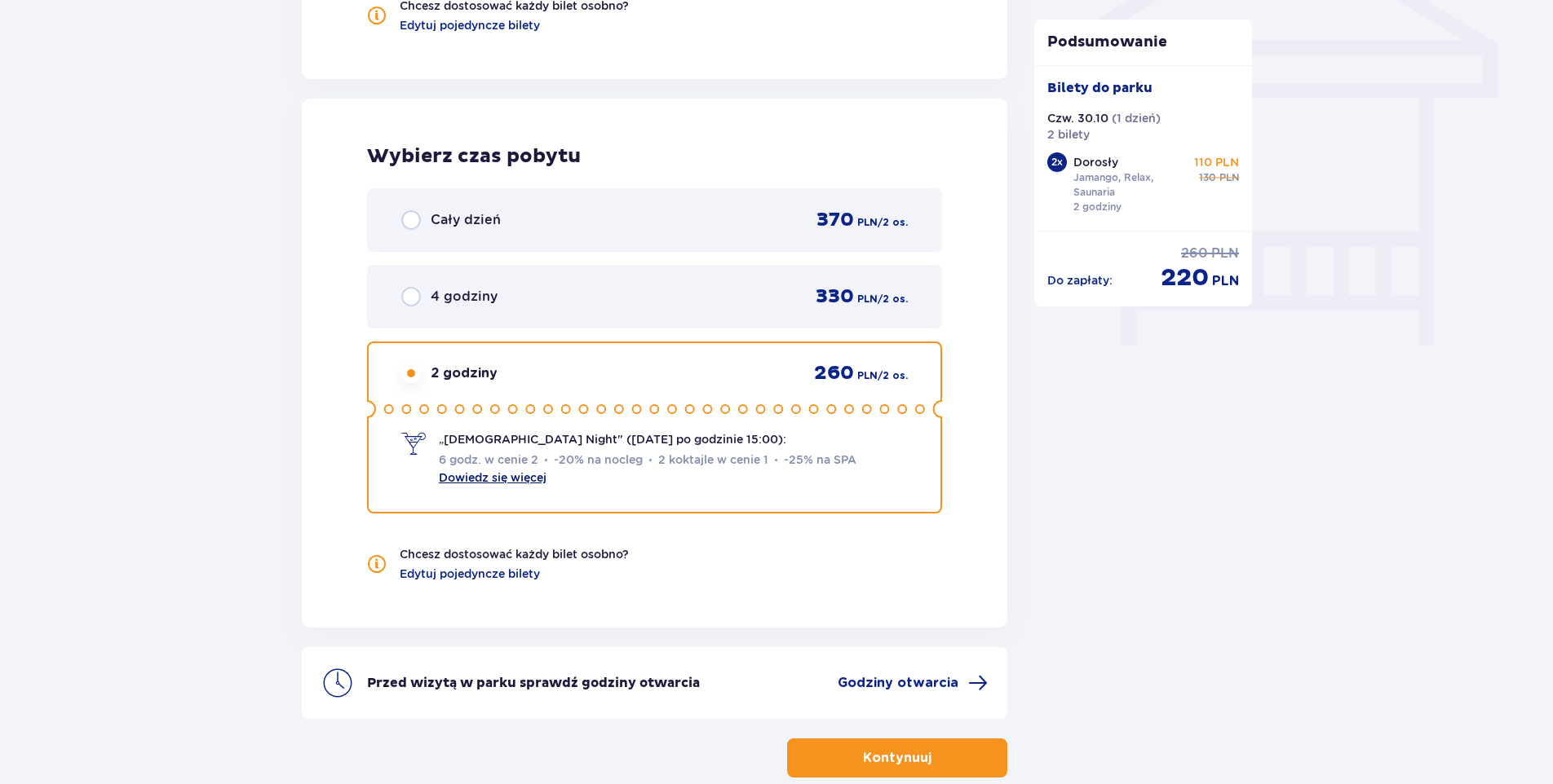
click at [517, 478] on link "Dowiedz się więcej" at bounding box center [493, 478] width 108 height 13
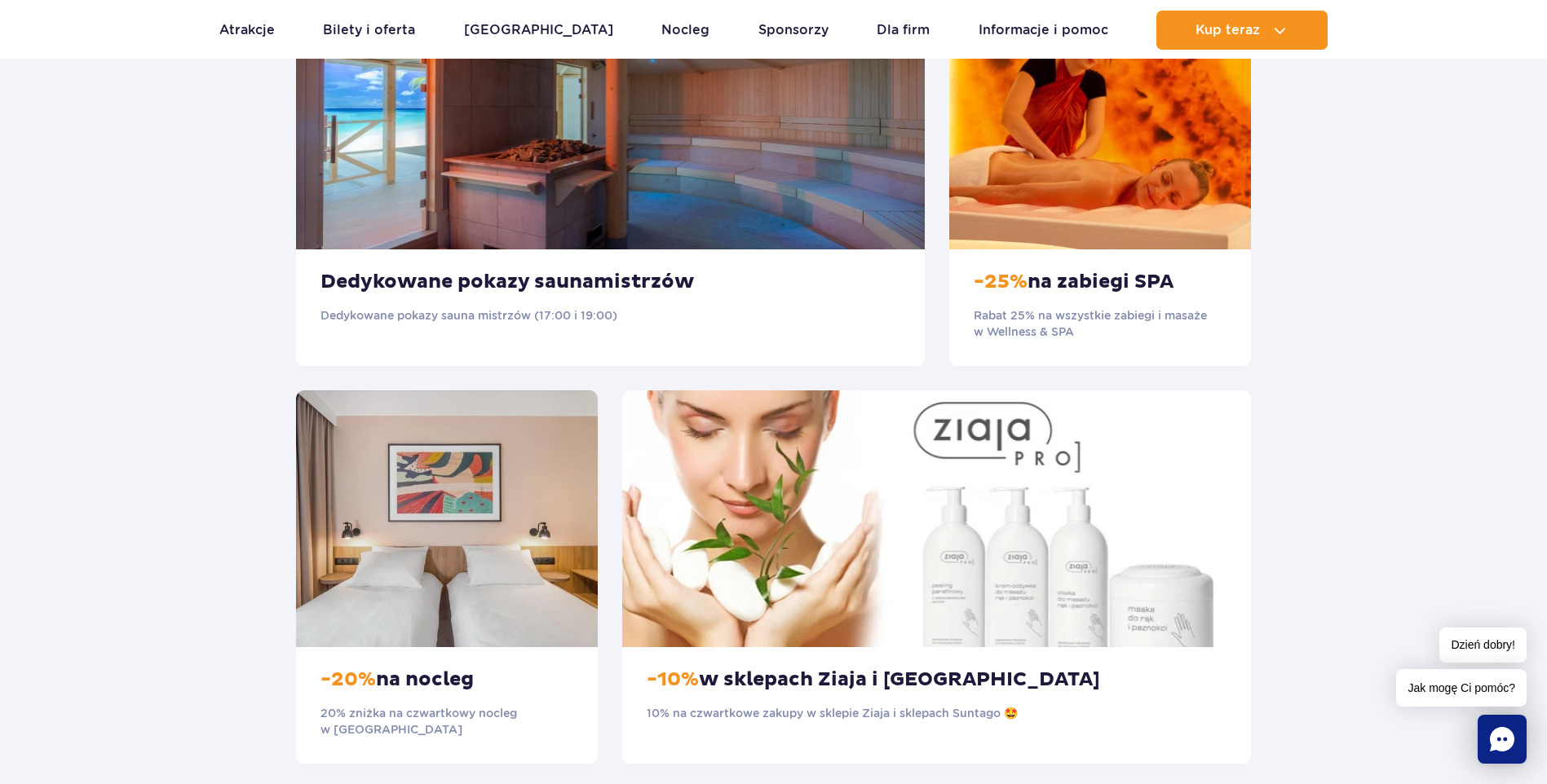
scroll to position [1549, 0]
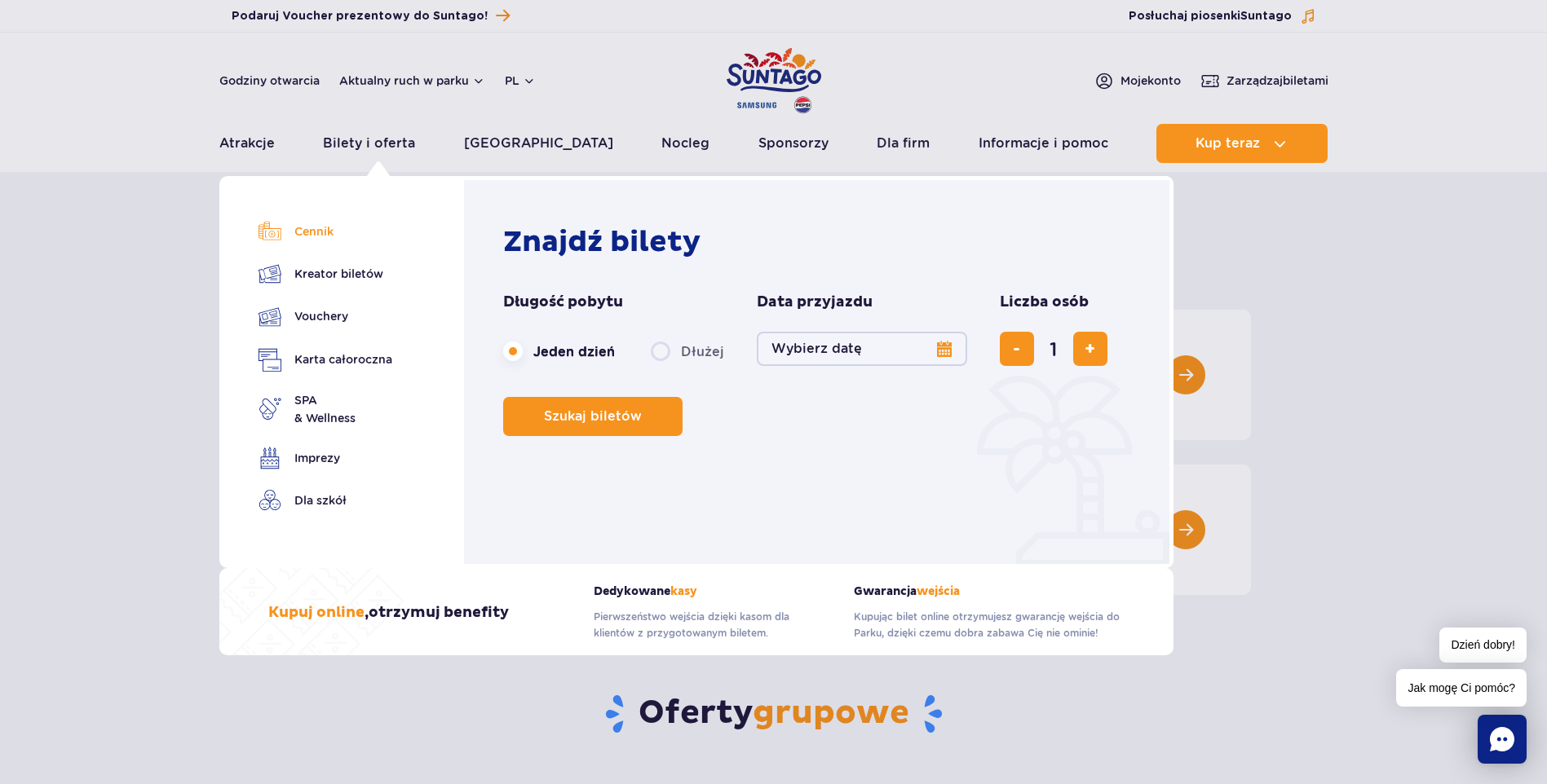
click at [304, 232] on link "Cennik" at bounding box center [325, 231] width 134 height 23
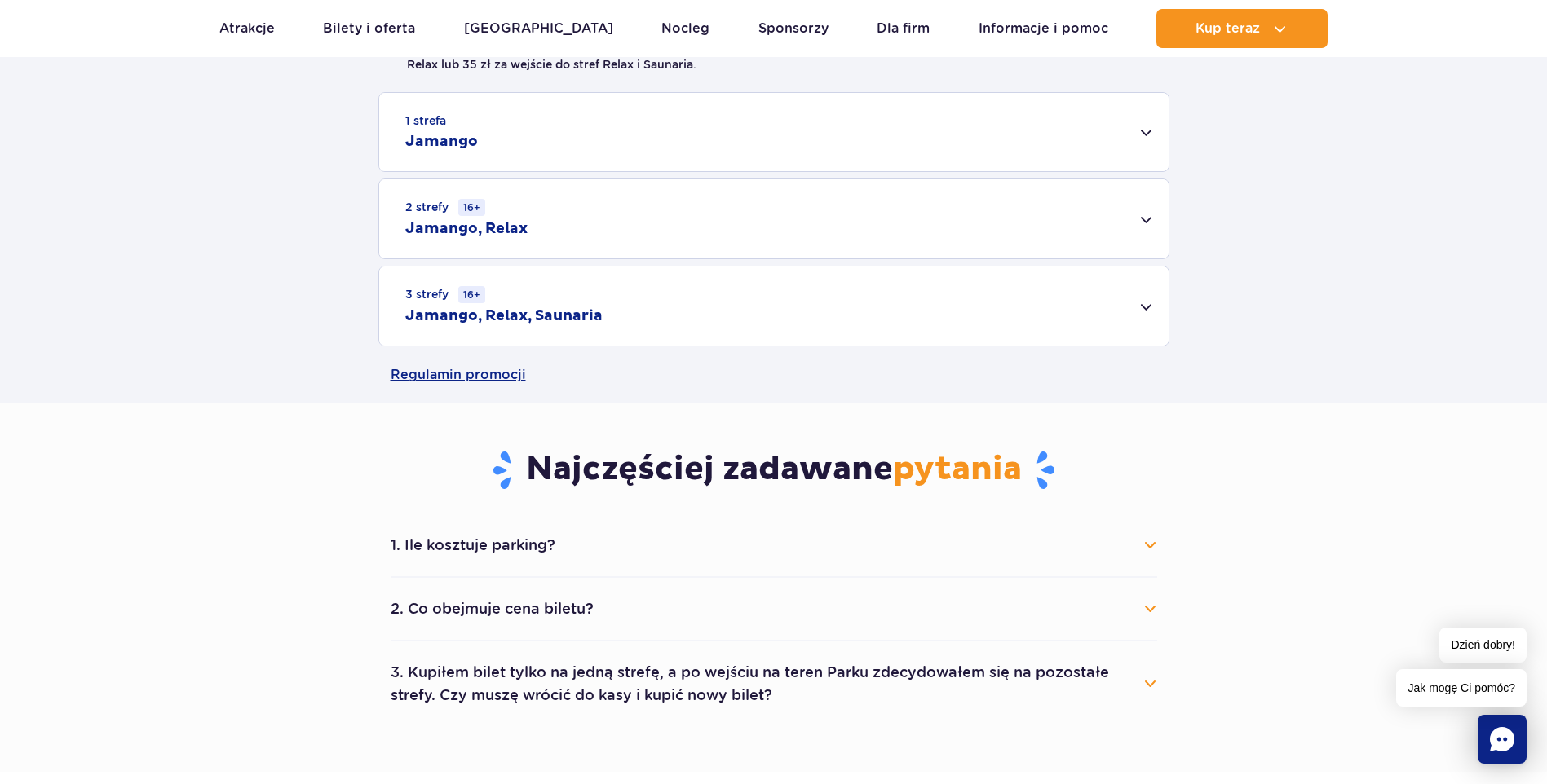
scroll to position [652, 0]
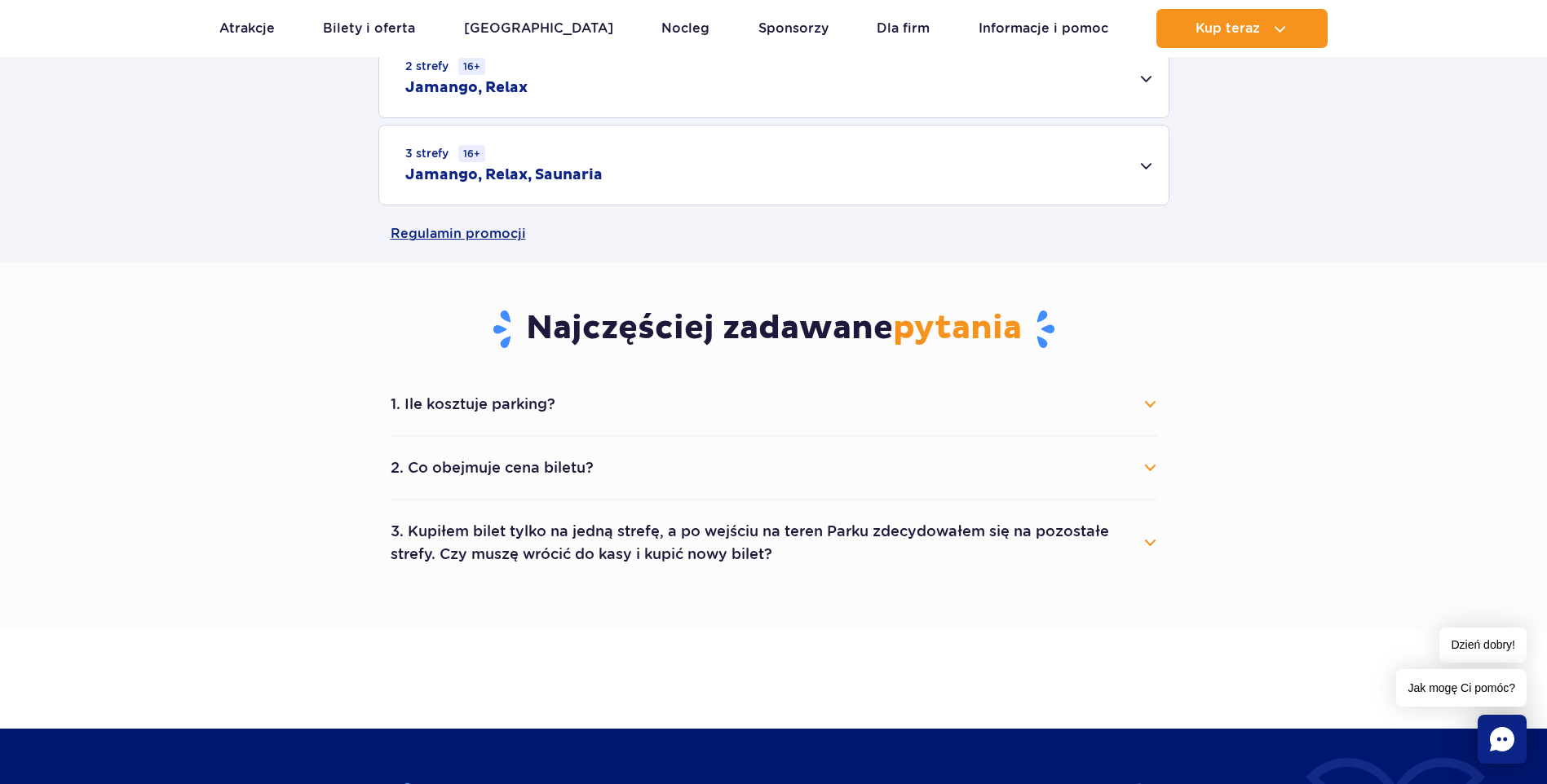
click at [1149, 541] on button "3. Kupiłem bilet tylko na jedną strefę, a po wejściu na teren Parku zdecydowałe…" at bounding box center [774, 543] width 767 height 59
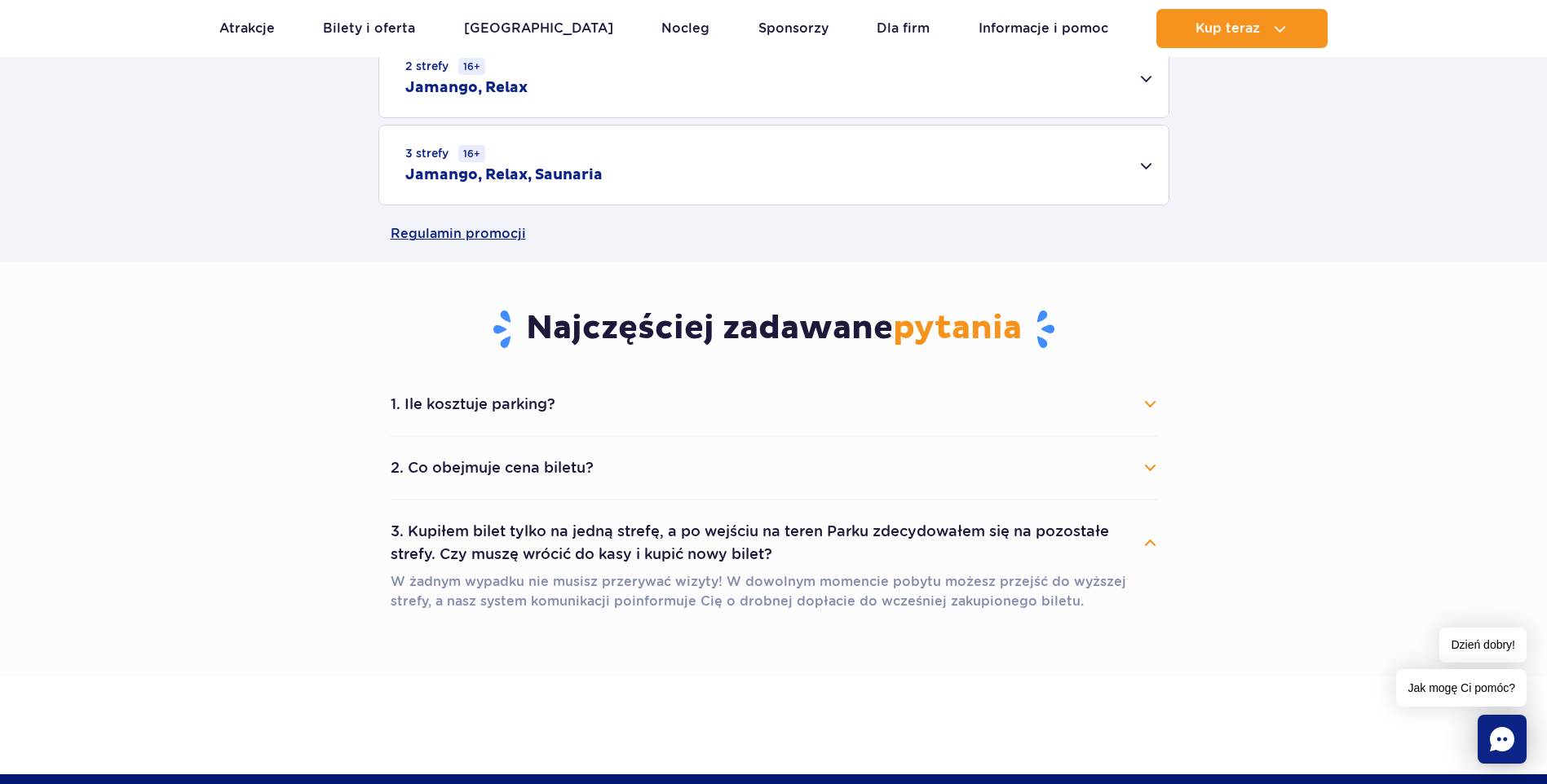
click at [644, 411] on button "1. Ile kosztuje parking?" at bounding box center [774, 404] width 767 height 36
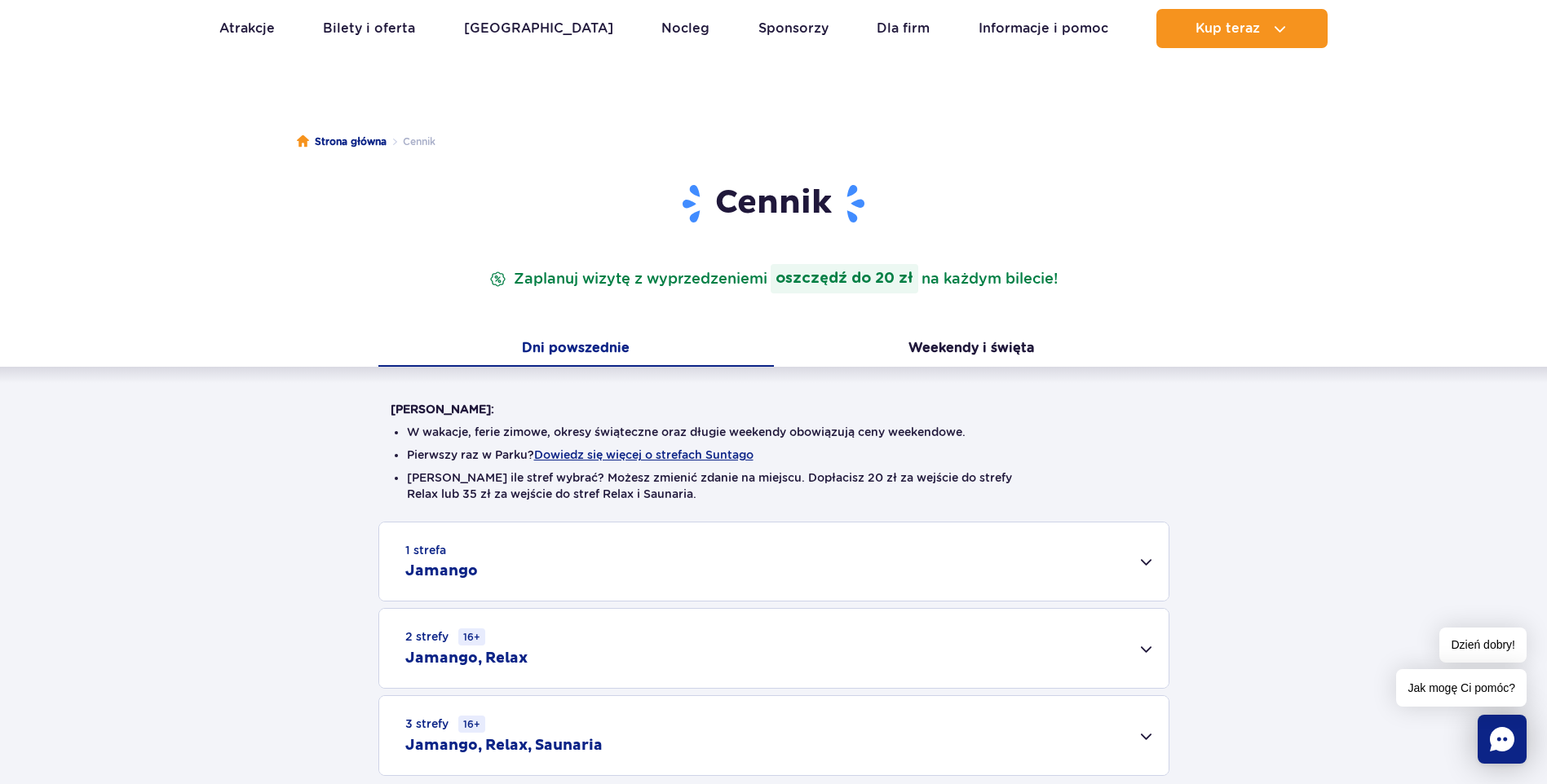
scroll to position [0, 0]
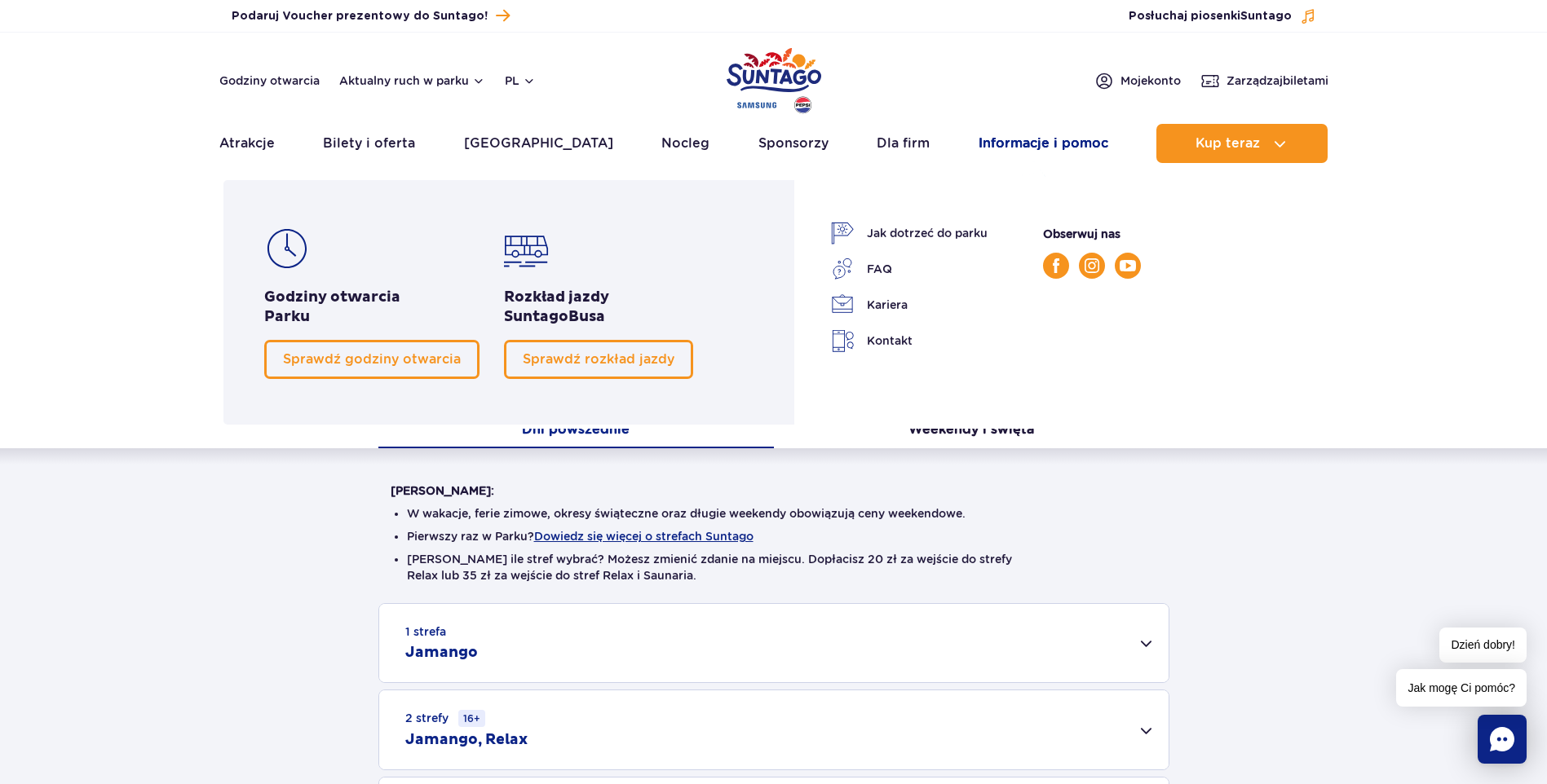
click at [1051, 135] on link "Informacje i pomoc" at bounding box center [1043, 143] width 129 height 39
